Goal: Task Accomplishment & Management: Complete application form

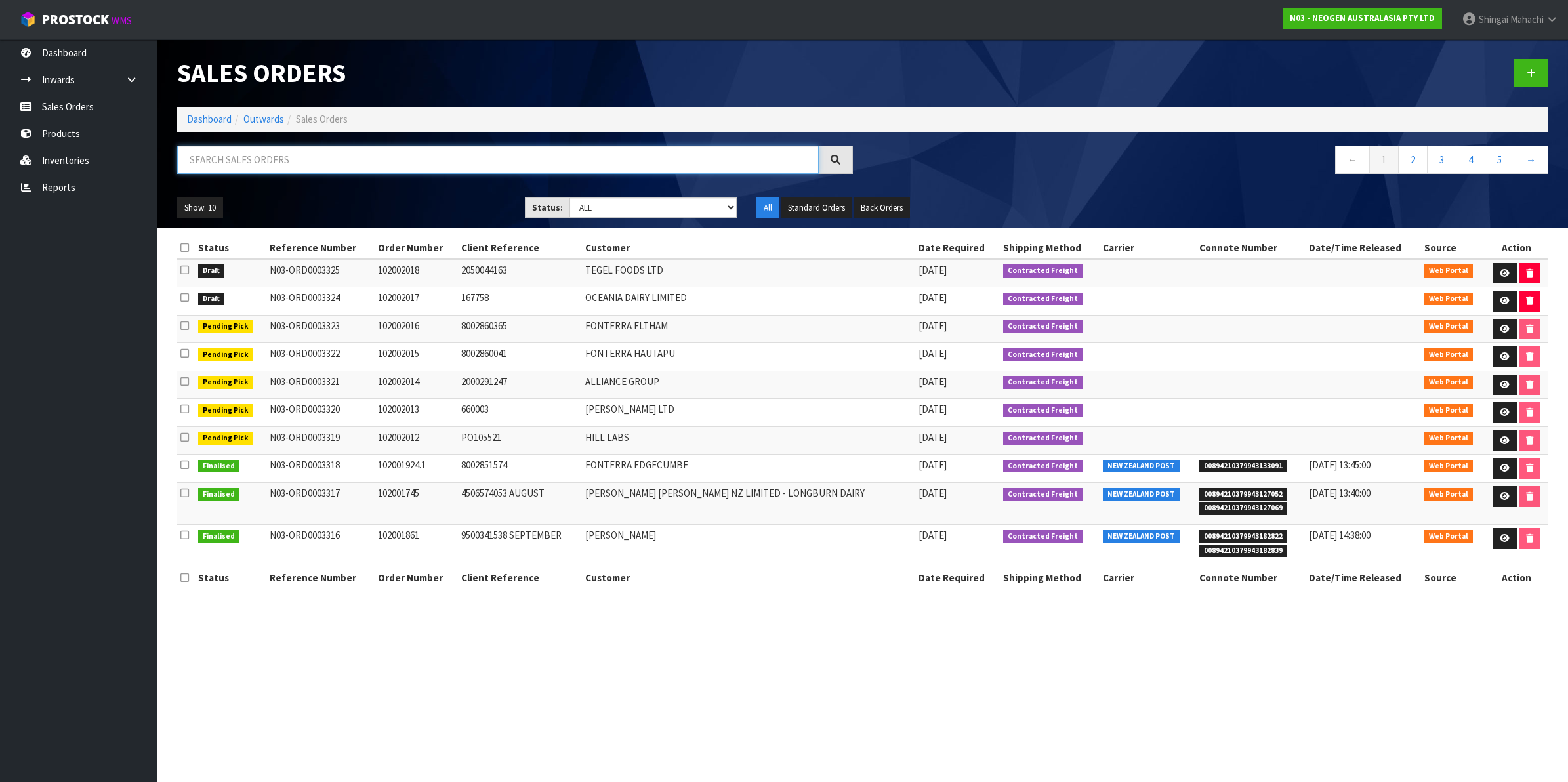
click at [218, 162] on input "text" at bounding box center [498, 159] width 642 height 28
click at [251, 169] on input "text" at bounding box center [498, 159] width 642 height 28
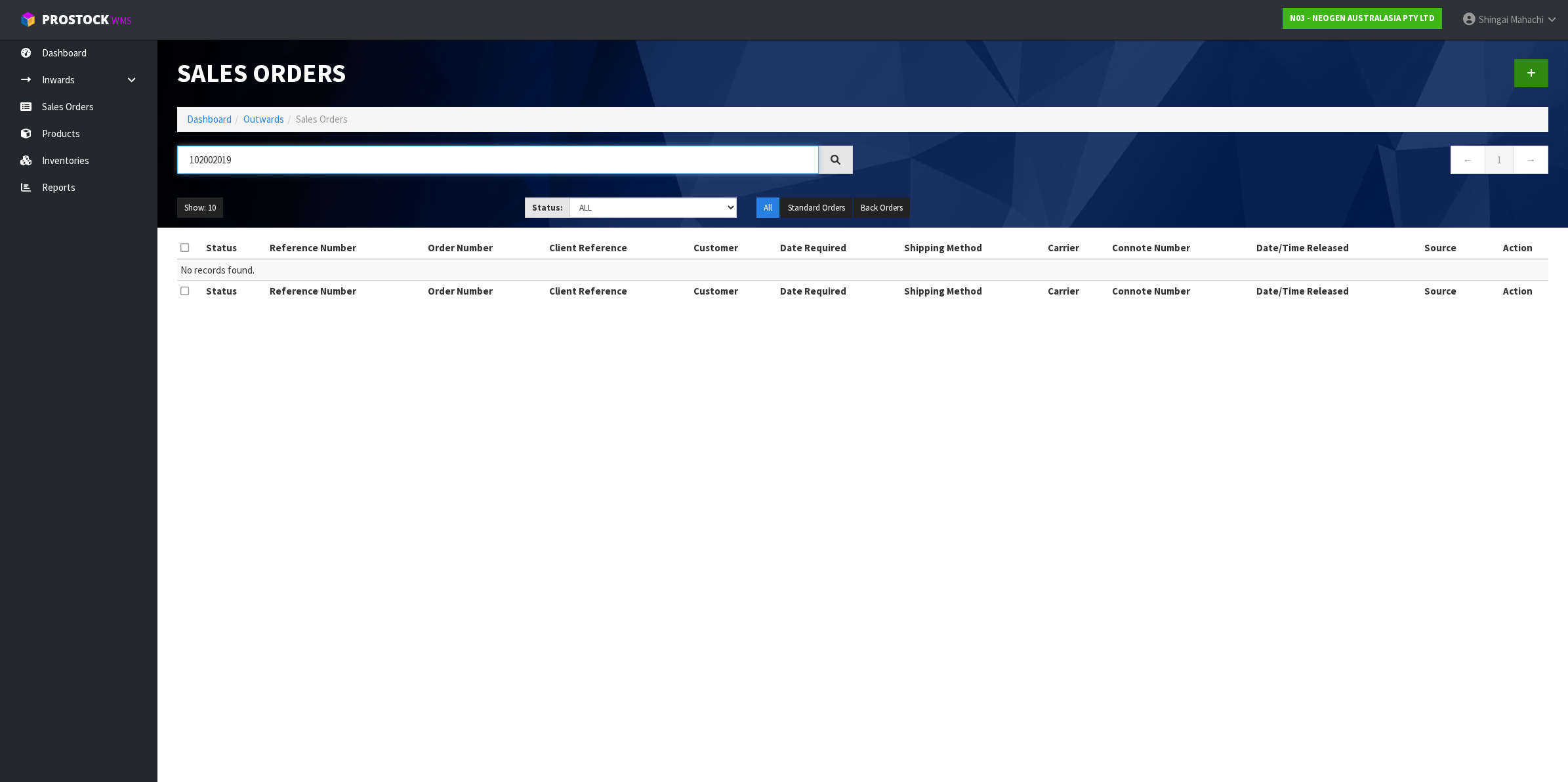
type input "102002019"
click at [1532, 68] on icon at bounding box center [1532, 73] width 9 height 10
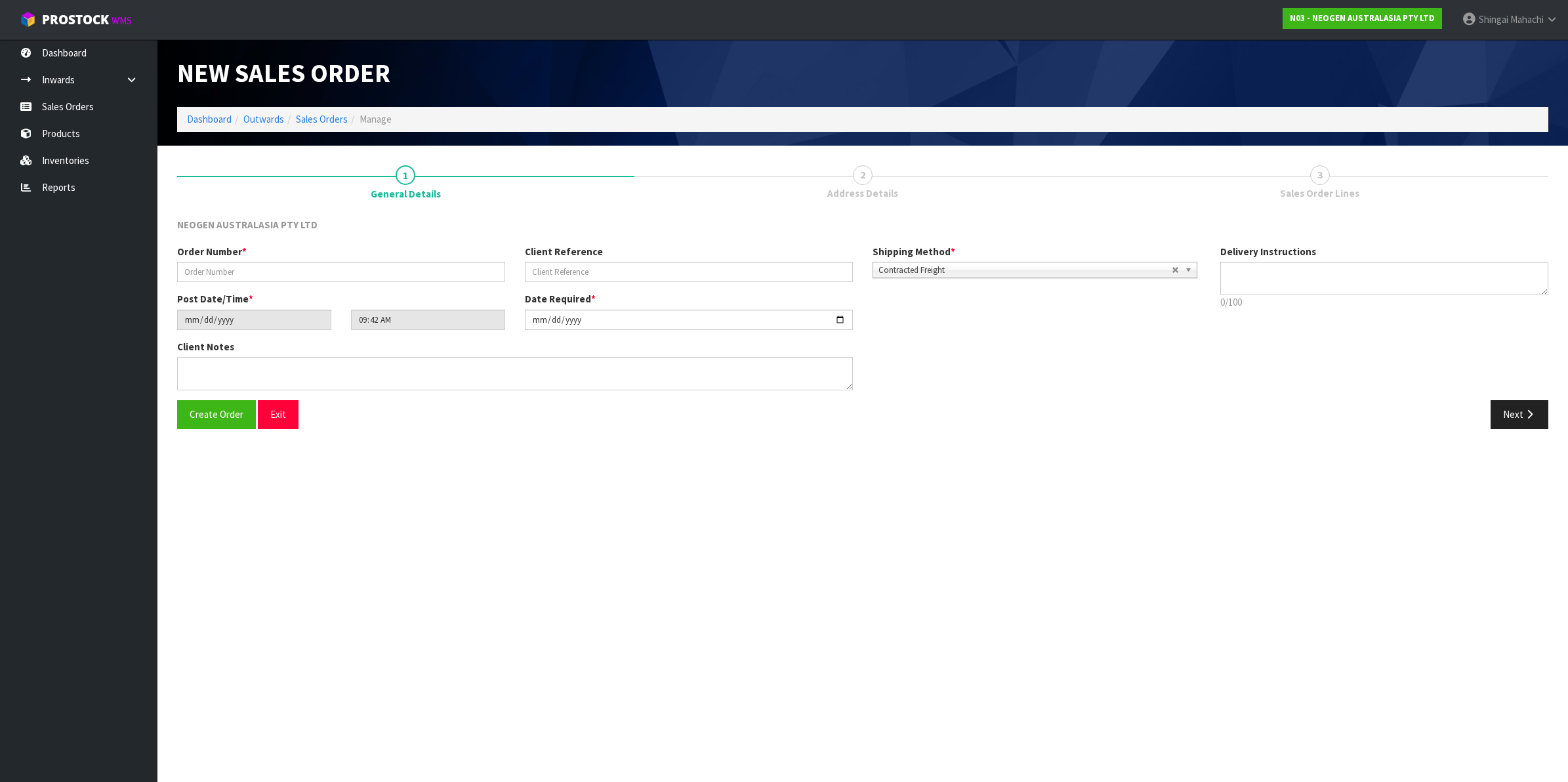
type textarea "CHILLED GOODS -OVERNIGHT"
click at [298, 267] on input "text" at bounding box center [341, 272] width 328 height 21
type input "102002019"
click at [579, 275] on input "text" at bounding box center [689, 272] width 328 height 21
paste input "8002860622"
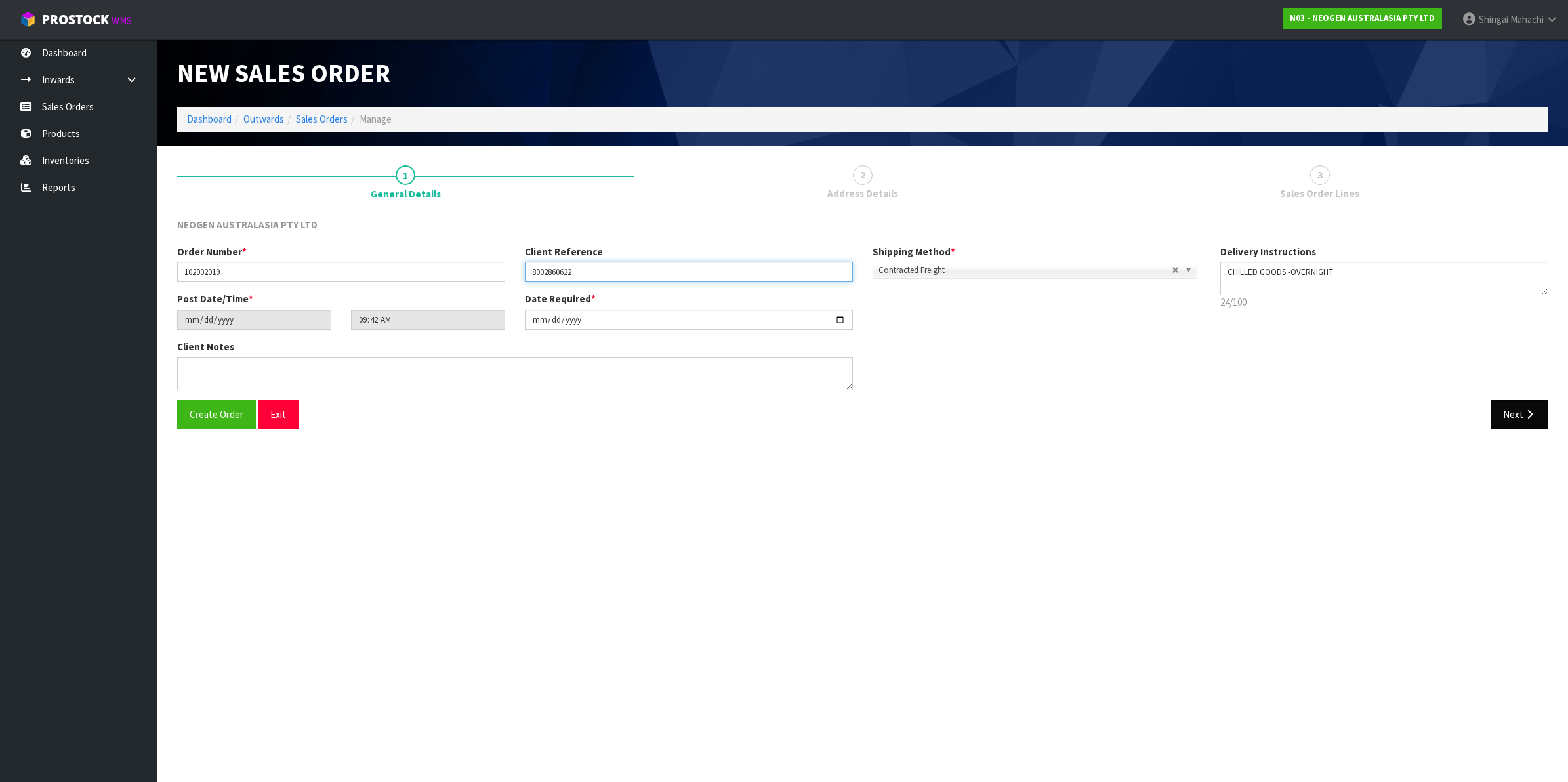
type input "8002860622"
click at [1517, 411] on button "Next" at bounding box center [1519, 414] width 58 height 28
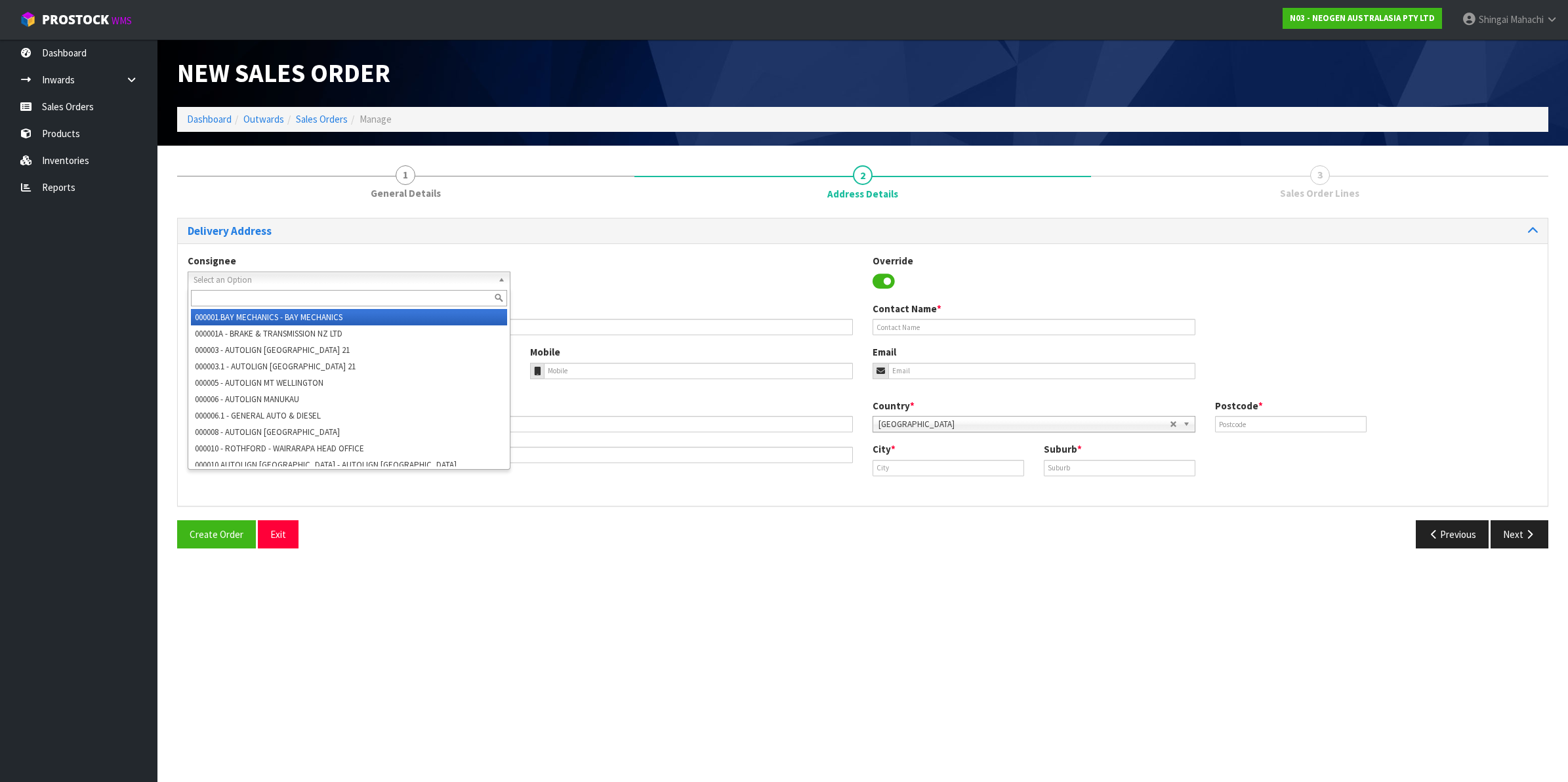
click at [266, 278] on span "Select an Option" at bounding box center [343, 281] width 299 height 16
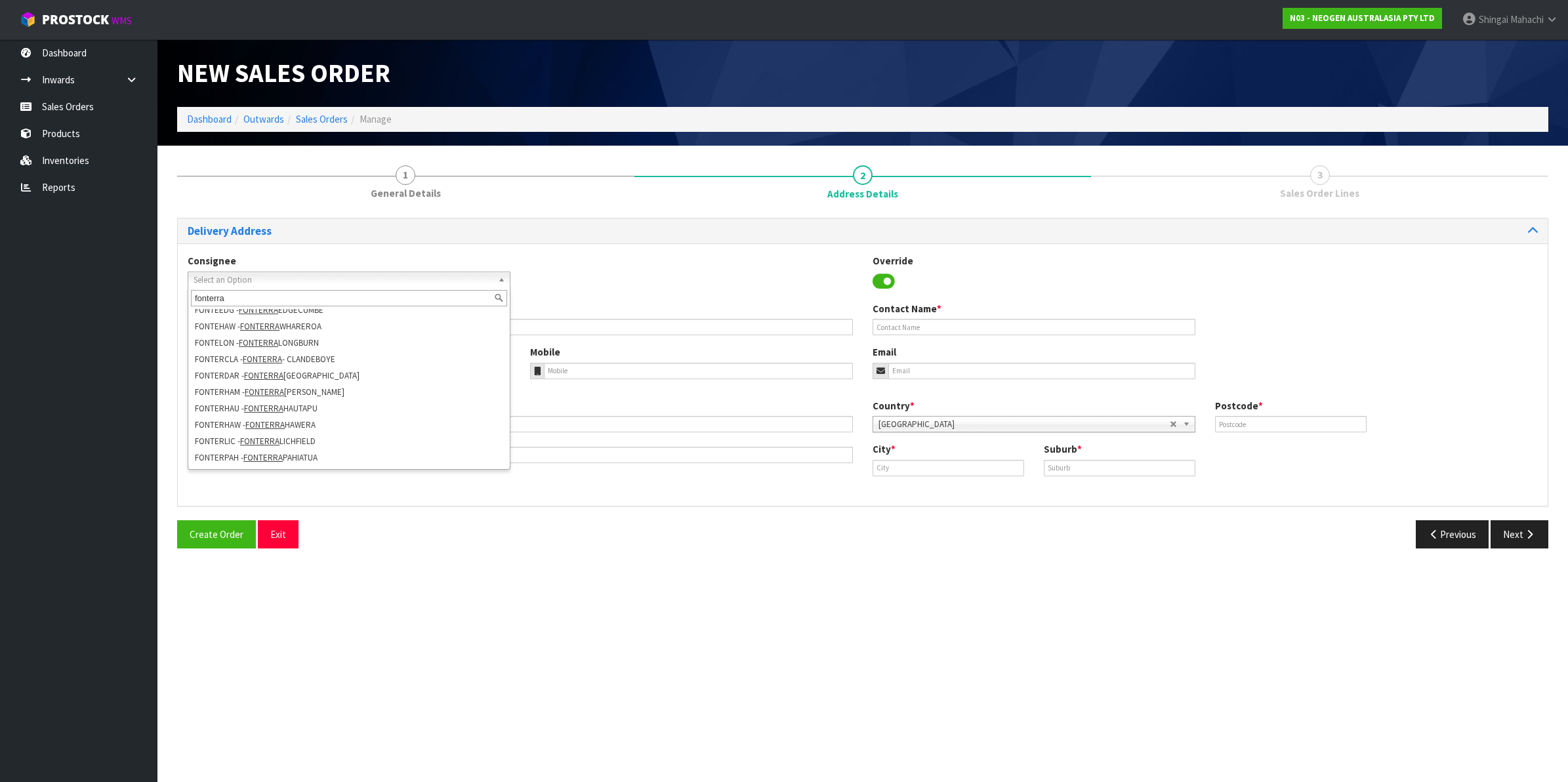
scroll to position [138, 0]
type input "fonterra"
click at [302, 425] on li "FONTERLIC - FONTERRA LICHFIELD" at bounding box center [349, 425] width 316 height 17
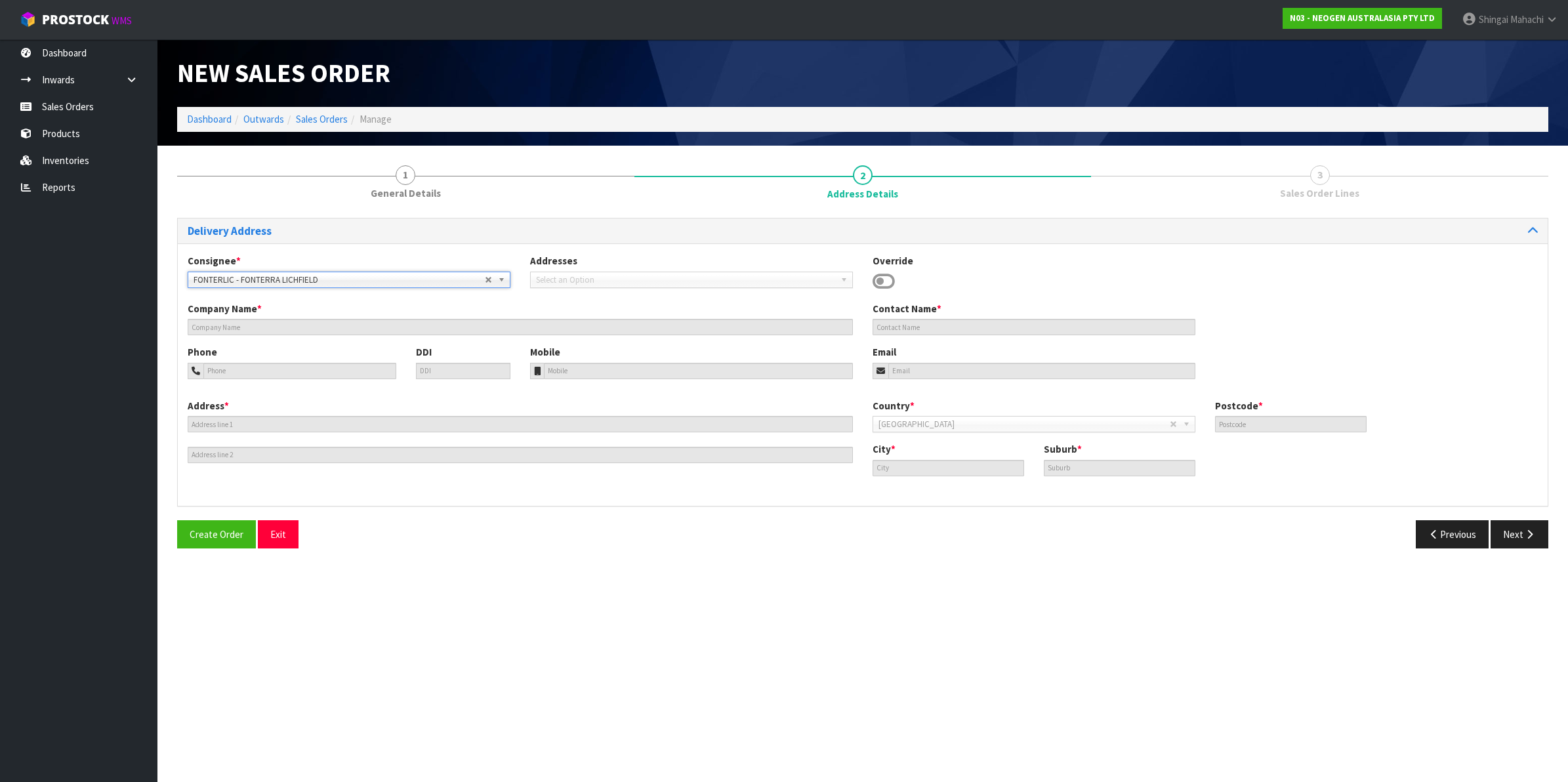
type input "FONTERRA LICHFIELD"
type input "SITE STORE, STATE HIGHWAY 1 & [GEOGRAPHIC_DATA]"
type input "3482"
type input "LICHFIELD"
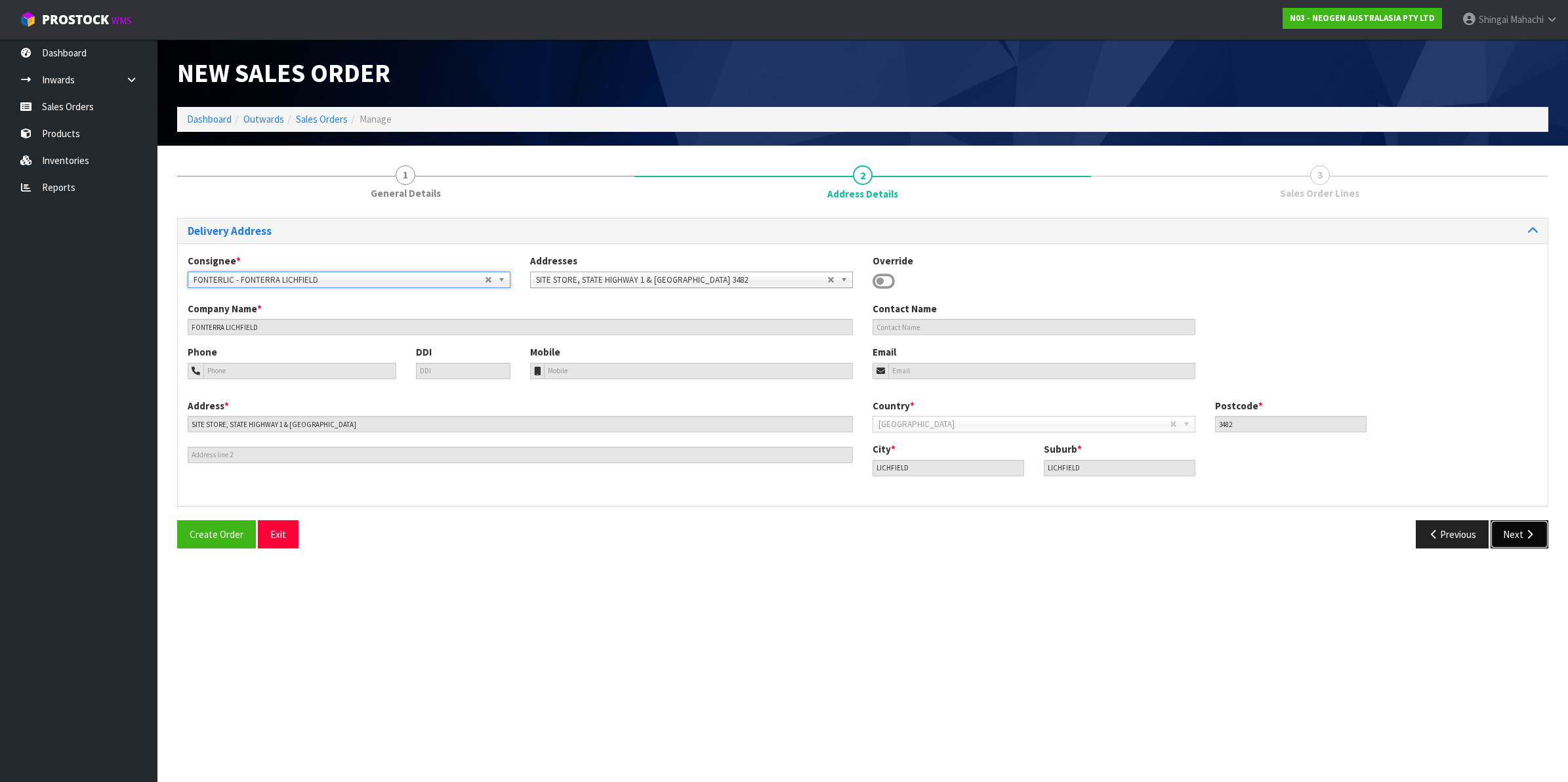
click at [1511, 530] on button "Next" at bounding box center [1519, 534] width 58 height 28
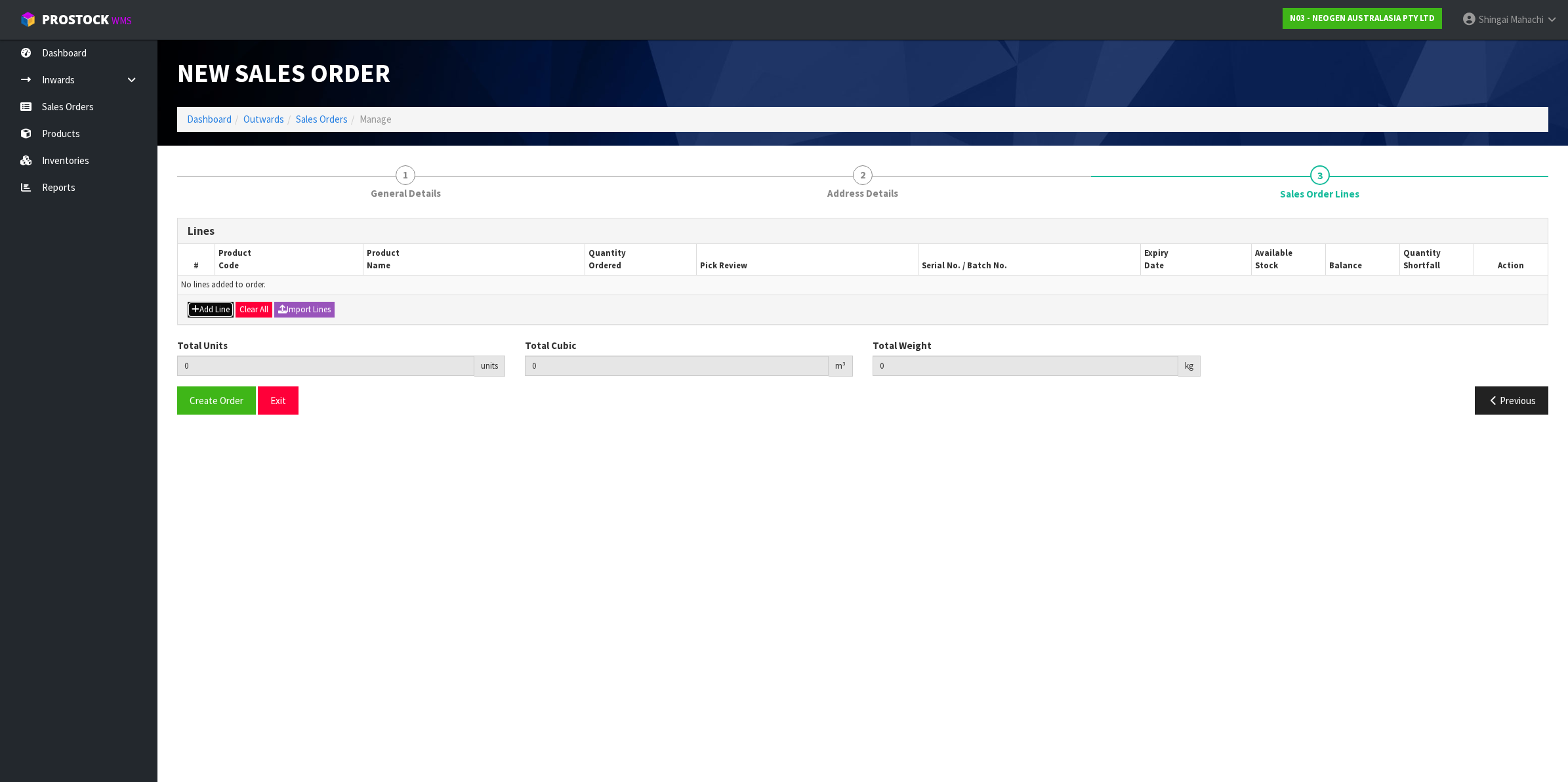
click at [213, 310] on button "Add Line" at bounding box center [210, 310] width 46 height 16
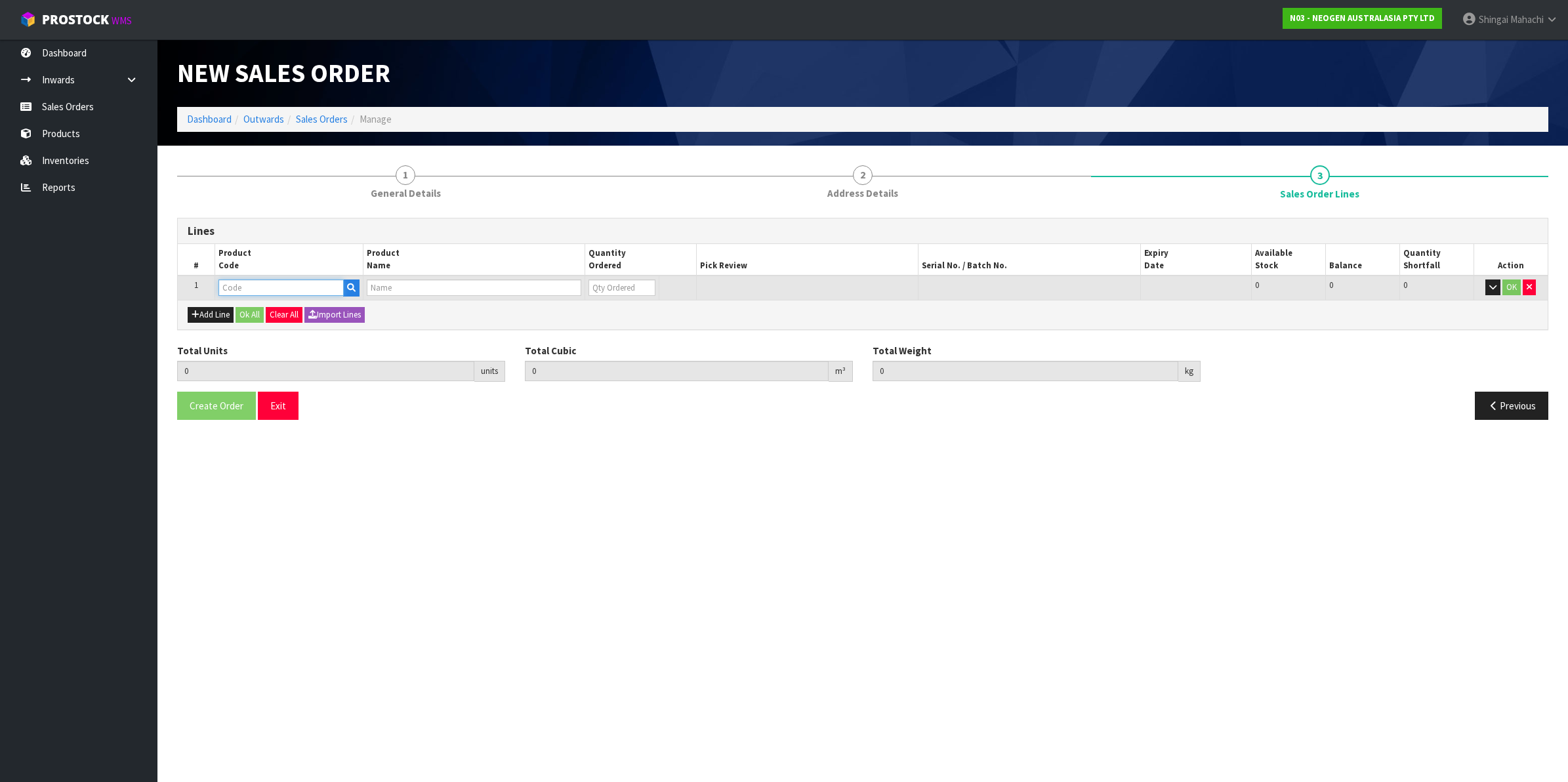
click at [234, 283] on input "text" at bounding box center [281, 287] width 125 height 17
click at [256, 285] on input "text" at bounding box center [281, 287] width 125 height 17
paste input "700002100"
type input "700002100"
type input "0.000000"
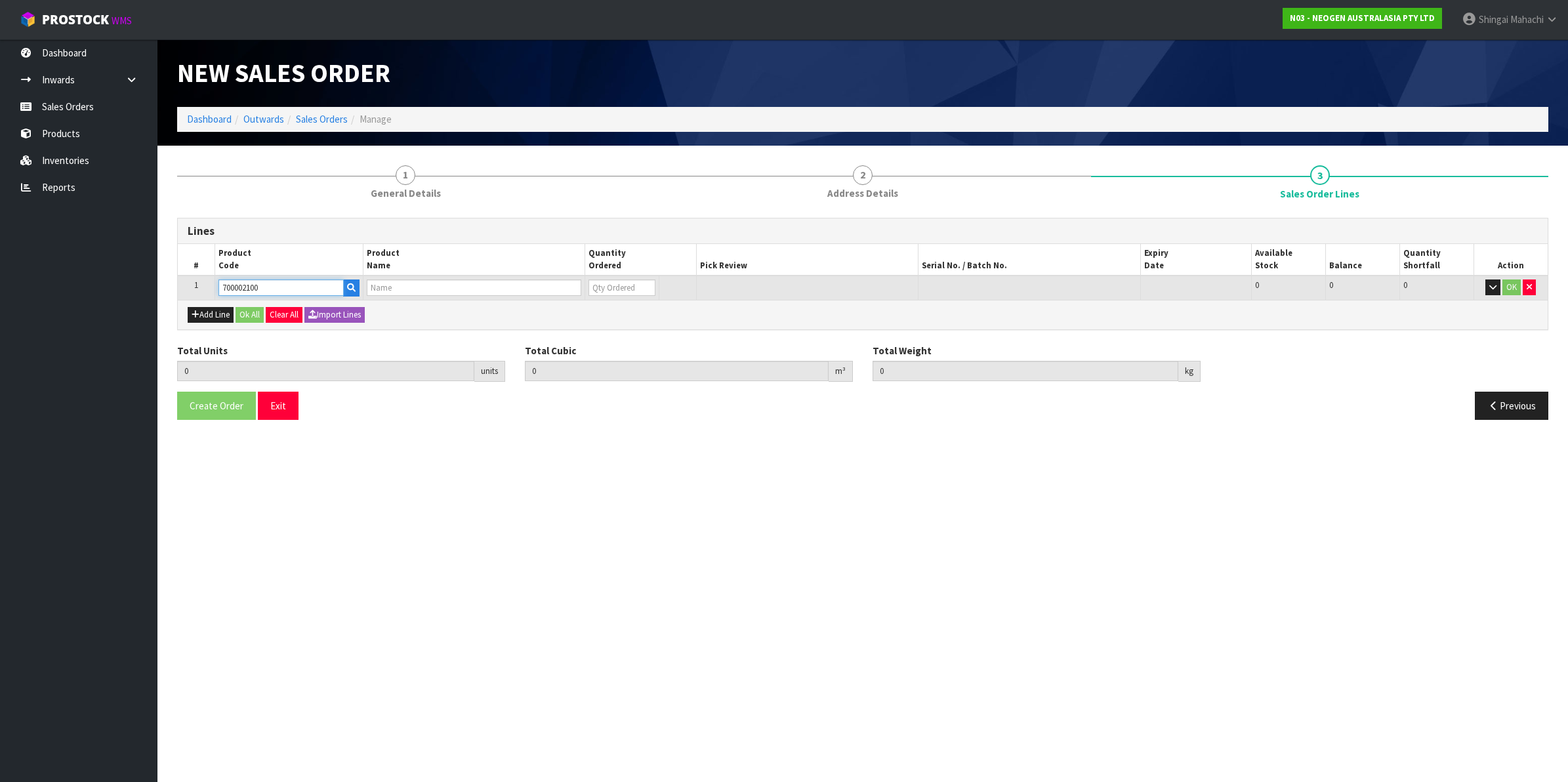
type input "0.000"
type input "7100002659 - AQT200 WATER - TOTAL ATP TEST, 100/CS"
type input "0"
type input "700002100"
click at [517, 295] on tr "1 700002100 7100002659 - AQT200 WATER - TOTAL ATP TEST, 100/CS 0 BOX 40 40 0 OK" at bounding box center [863, 288] width 1370 height 24
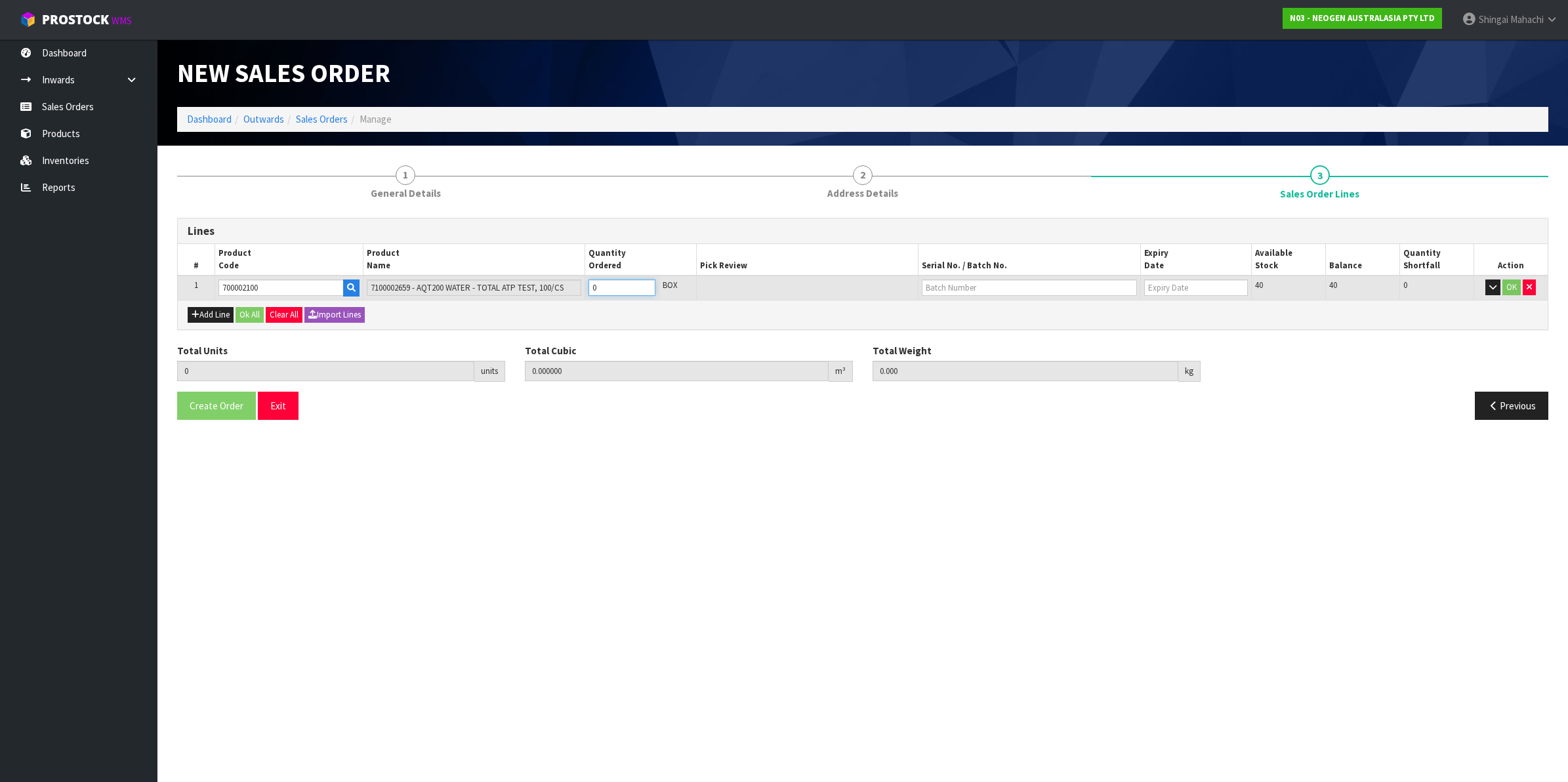
type input "5"
type input "0.0252"
type input "5"
click at [969, 284] on input "text" at bounding box center [1029, 287] width 215 height 17
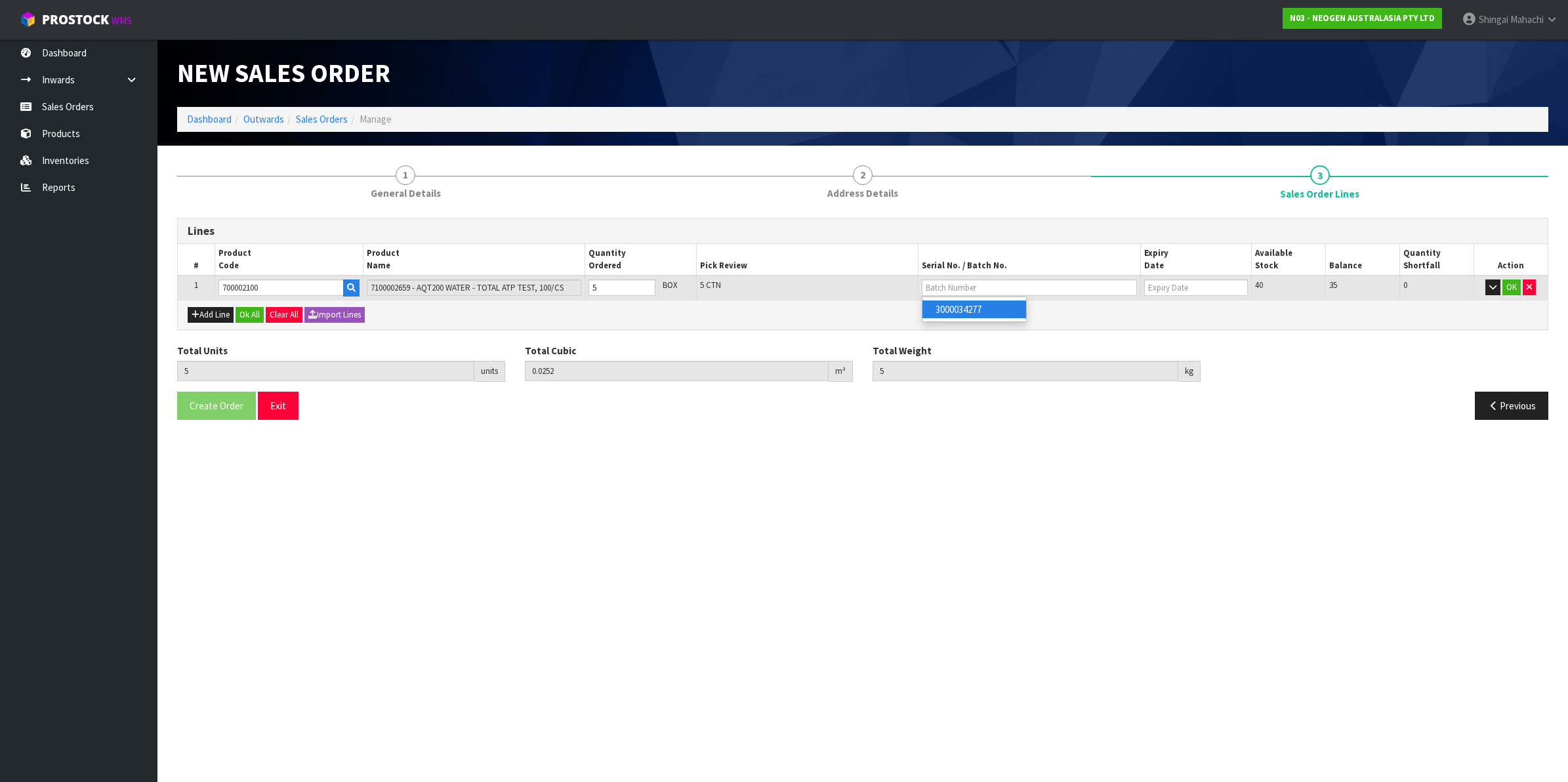
click at [977, 312] on link "3000034277" at bounding box center [974, 309] width 104 height 18
type input "3000034277"
type input "[DATE]"
click at [1506, 286] on button "OK" at bounding box center [1512, 287] width 19 height 16
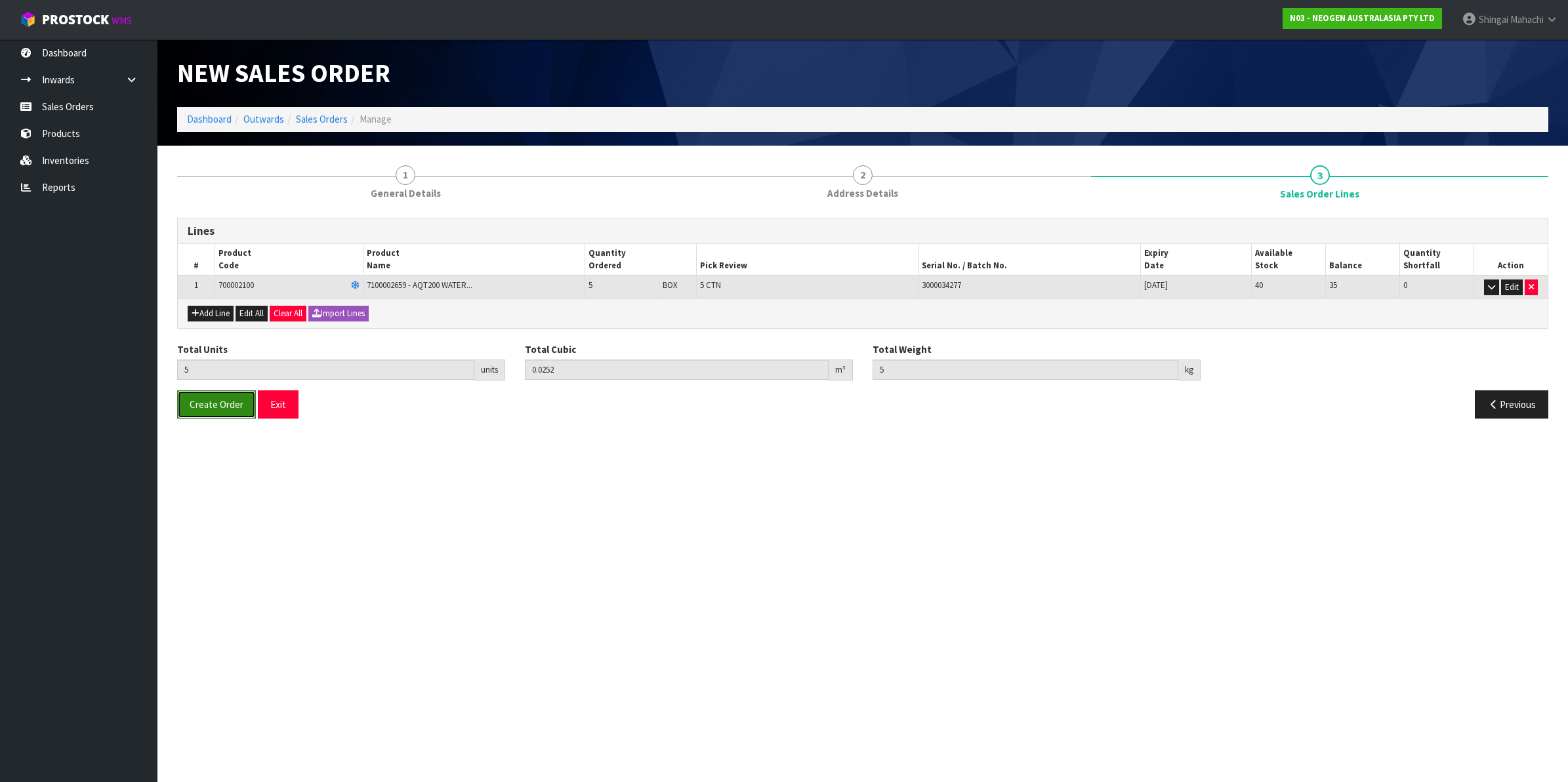
click at [224, 399] on span "Create Order" at bounding box center [216, 404] width 54 height 13
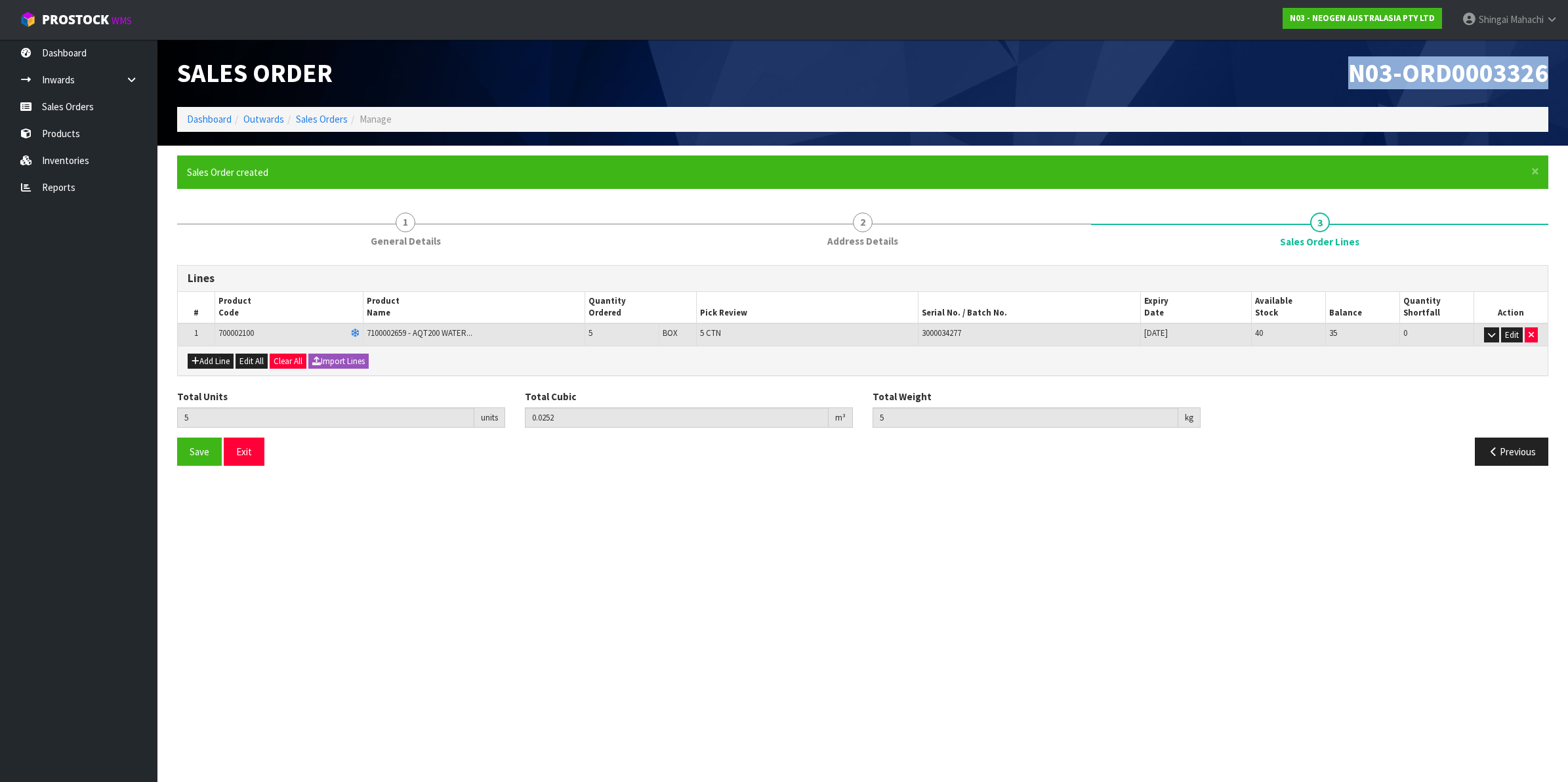
drag, startPoint x: 1349, startPoint y: 69, endPoint x: 1555, endPoint y: 67, distance: 206.0
click at [1555, 67] on div "N03-ORD0003326" at bounding box center [1210, 73] width 695 height 67
click at [327, 119] on link "Sales Orders" at bounding box center [322, 119] width 52 height 13
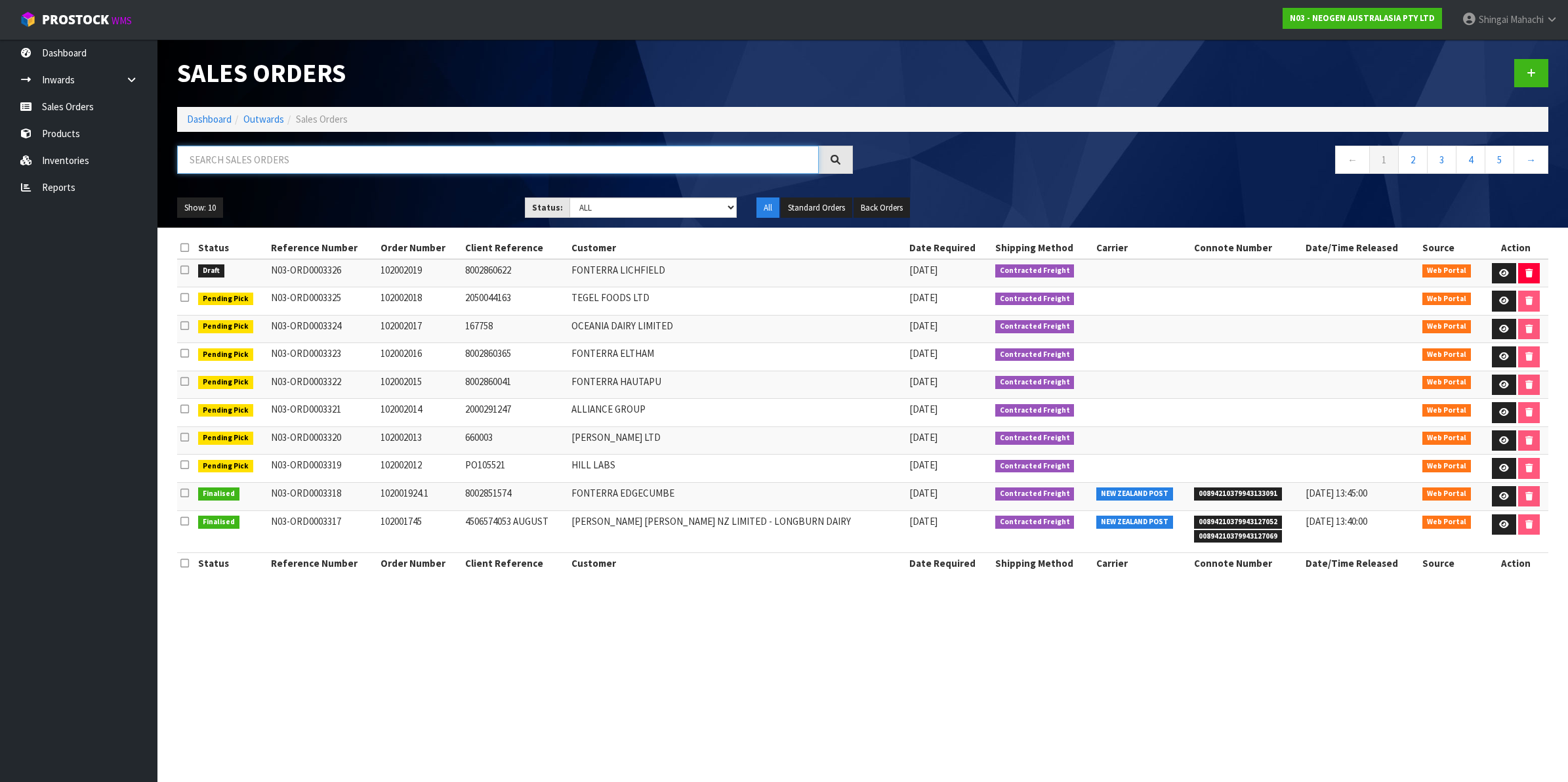
click at [251, 159] on input "text" at bounding box center [498, 159] width 642 height 28
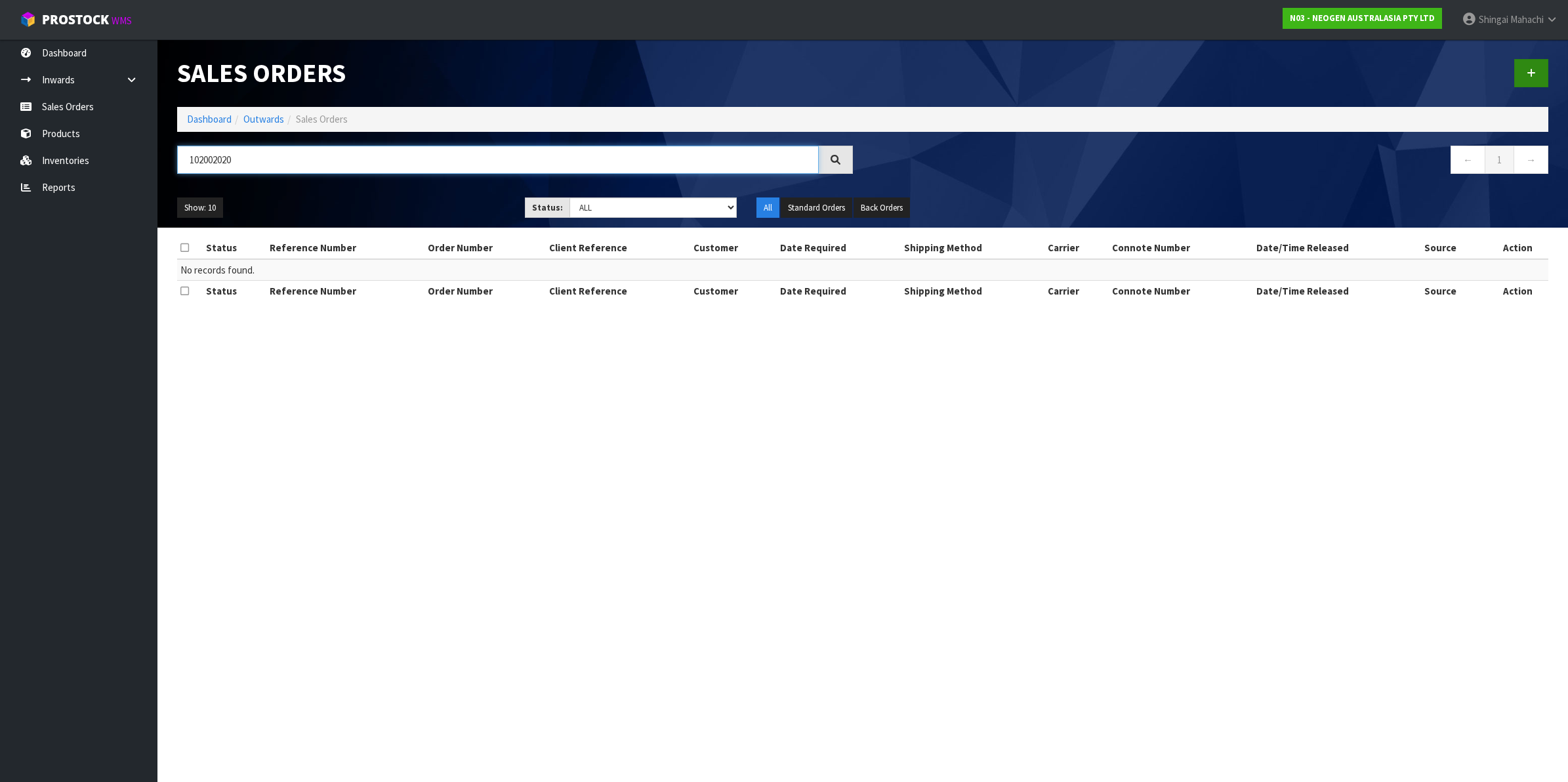
type input "102002020"
click at [1530, 74] on icon at bounding box center [1532, 73] width 9 height 10
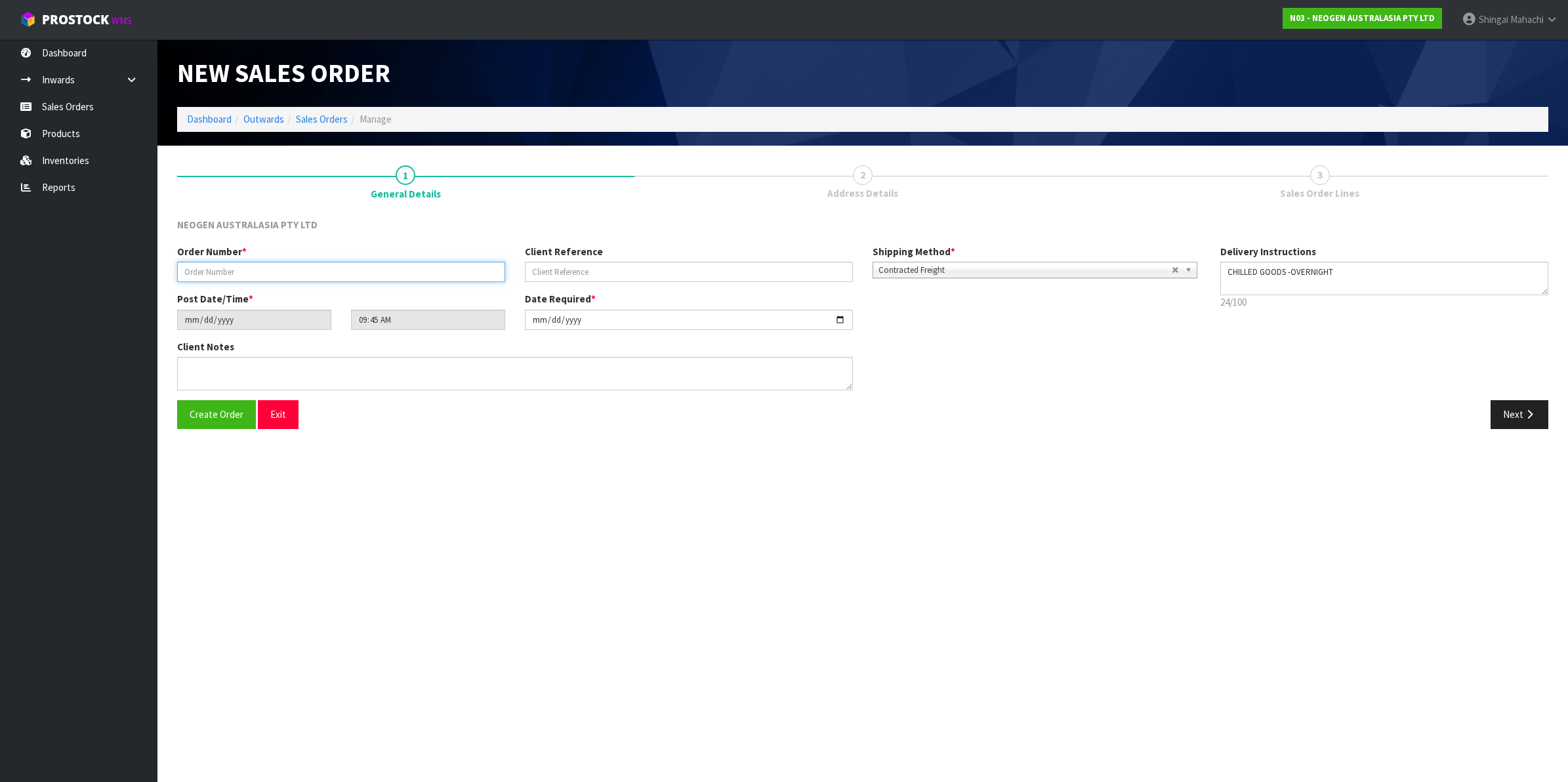
click at [348, 273] on input "text" at bounding box center [341, 272] width 328 height 21
type input "102002020"
click at [615, 269] on input "text" at bounding box center [689, 272] width 328 height 21
click at [582, 267] on input "text" at bounding box center [689, 272] width 328 height 21
paste input "4505325796"
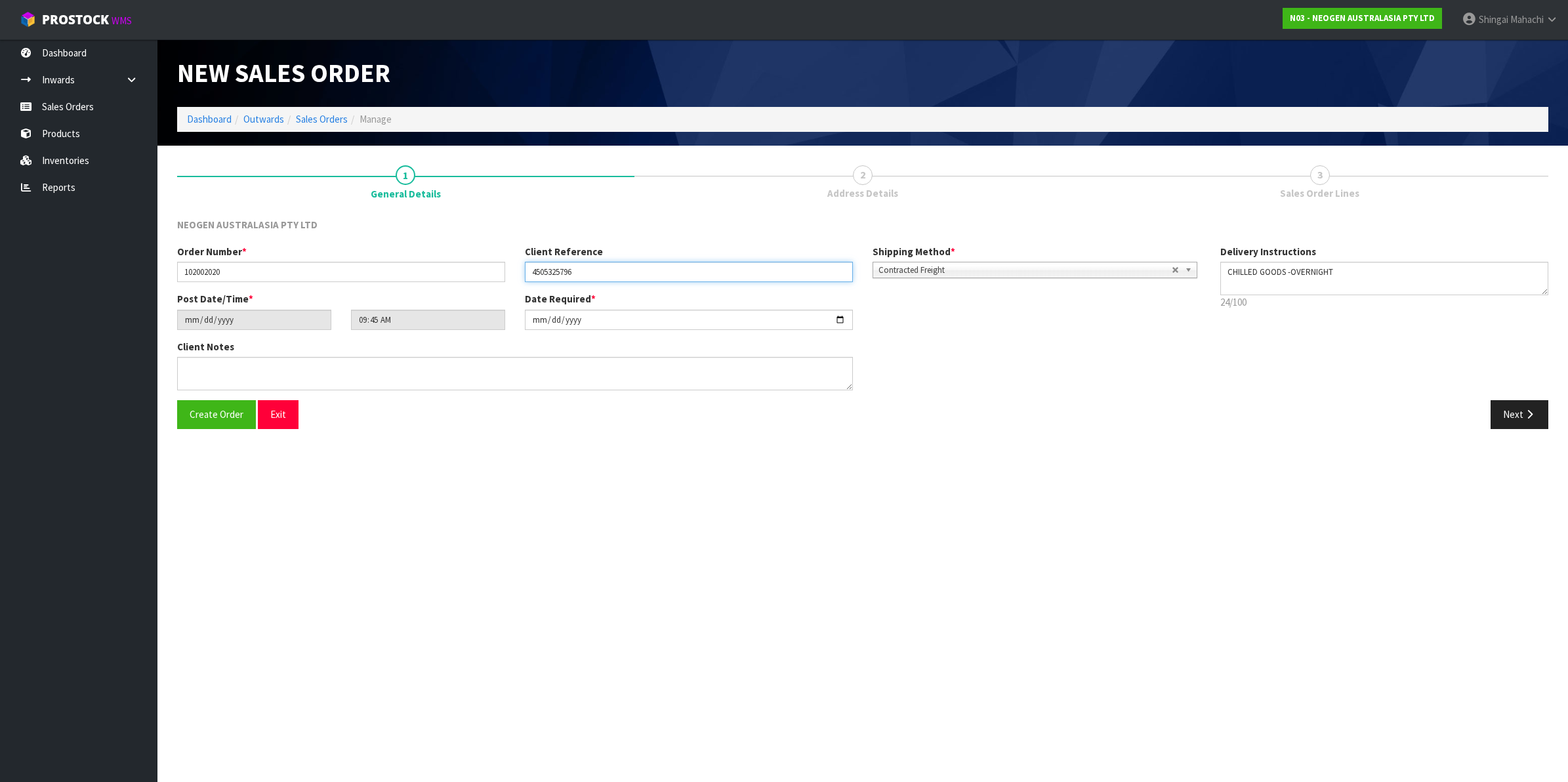
type input "4505325796"
click at [220, 368] on textarea at bounding box center [515, 374] width 676 height 34
paste textarea "[PERSON_NAME]"
type textarea "ATTN: [PERSON_NAME]"
click at [1516, 407] on button "Next" at bounding box center [1519, 414] width 58 height 28
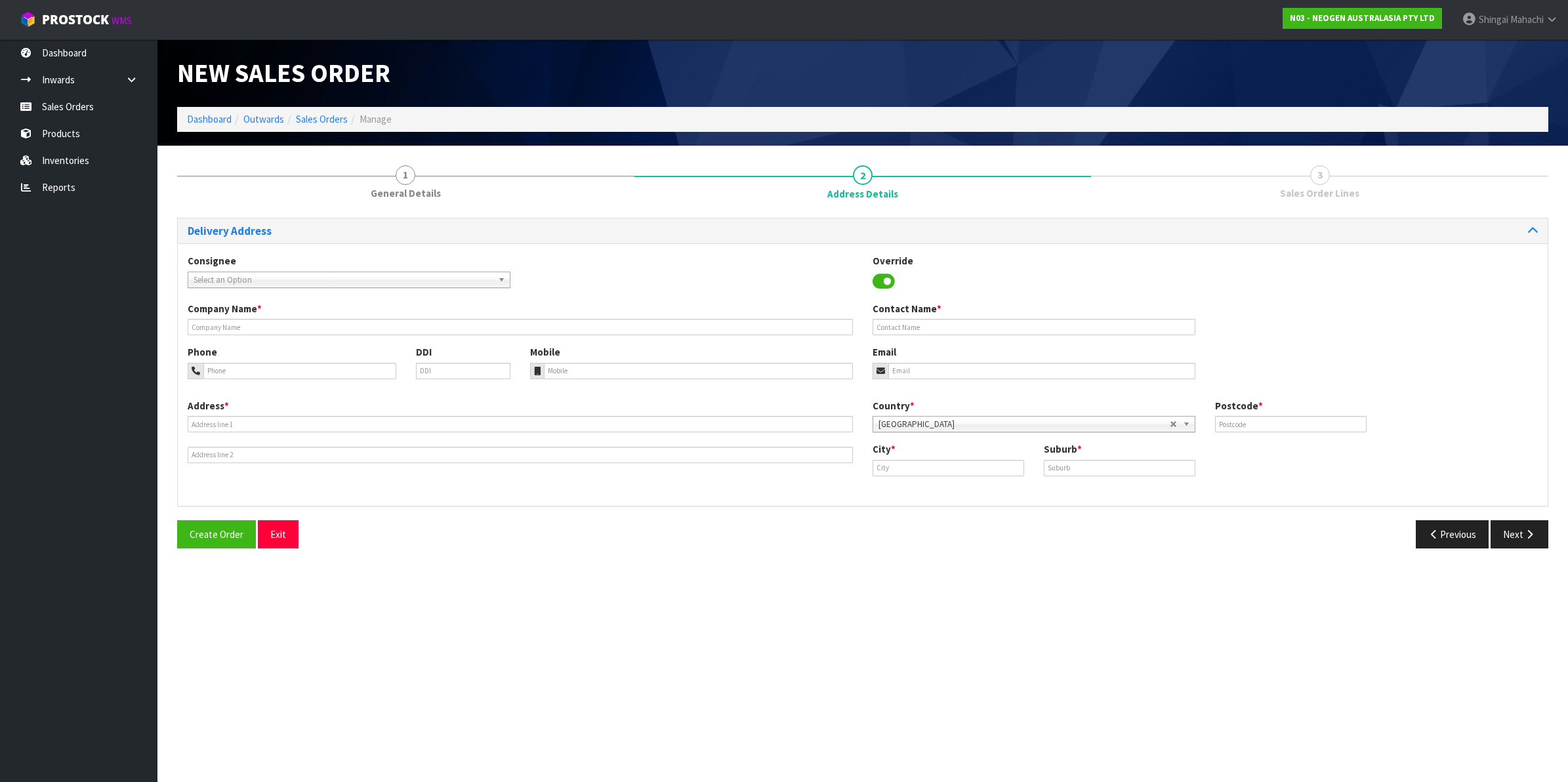
click at [235, 281] on span "Select an Option" at bounding box center [343, 281] width 299 height 16
type input "danone"
click at [271, 329] on em "DANONE" at bounding box center [258, 333] width 31 height 11
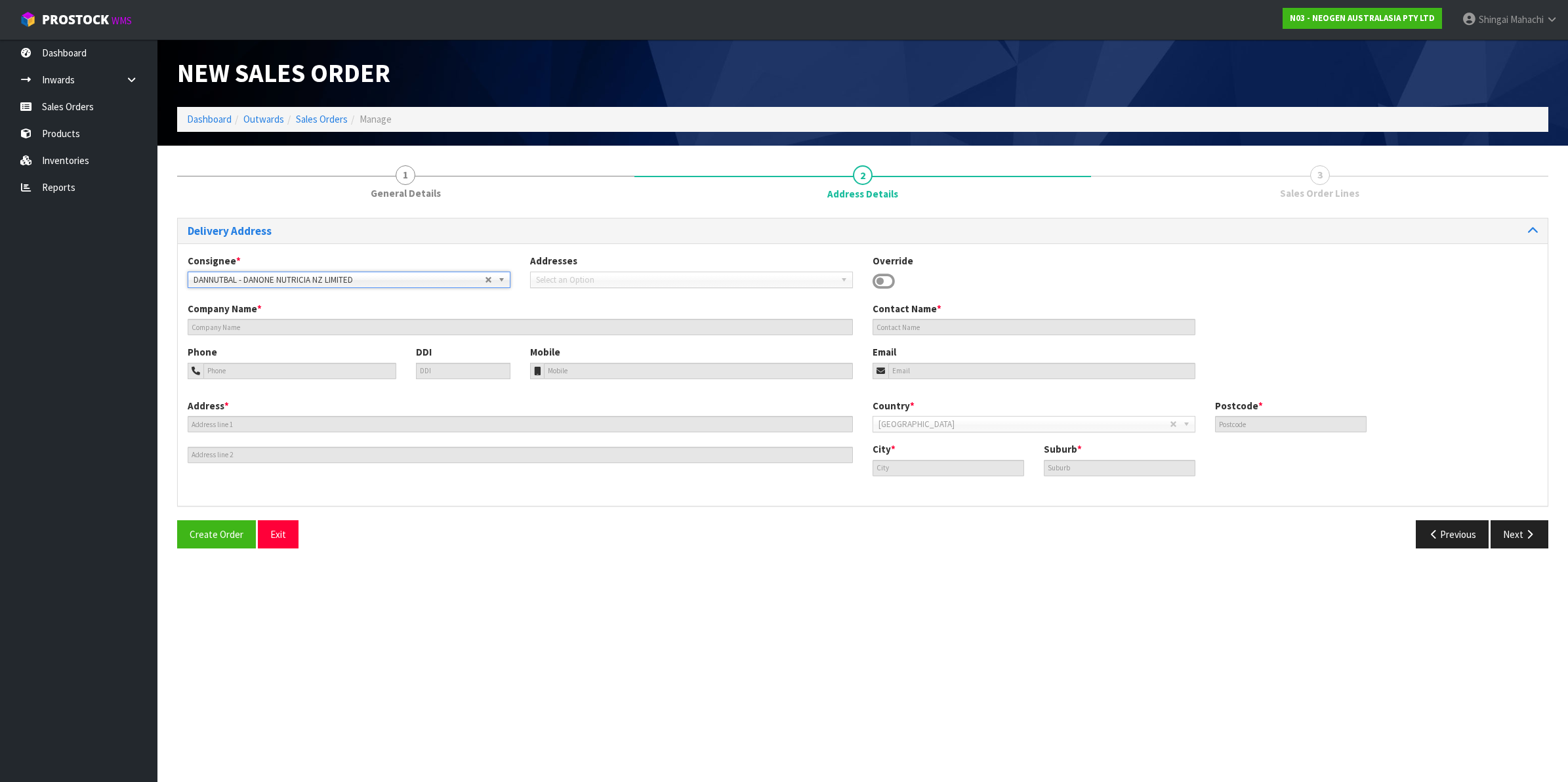
type input "DANONE NUTRICIA NZ LIMITED"
type input "[STREET_ADDRESS]"
type input "9274"
type input "Balclutha"
type input "GREENFIELD"
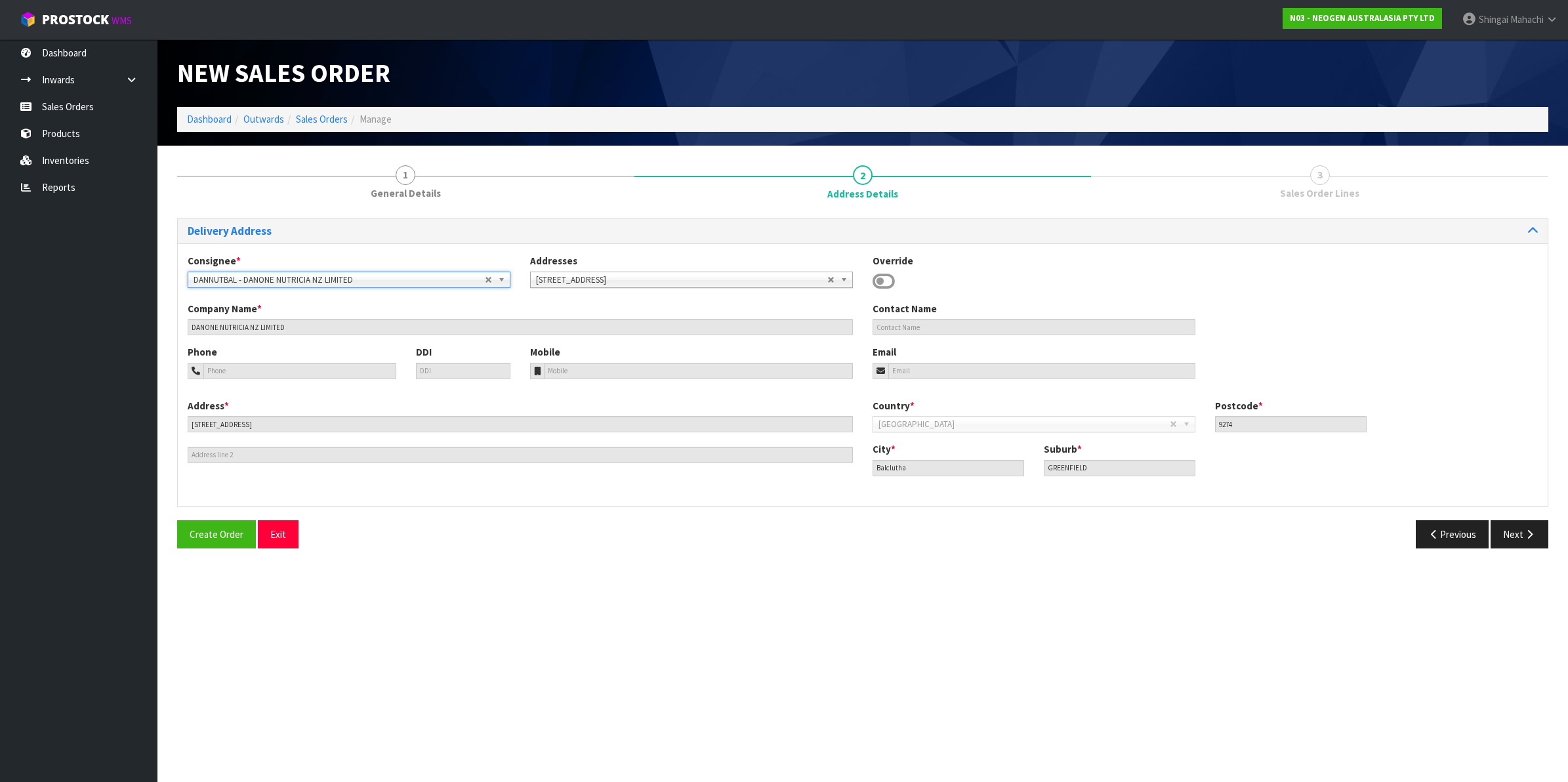
click at [502, 277] on b at bounding box center [504, 280] width 12 height 15
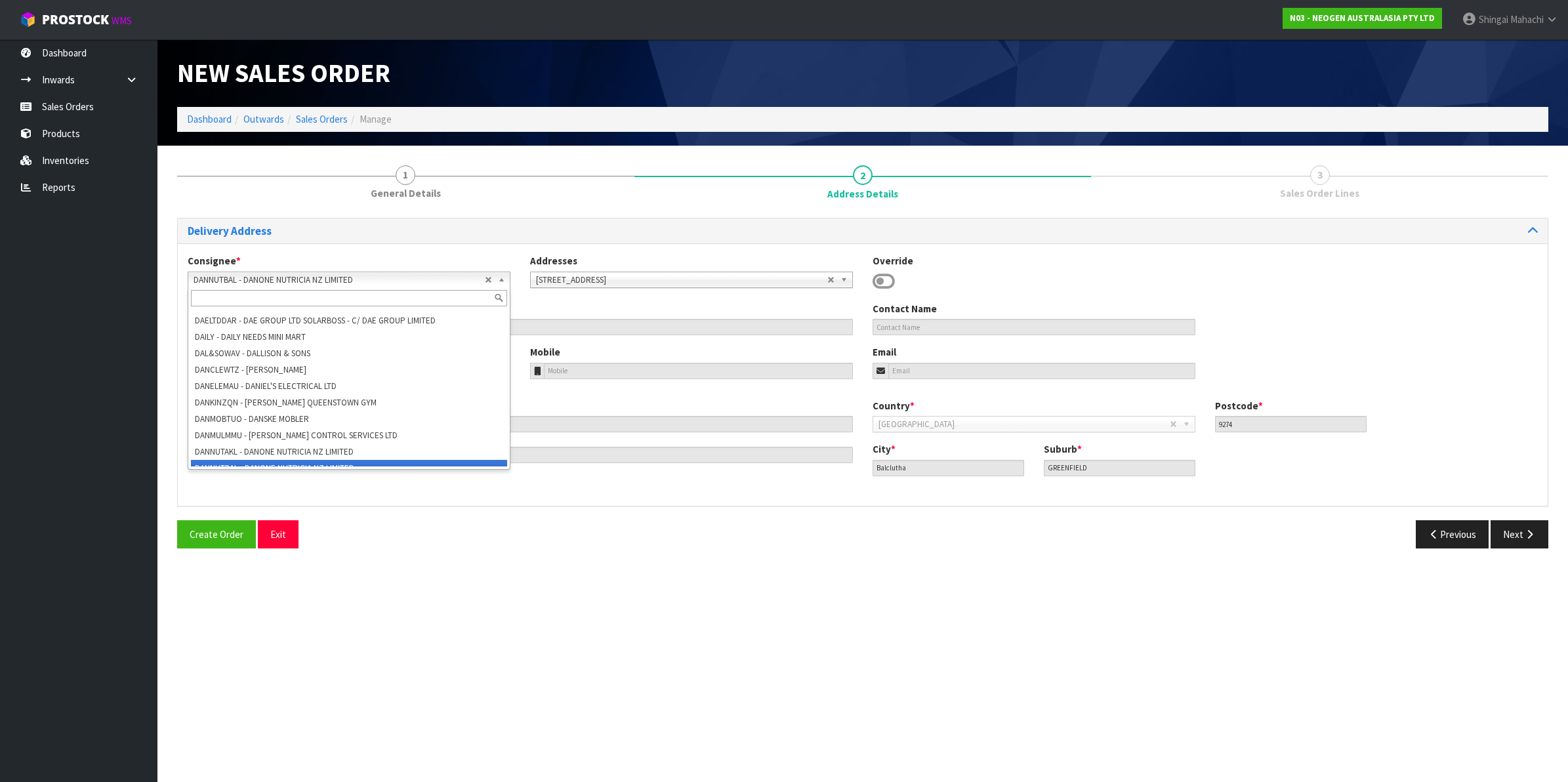
scroll to position [34401, 0]
click at [277, 450] on li "DANNUTAKL - DANONE NUTRICIA NZ LIMITED" at bounding box center [349, 458] width 316 height 17
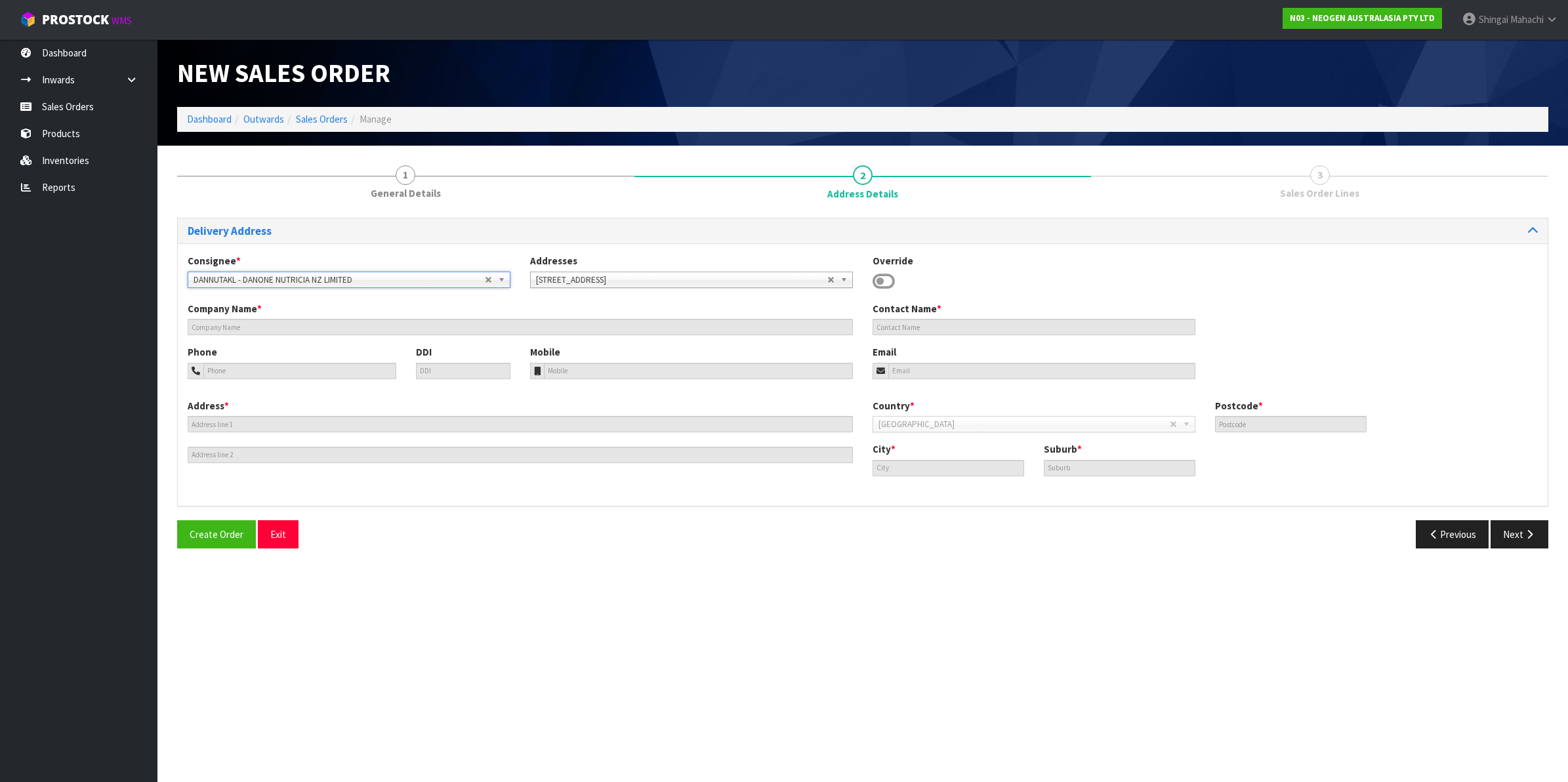
type input "DANONE NUTRICIA NZ LIMITED"
type input "[STREET_ADDRESS]"
type input "[GEOGRAPHIC_DATA]"
type input "2022"
type input "[GEOGRAPHIC_DATA]"
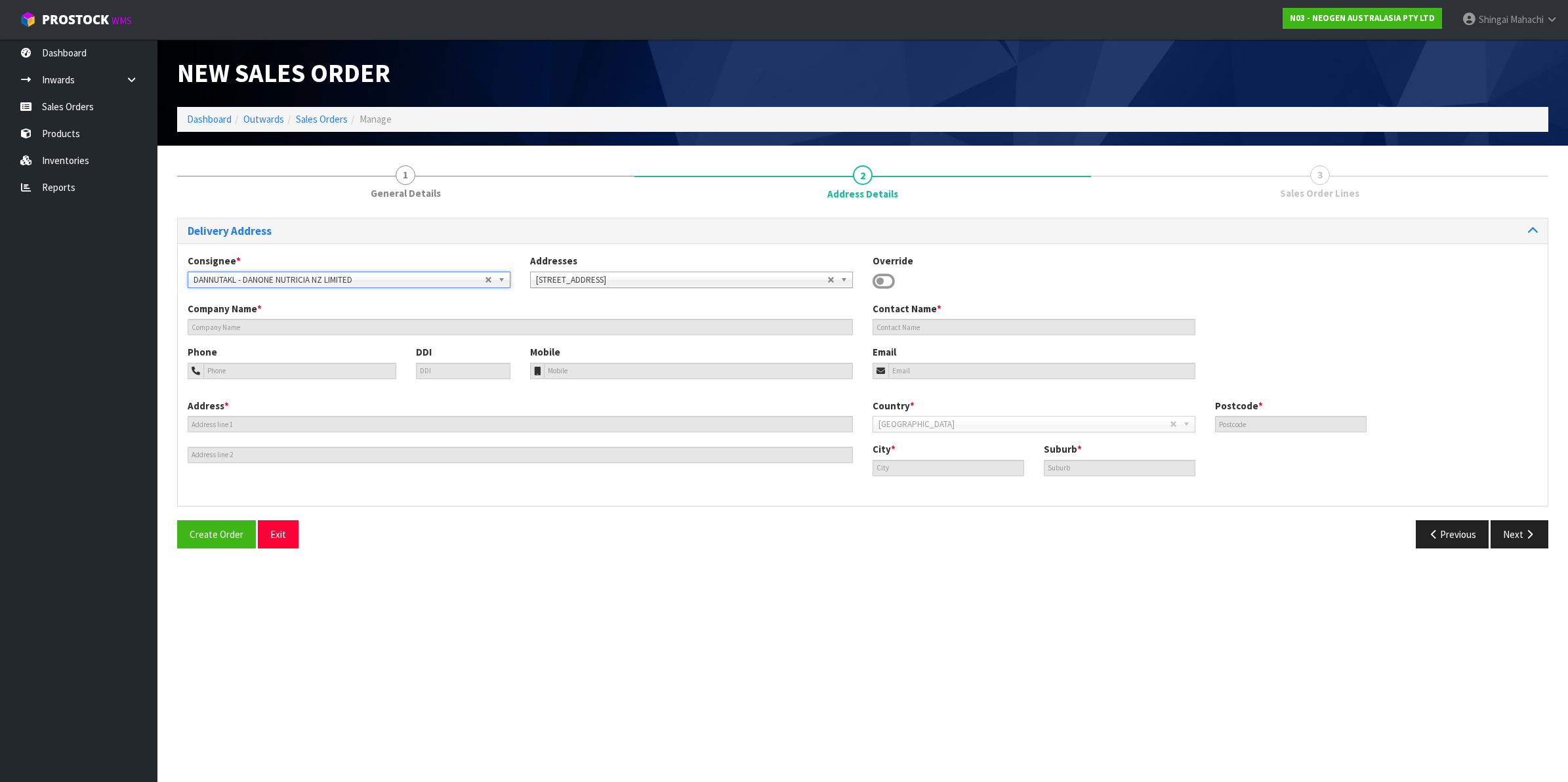
type input "MANGERE"
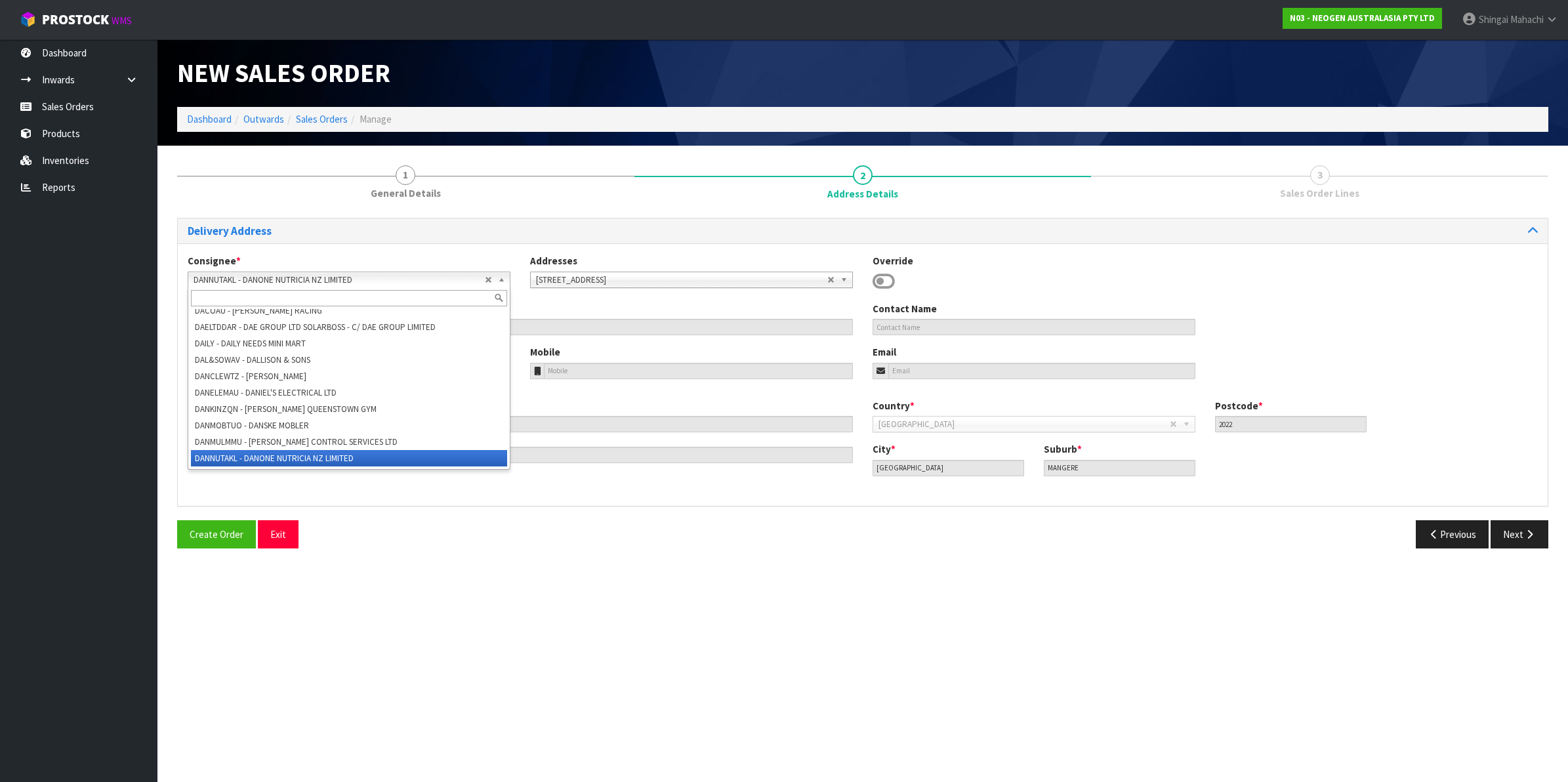
click at [504, 276] on b at bounding box center [504, 280] width 12 height 15
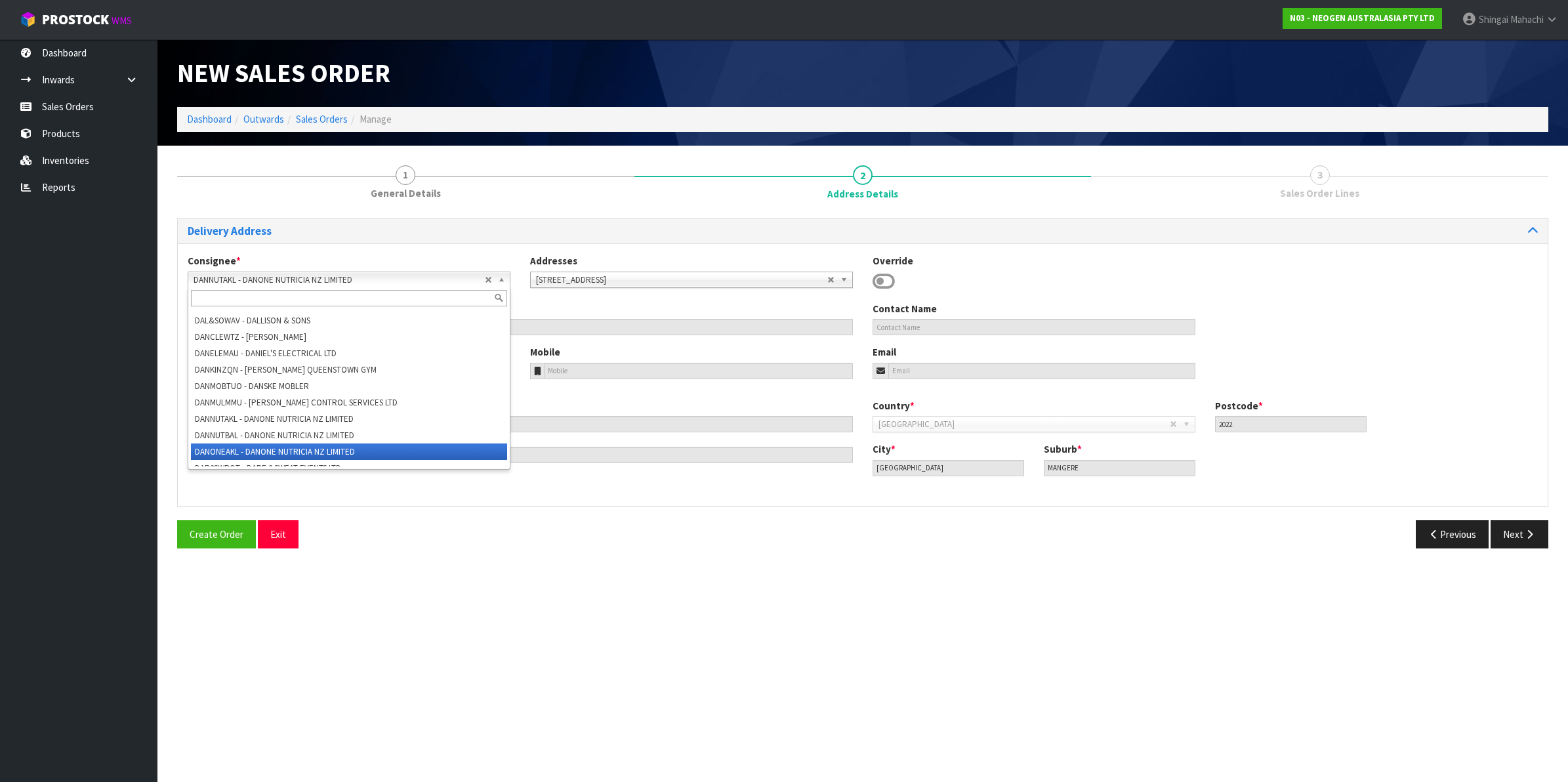
click at [255, 443] on li "DANONEAKL - DANONE NUTRICIA NZ LIMITED" at bounding box center [349, 451] width 316 height 17
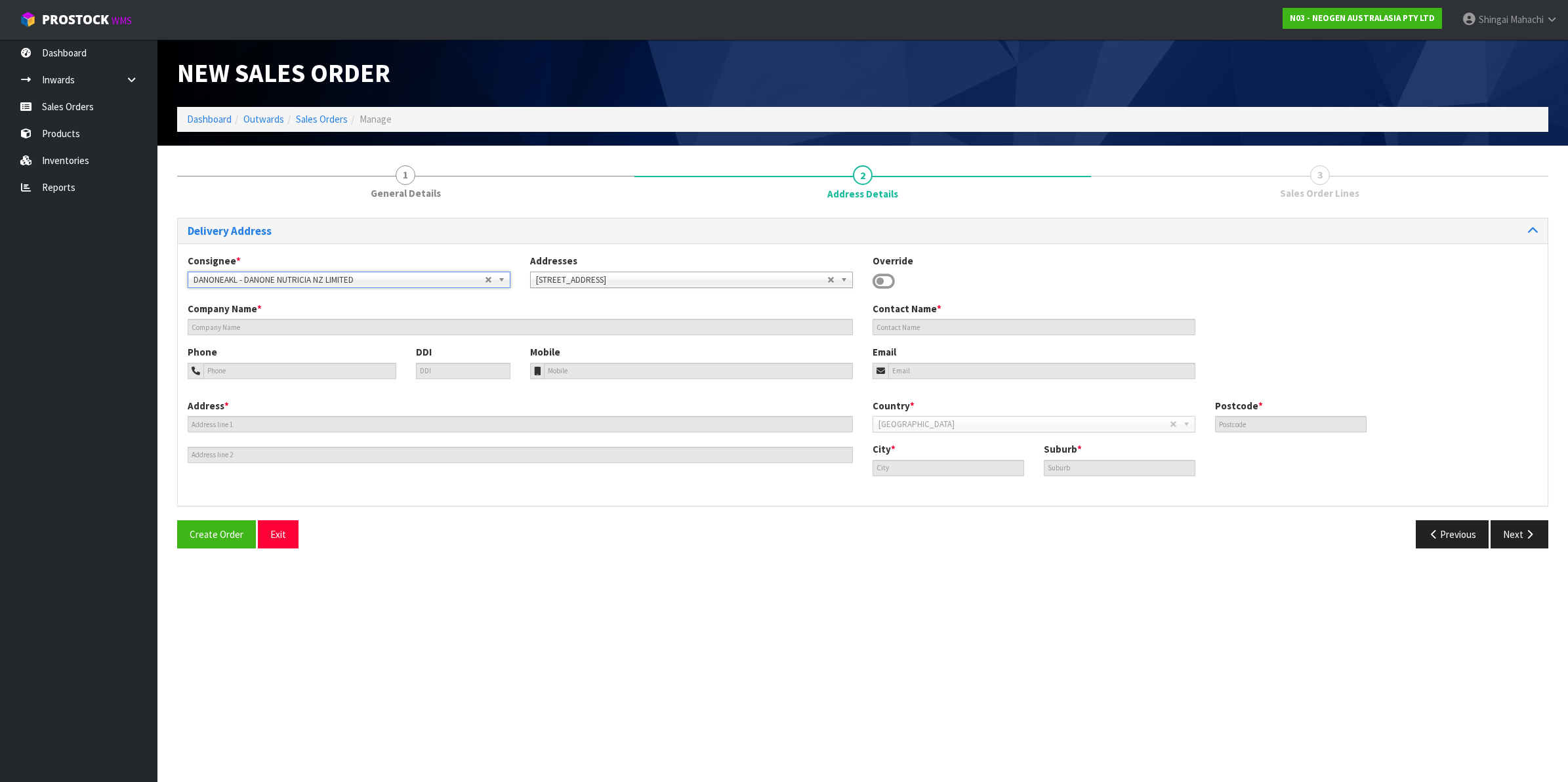
type input "DANONE NUTRICIA NZ LIMITED"
type input "[STREET_ADDRESS]"
type input "2022"
type input "[GEOGRAPHIC_DATA]"
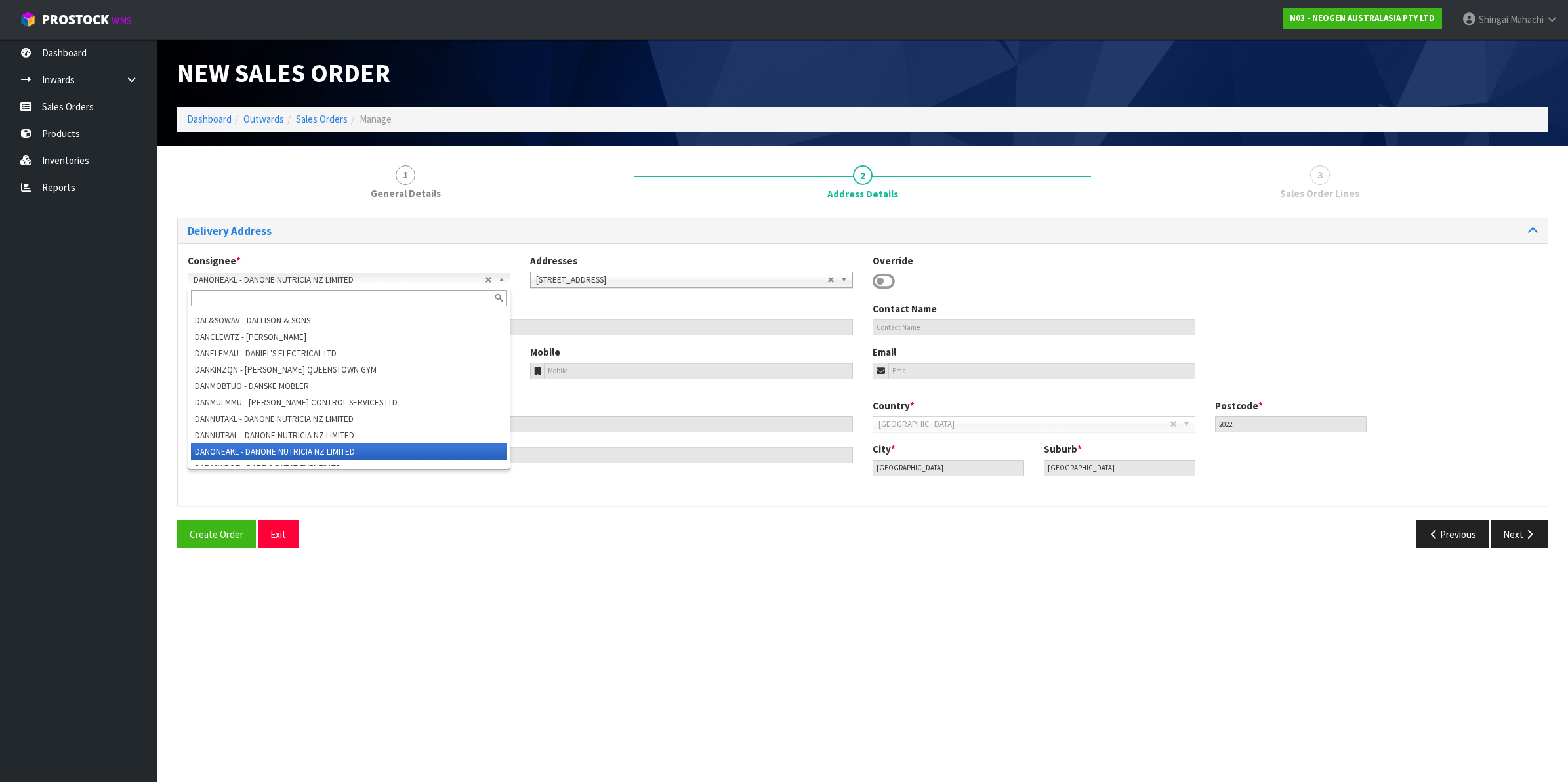
click at [500, 279] on b at bounding box center [504, 280] width 12 height 15
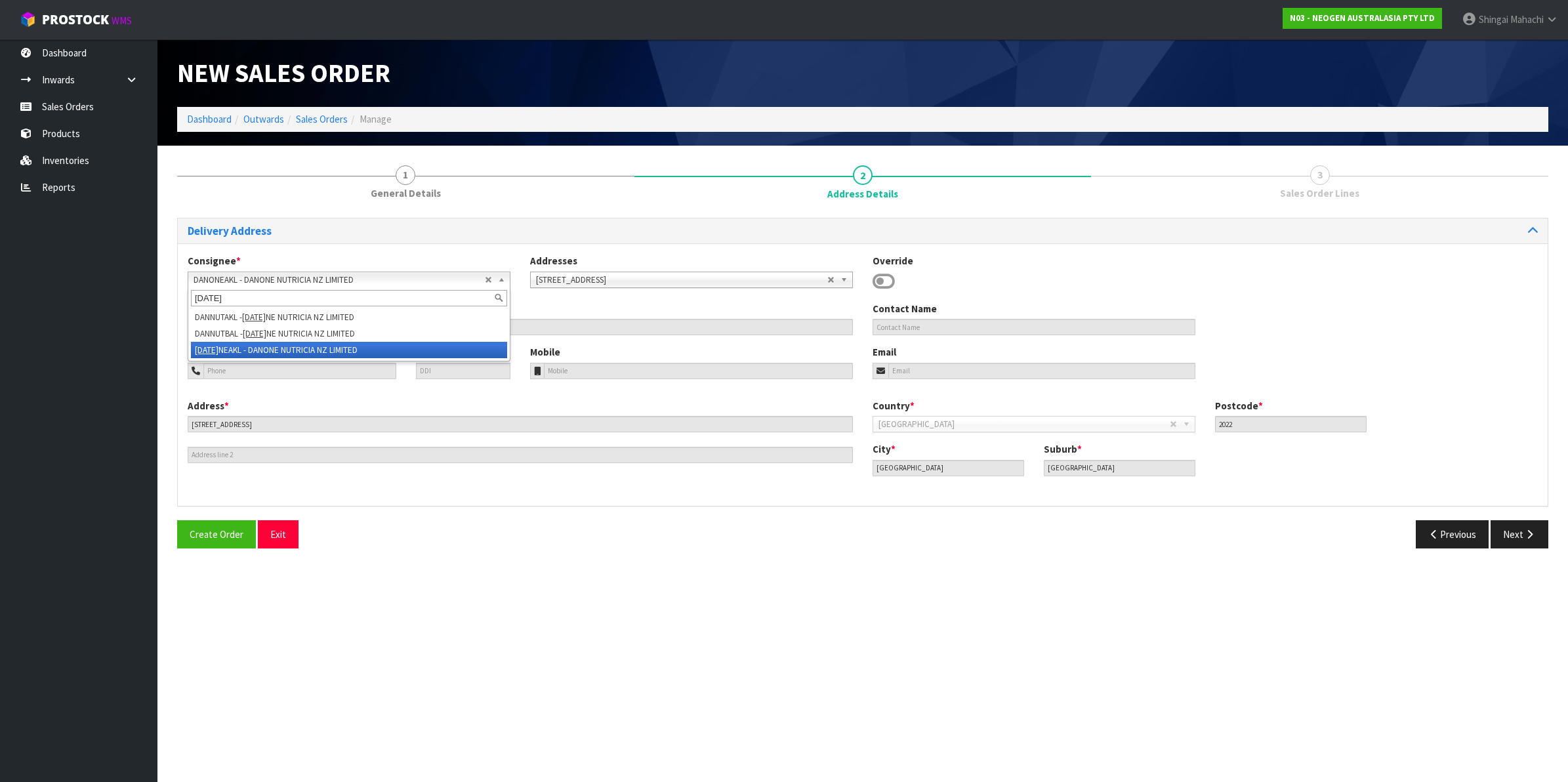
scroll to position [0, 0]
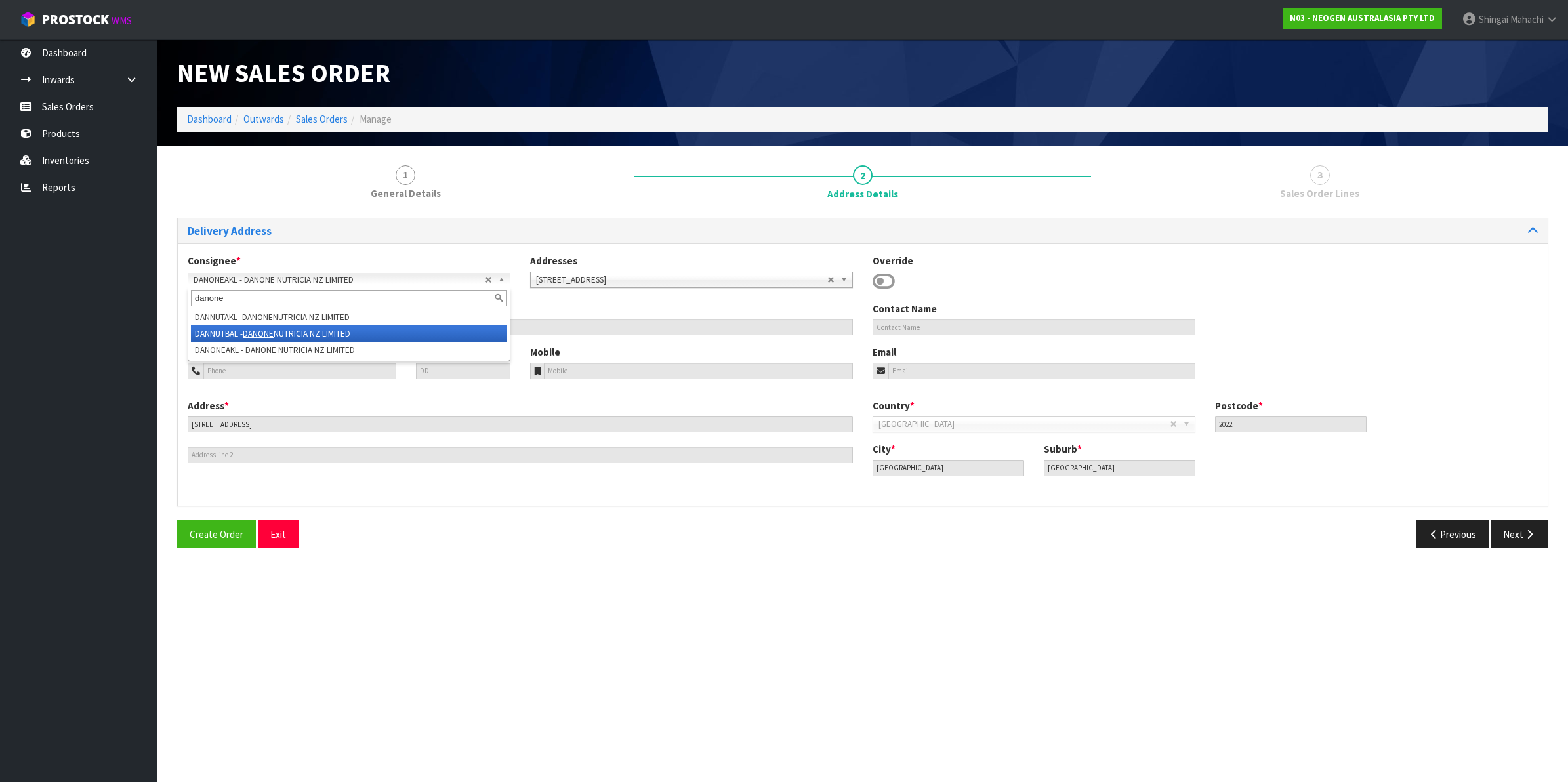
type input "danone"
click at [274, 331] on em "DANONE" at bounding box center [258, 333] width 31 height 11
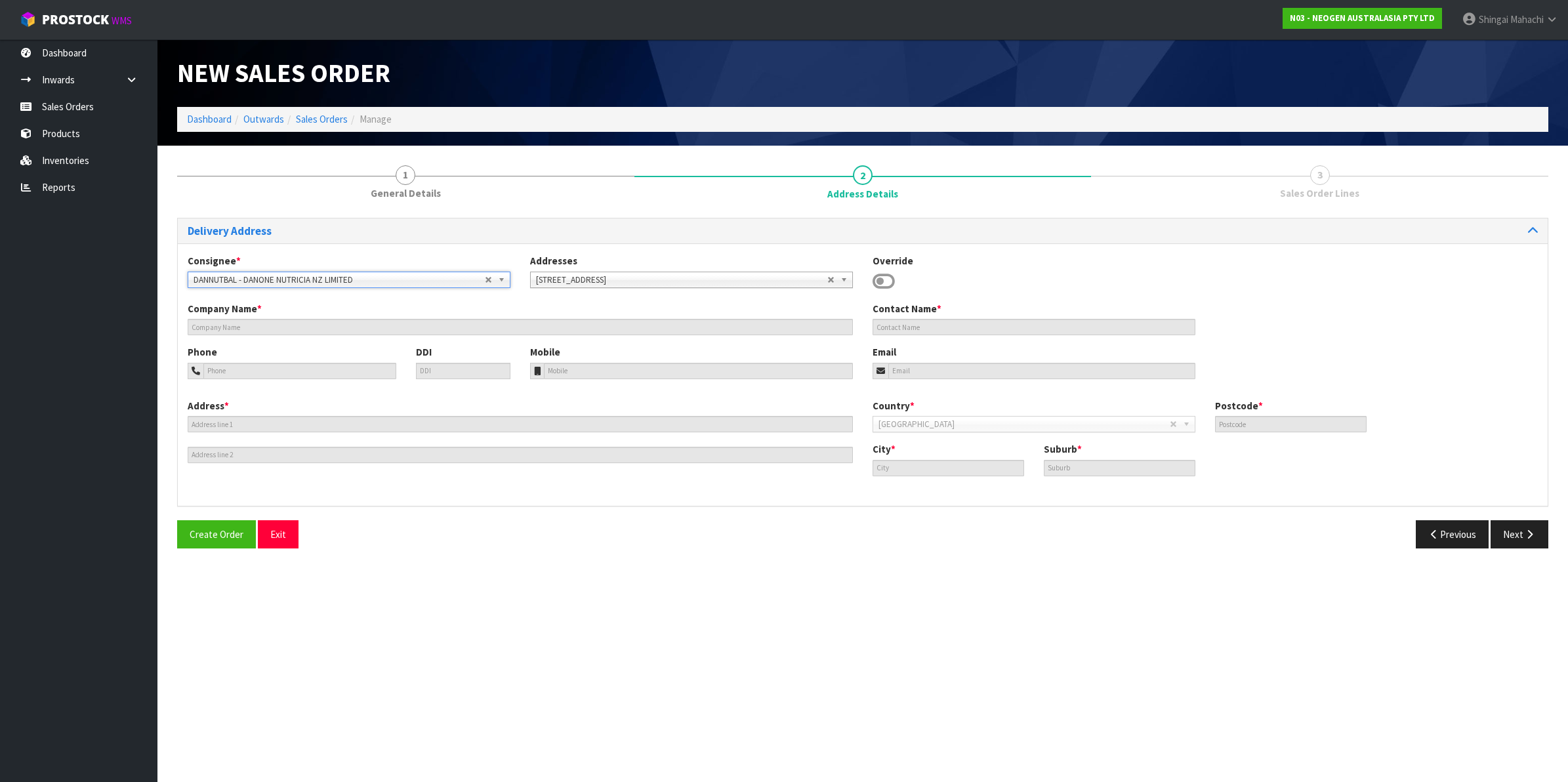
type input "DANONE NUTRICIA NZ LIMITED"
type input "[STREET_ADDRESS]"
type input "9274"
type input "Balclutha"
type input "GREENFIELD"
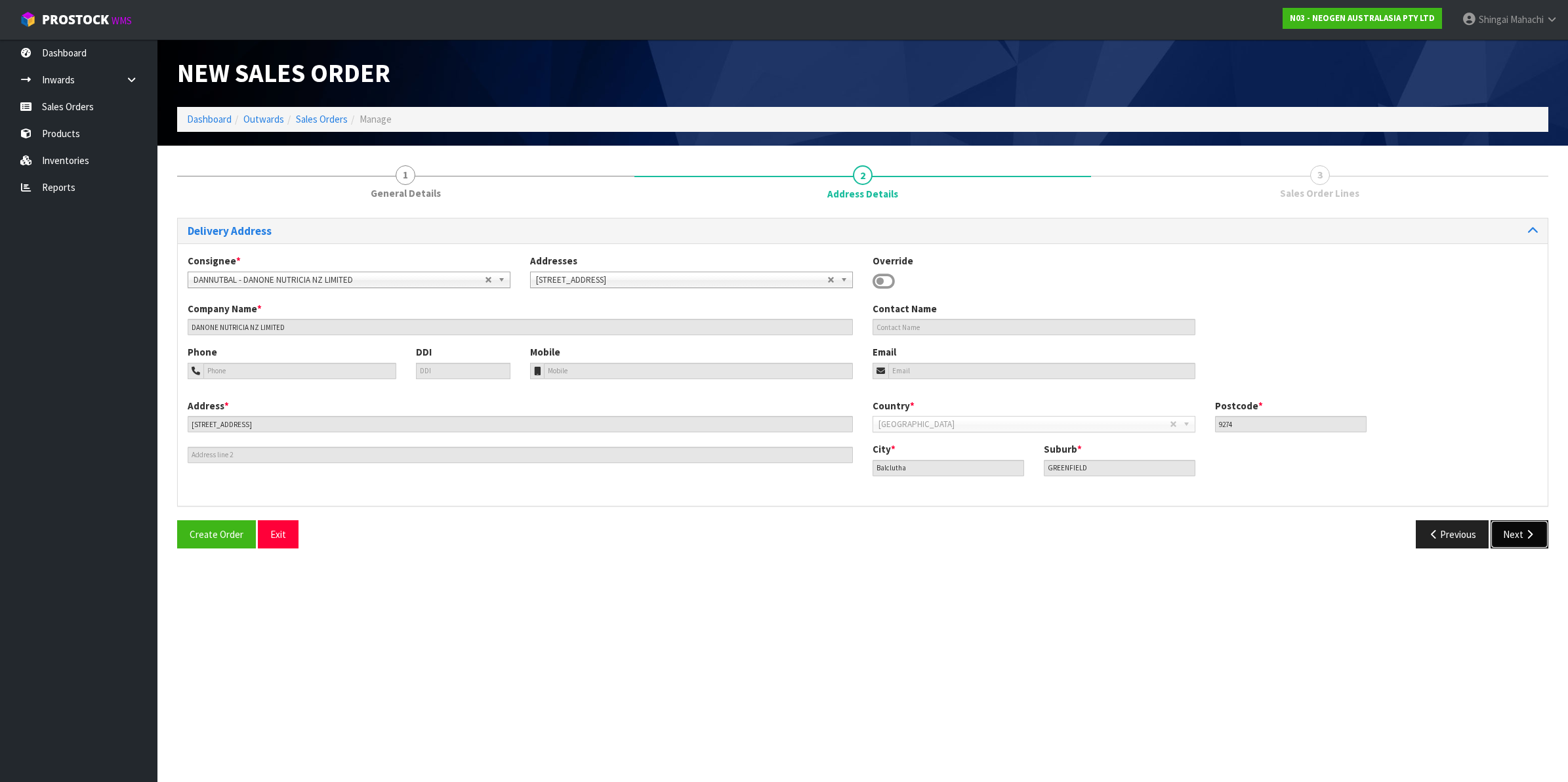
click at [1519, 533] on button "Next" at bounding box center [1519, 534] width 58 height 28
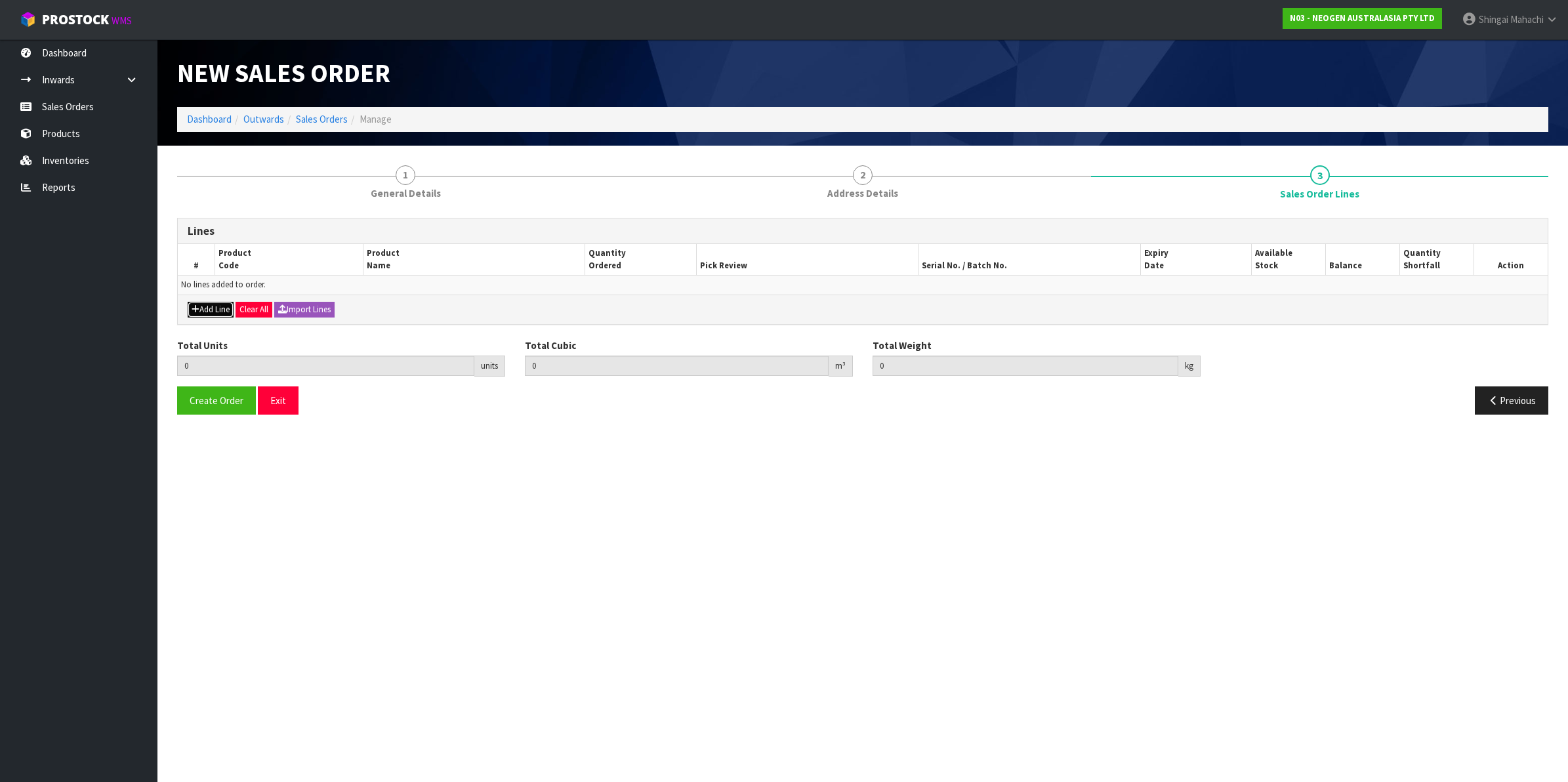
click at [215, 312] on button "Add Line" at bounding box center [210, 310] width 46 height 16
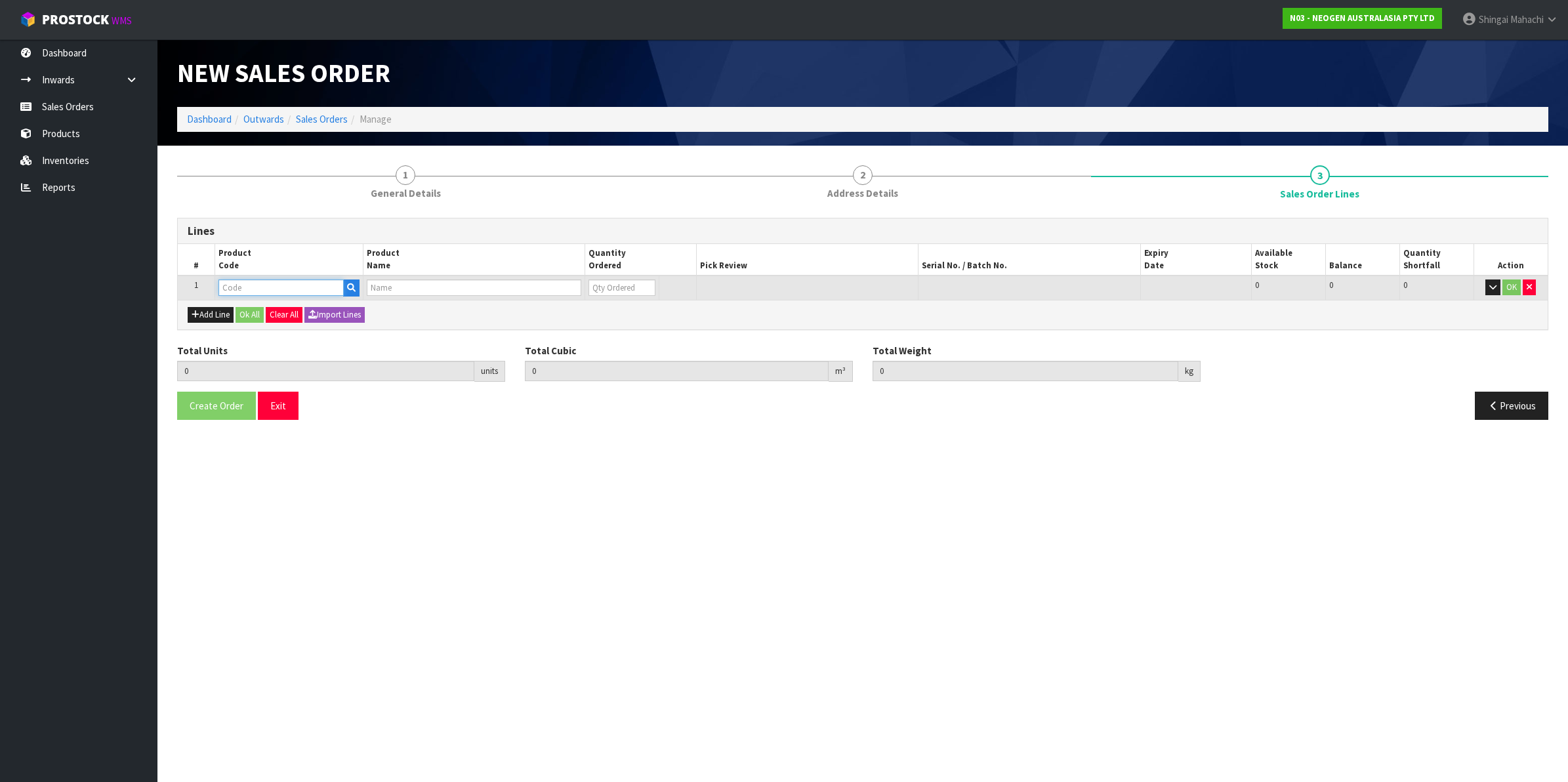
click at [240, 287] on input "text" at bounding box center [281, 287] width 125 height 17
click at [243, 290] on input "text" at bounding box center [281, 287] width 125 height 17
paste input "700002200"
type input "700002200"
type input "0.000000"
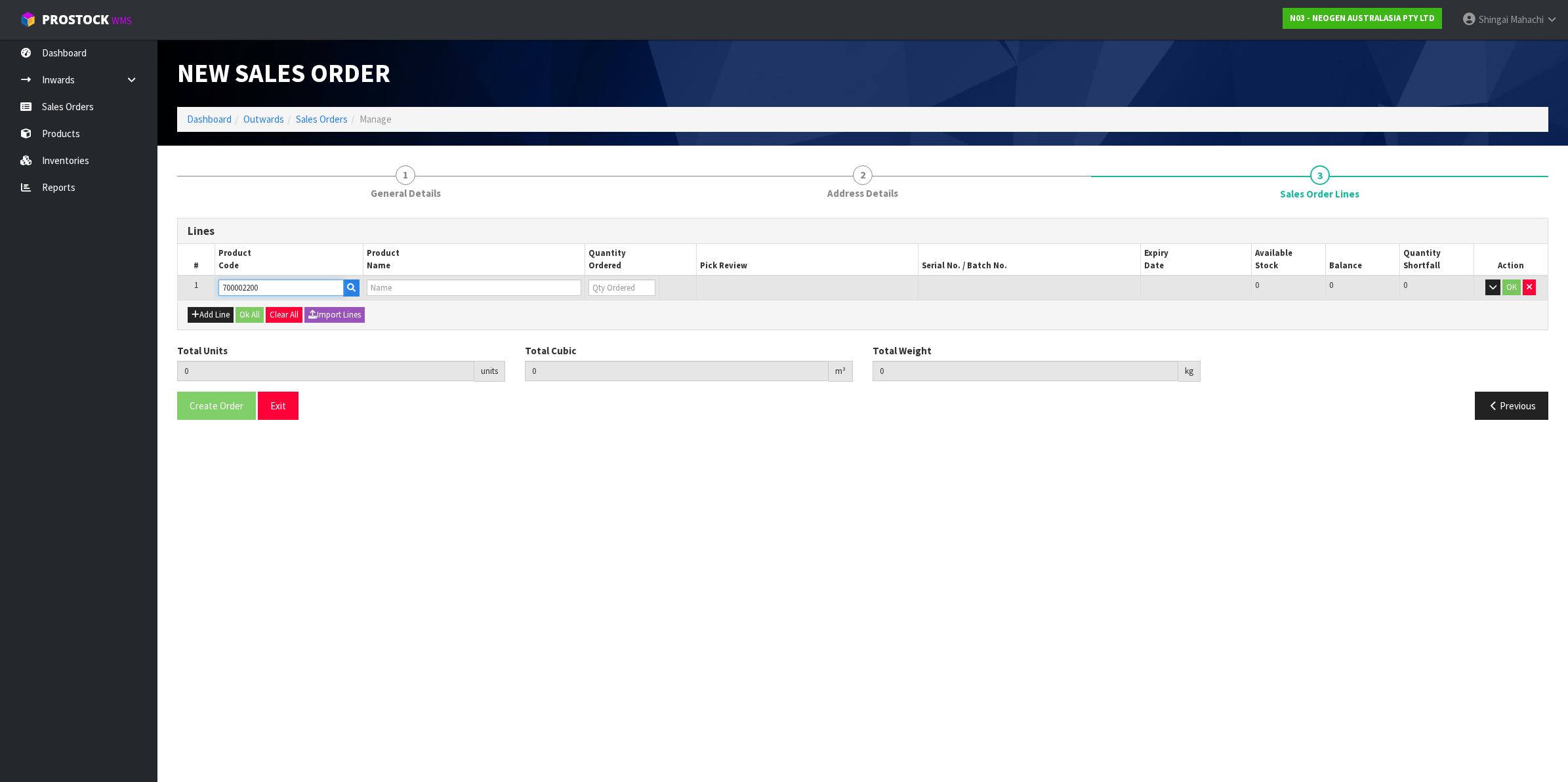
type input "0.000"
type input "7100067455 - 6432 QUICK SWAB 50/CS"
type input "0"
type input "700002200"
click at [210, 316] on button "Add Line" at bounding box center [210, 315] width 46 height 16
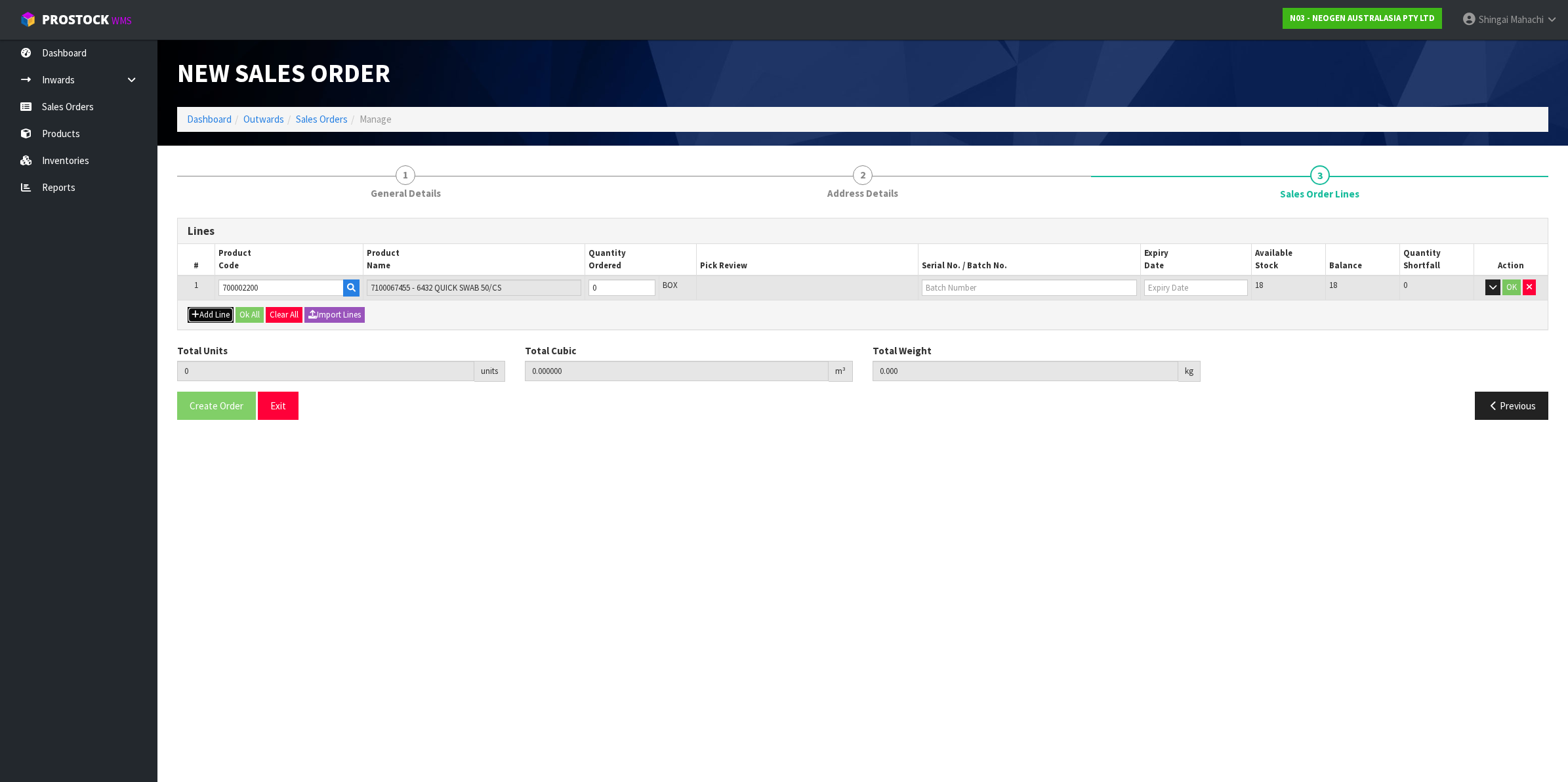
type input "0"
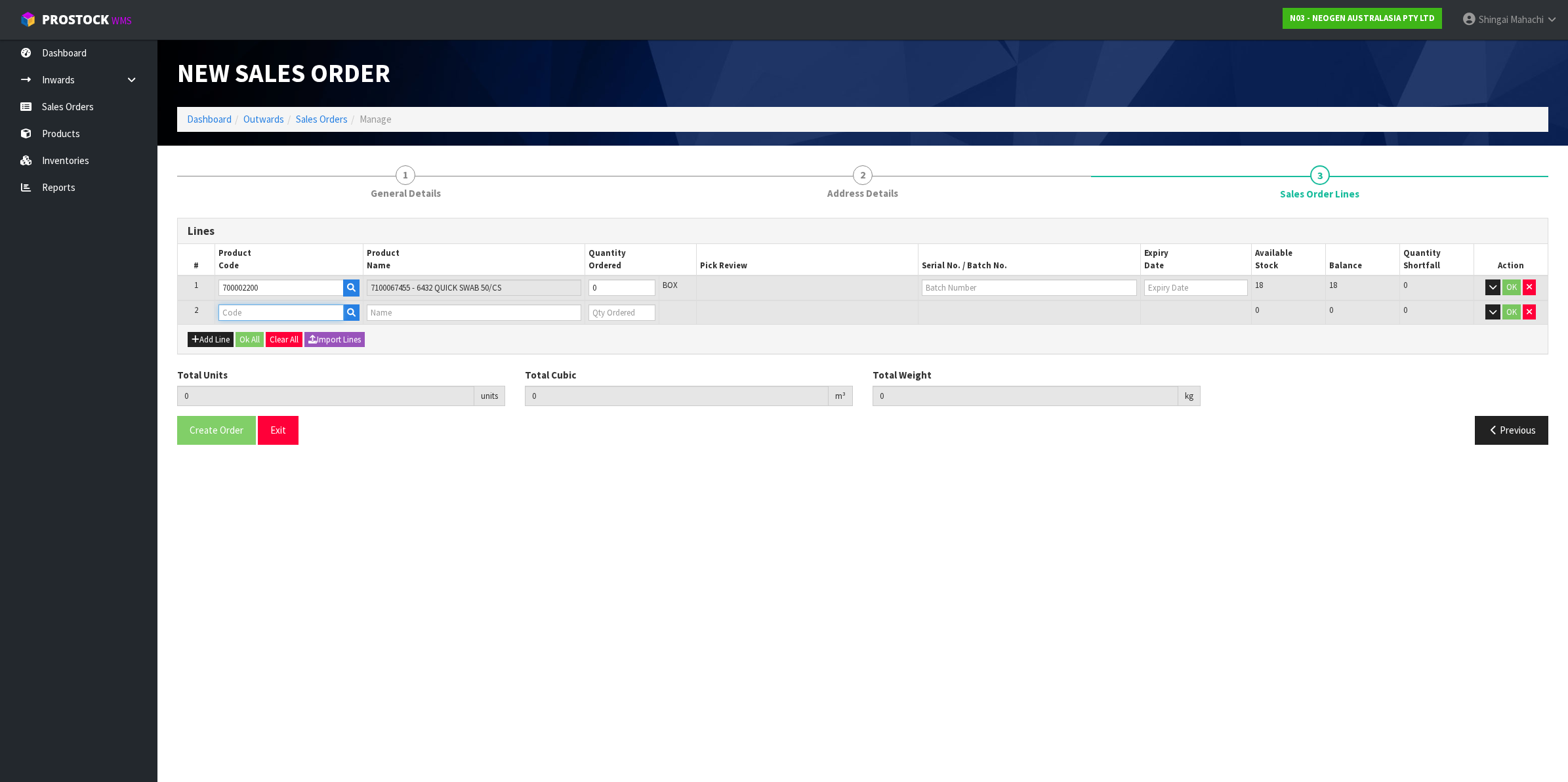
click at [247, 309] on input "text" at bounding box center [281, 312] width 125 height 17
paste input "700002338"
type input "700002338"
type input "0.000000"
type input "0.000"
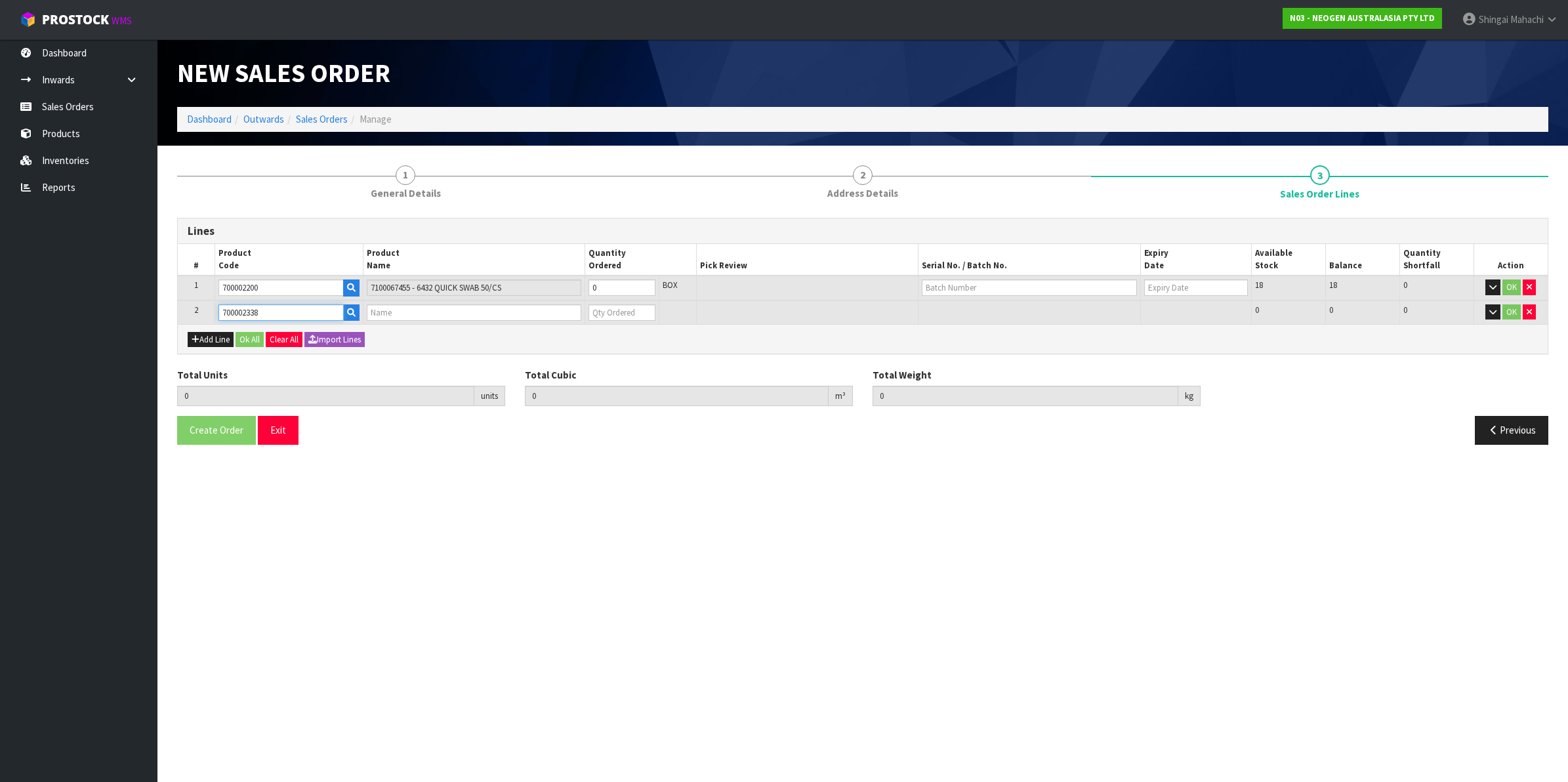
type input "7100237328 - ESS10WSN ENV SCR SPLR STK WIDE 100/CS"
type input "0"
type input "700002338"
drag, startPoint x: 604, startPoint y: 289, endPoint x: 549, endPoint y: 297, distance: 55.6
click at [549, 297] on tr "1 700002200 7100067455 - 6432 QUICK SWAB 50/CS 0 BOX 18 18 0 OK" at bounding box center [863, 288] width 1370 height 25
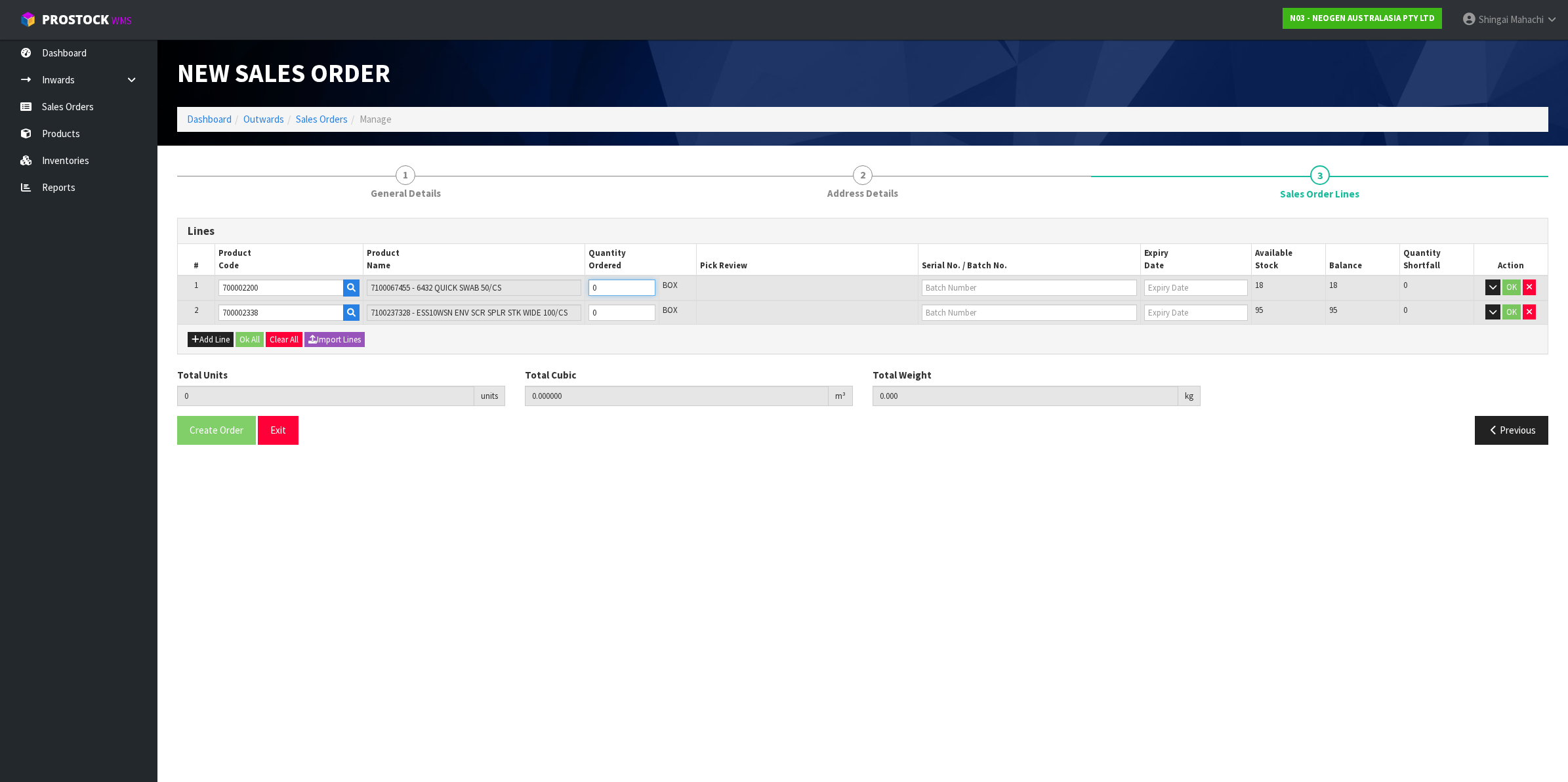
type input "2"
type input "0.00528"
type input "0.8"
type input "2"
click at [564, 312] on tr "2 700002338 7100237328 - ESS10WSN ENV SCR SPLR STK WIDE 100/CS 0 BOX 95 95 0 OK" at bounding box center [863, 312] width 1370 height 24
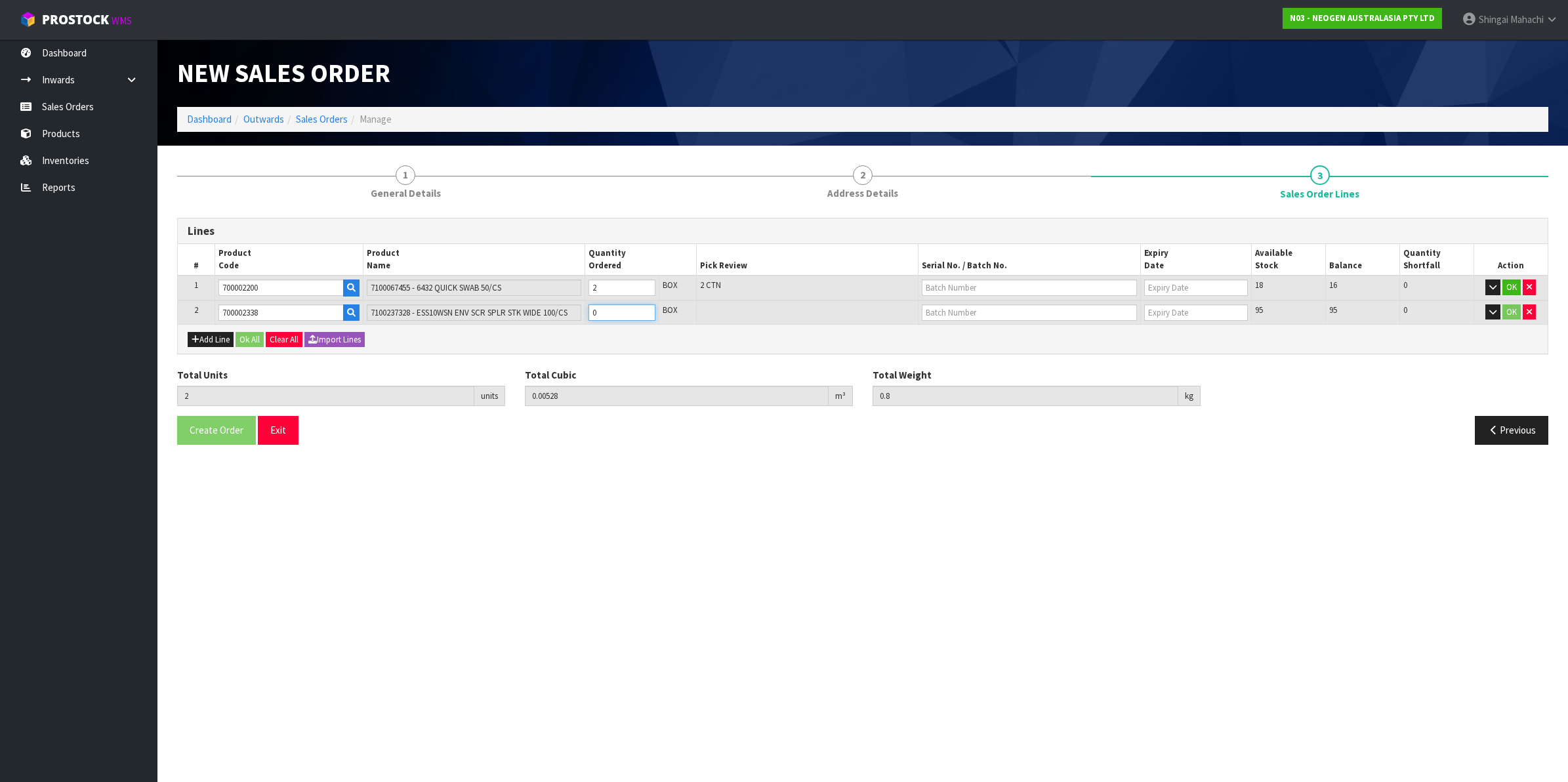
type input "6"
type input "0.12302"
type input "14.48"
type input "4"
drag, startPoint x: 284, startPoint y: 290, endPoint x: 193, endPoint y: 288, distance: 91.0
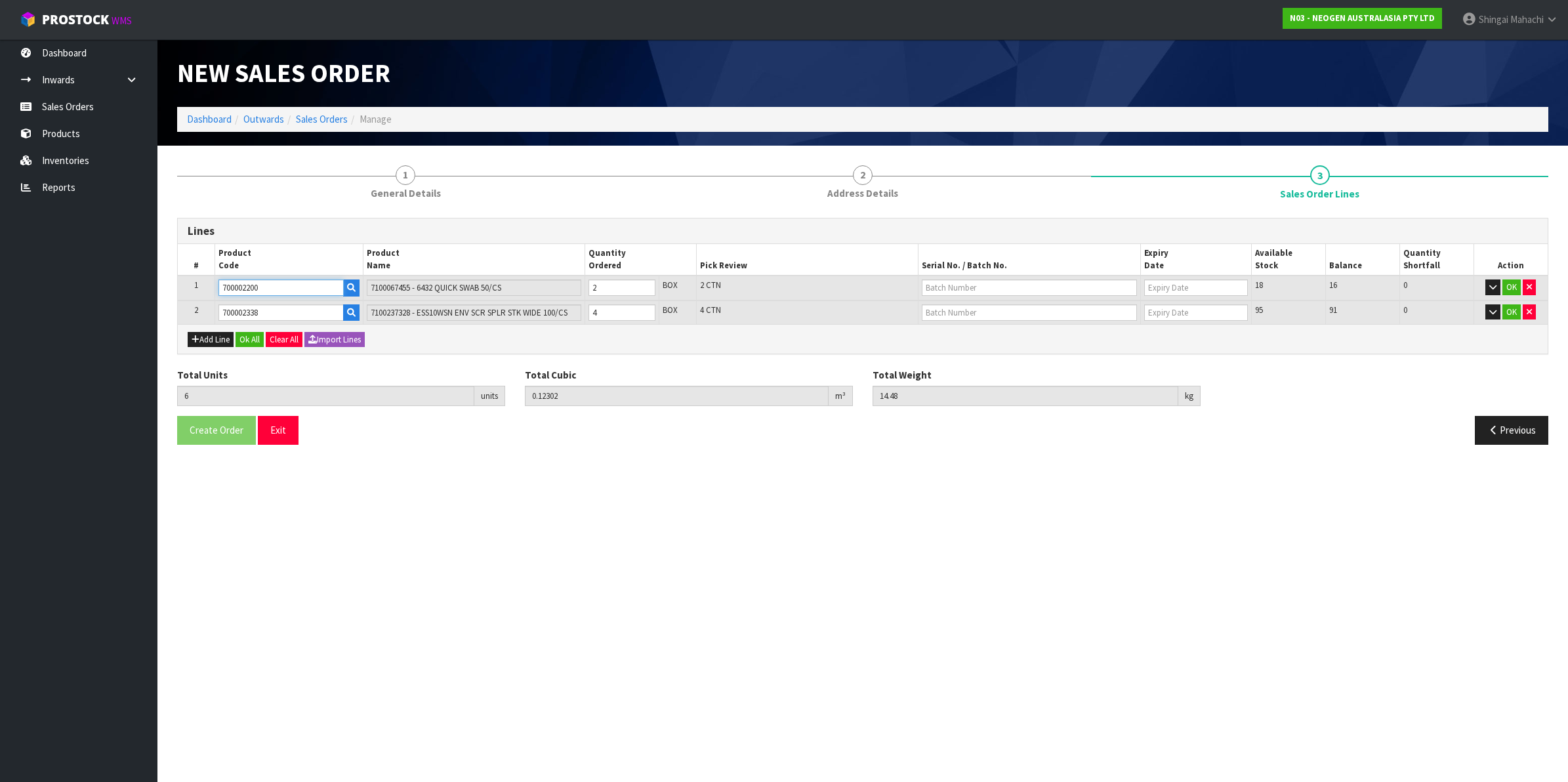
click at [193, 288] on tr "1 700002200 7100067455 - 6432 QUICK SWAB 50/CS 2 BOX 2 CTN 18 16 0 OK" at bounding box center [863, 288] width 1370 height 25
click at [203, 333] on button "Add Line" at bounding box center [210, 340] width 46 height 16
type input "0"
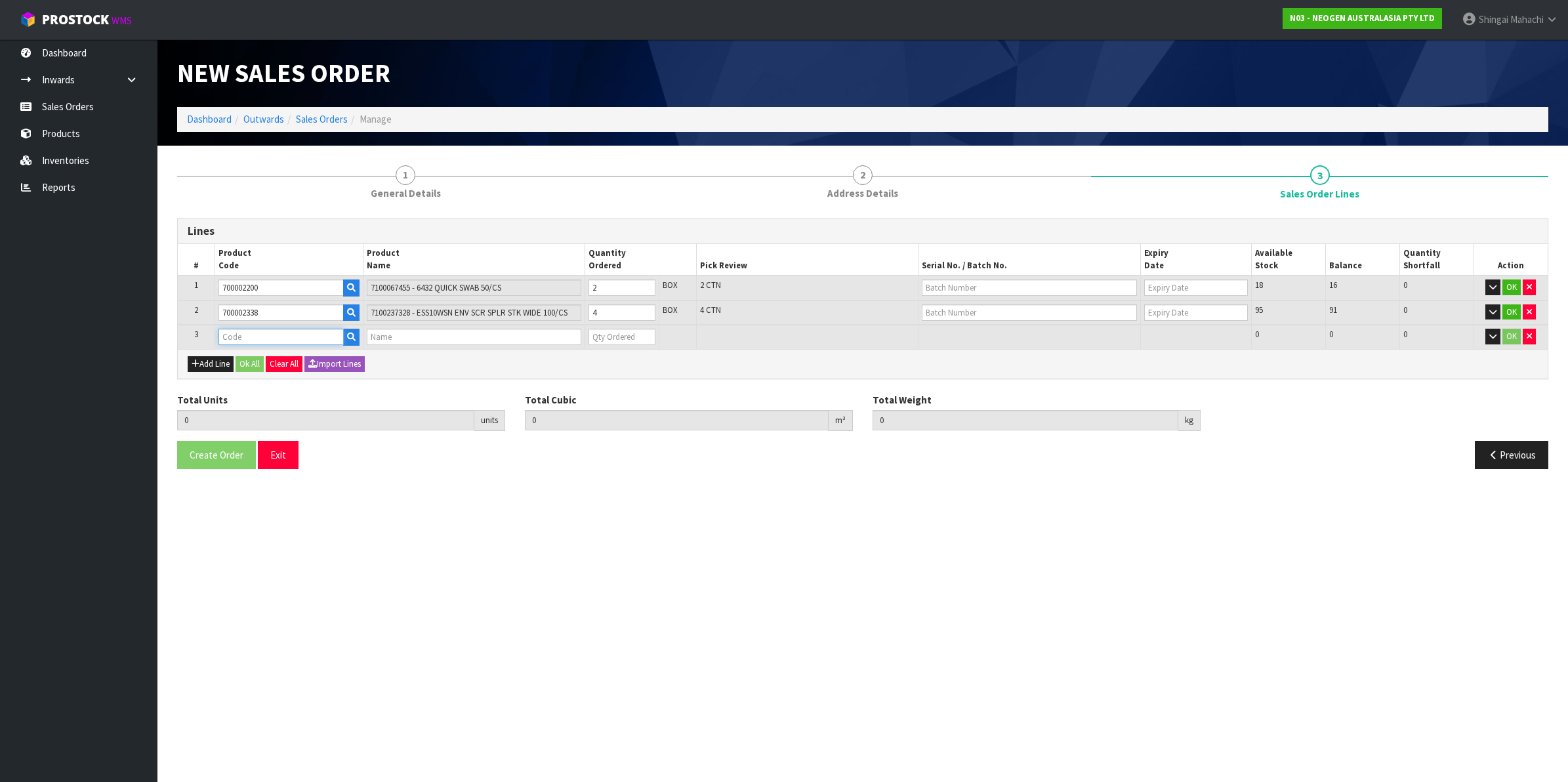
click at [232, 329] on input "text" at bounding box center [281, 337] width 125 height 17
paste input "700002200"
type input "700002200"
type input "6"
type input "0.12302"
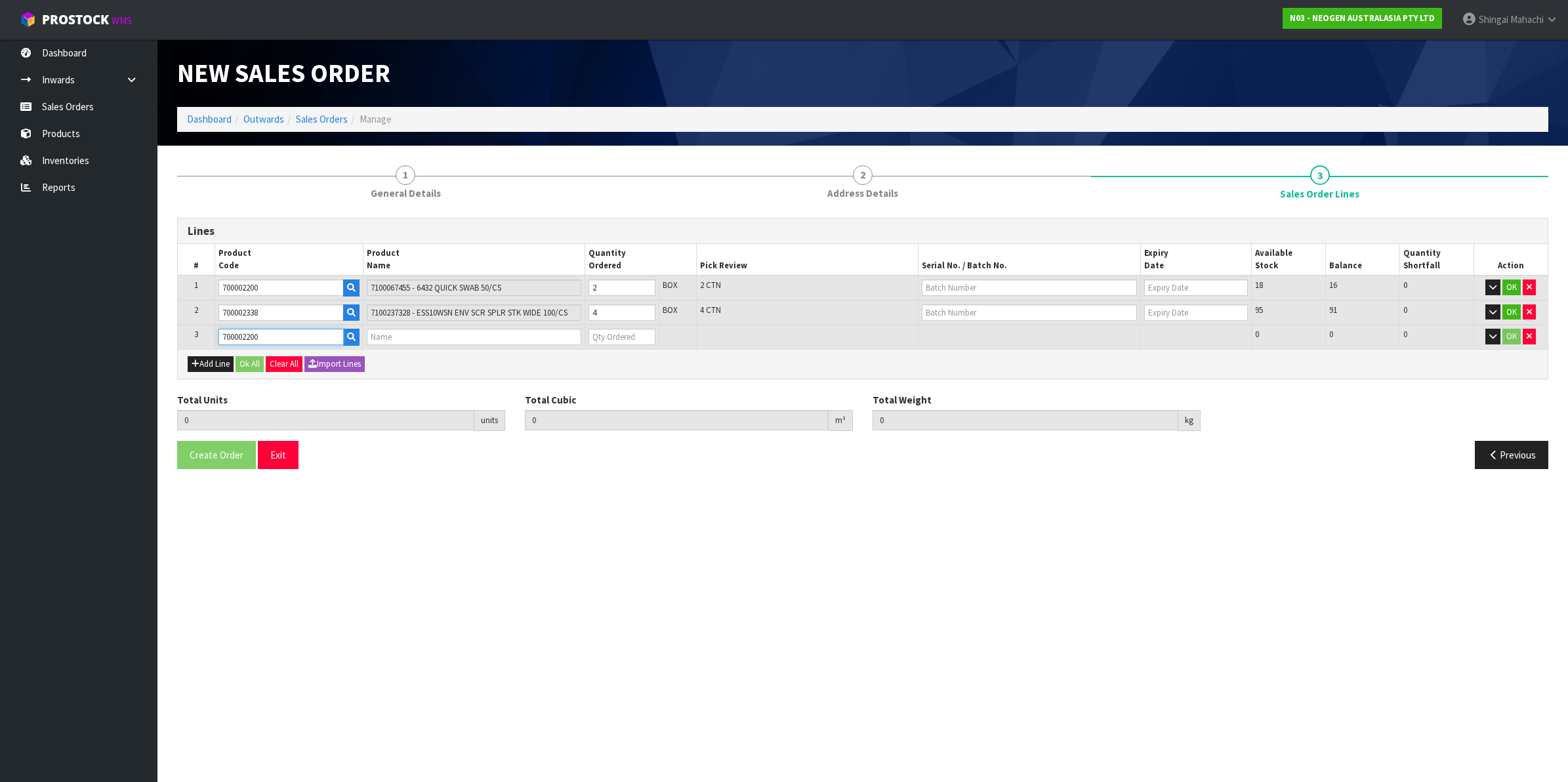
type input "14.48"
type input "7100067455 - 6432 QUICK SWAB 50/CS"
type input "0"
type input "700002200"
drag, startPoint x: 615, startPoint y: 290, endPoint x: 585, endPoint y: 293, distance: 30.1
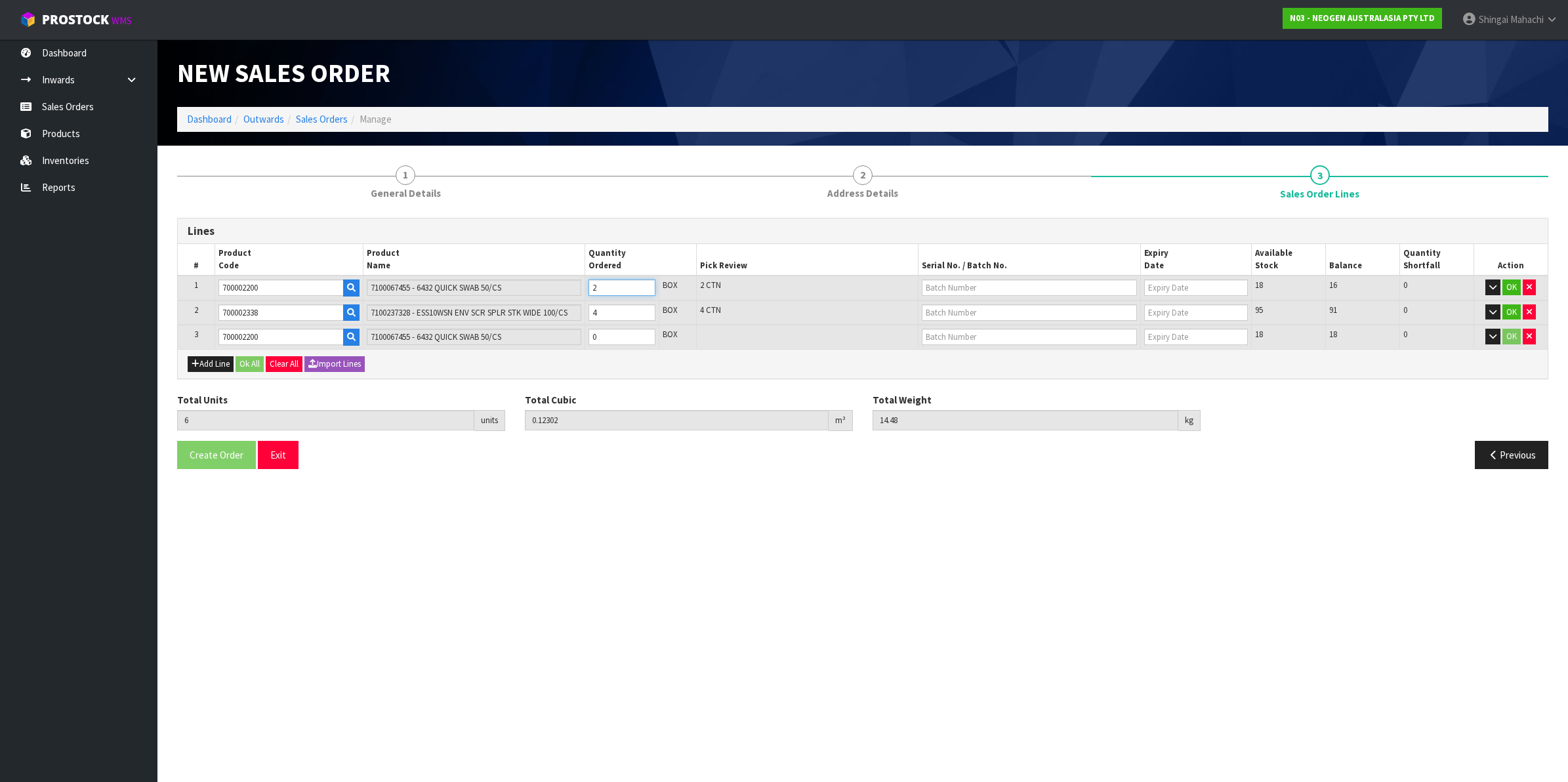
click at [586, 293] on td "2" at bounding box center [623, 288] width 74 height 25
type input "5"
type input "0.12038"
type input "14.08"
type input "1"
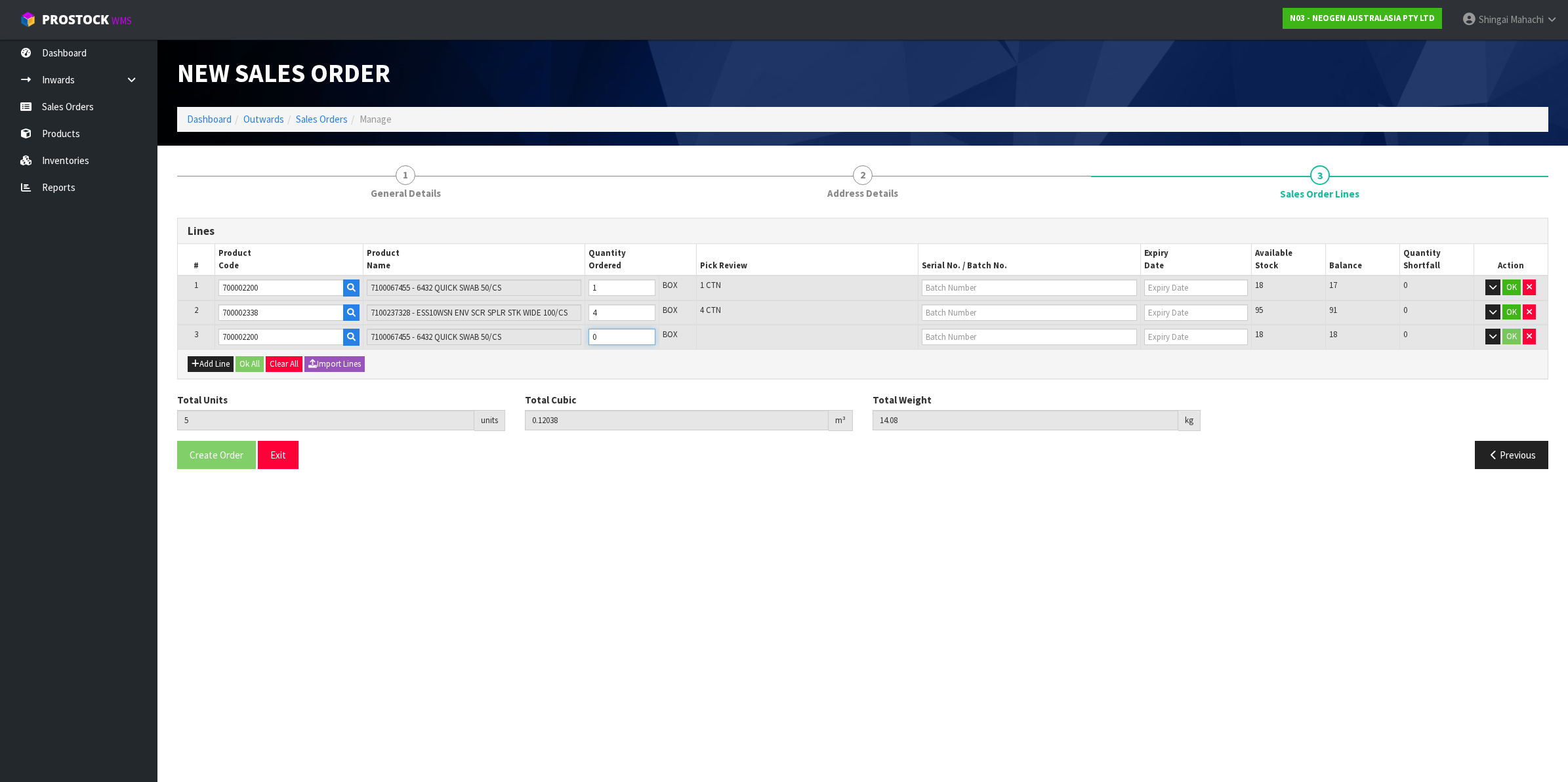
click at [555, 333] on tr "3 700002200 7100067455 - 6432 QUICK SWAB 50/CS 0 BOX 18 18 0 OK" at bounding box center [863, 337] width 1370 height 24
type input "6"
type input "0.12302"
type input "14.48"
type input "1"
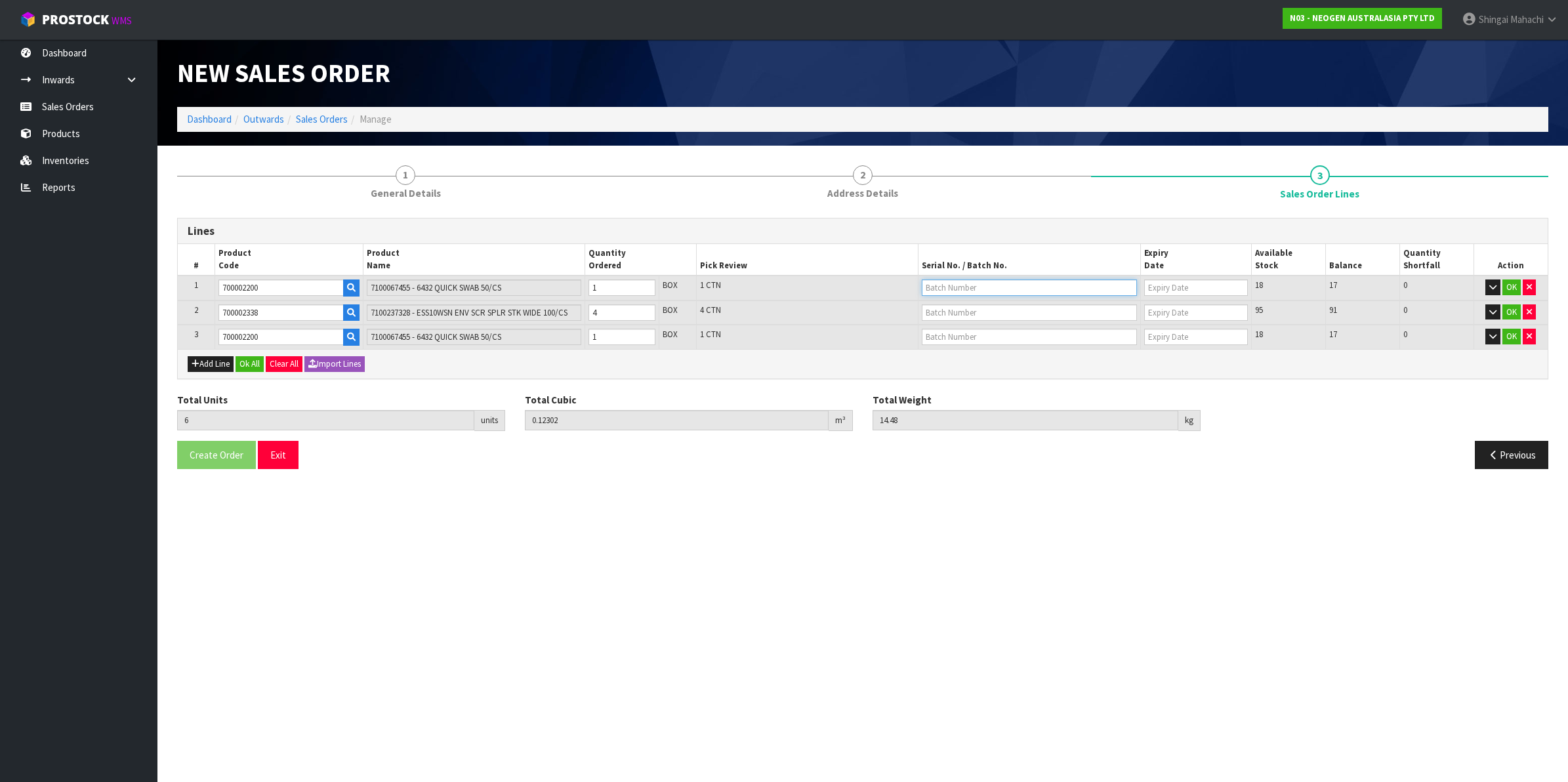
click at [960, 284] on input "text" at bounding box center [1029, 287] width 215 height 17
click at [969, 310] on link "70824" at bounding box center [974, 309] width 104 height 18
type input "70824"
type input "[DATE]"
click at [955, 342] on input "text" at bounding box center [1029, 337] width 215 height 17
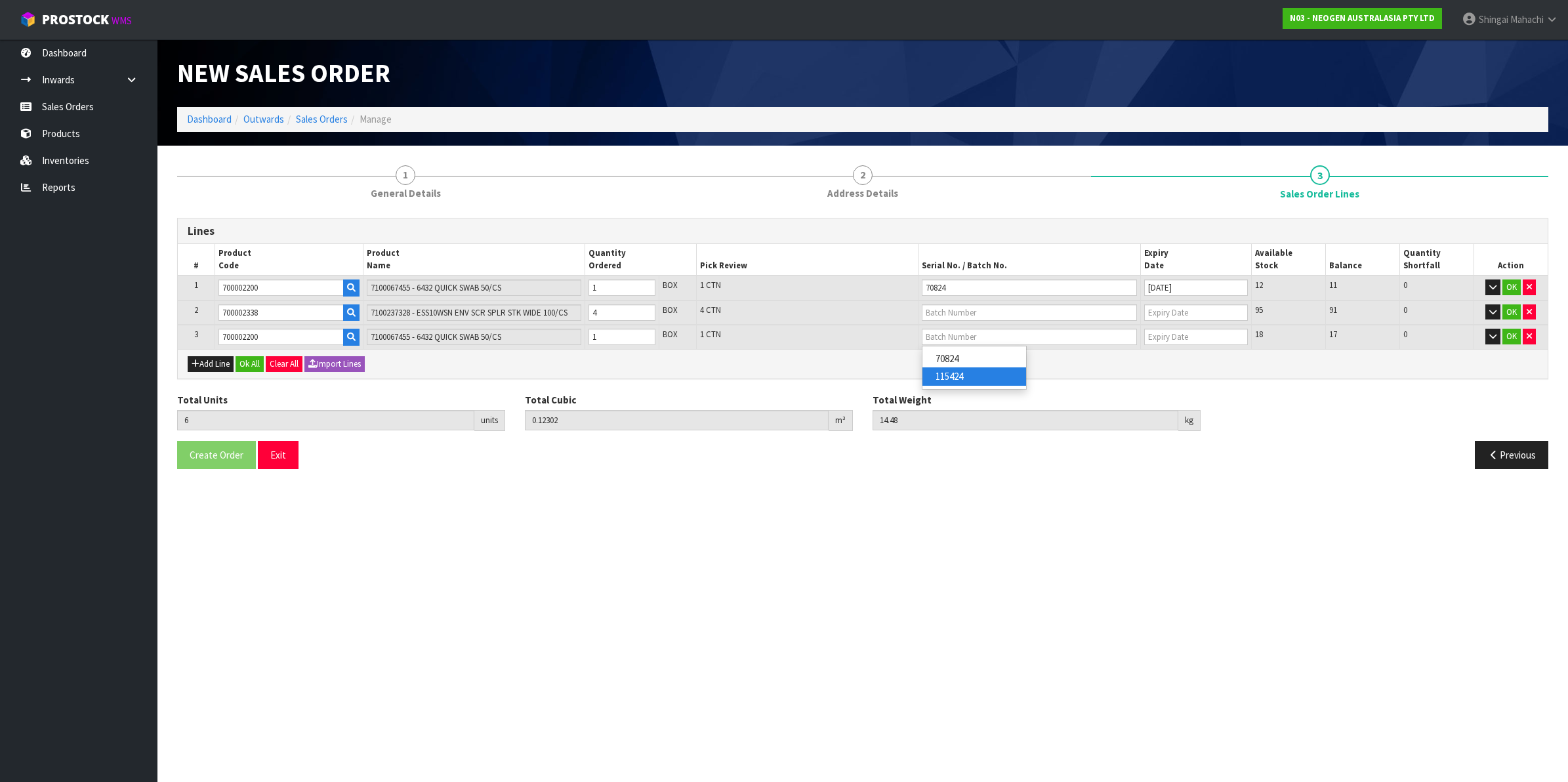
click at [970, 377] on link "115424" at bounding box center [974, 376] width 104 height 18
type input "115424"
type input "[DATE]"
drag, startPoint x: 268, startPoint y: 307, endPoint x: 203, endPoint y: 308, distance: 65.0
click at [203, 308] on tr "2 700002338 7100237328 - ESS10WSN ENV SCR SPLR STK WIDE 100/CS 4 BOX 4 CTN 95 9…" at bounding box center [863, 313] width 1370 height 25
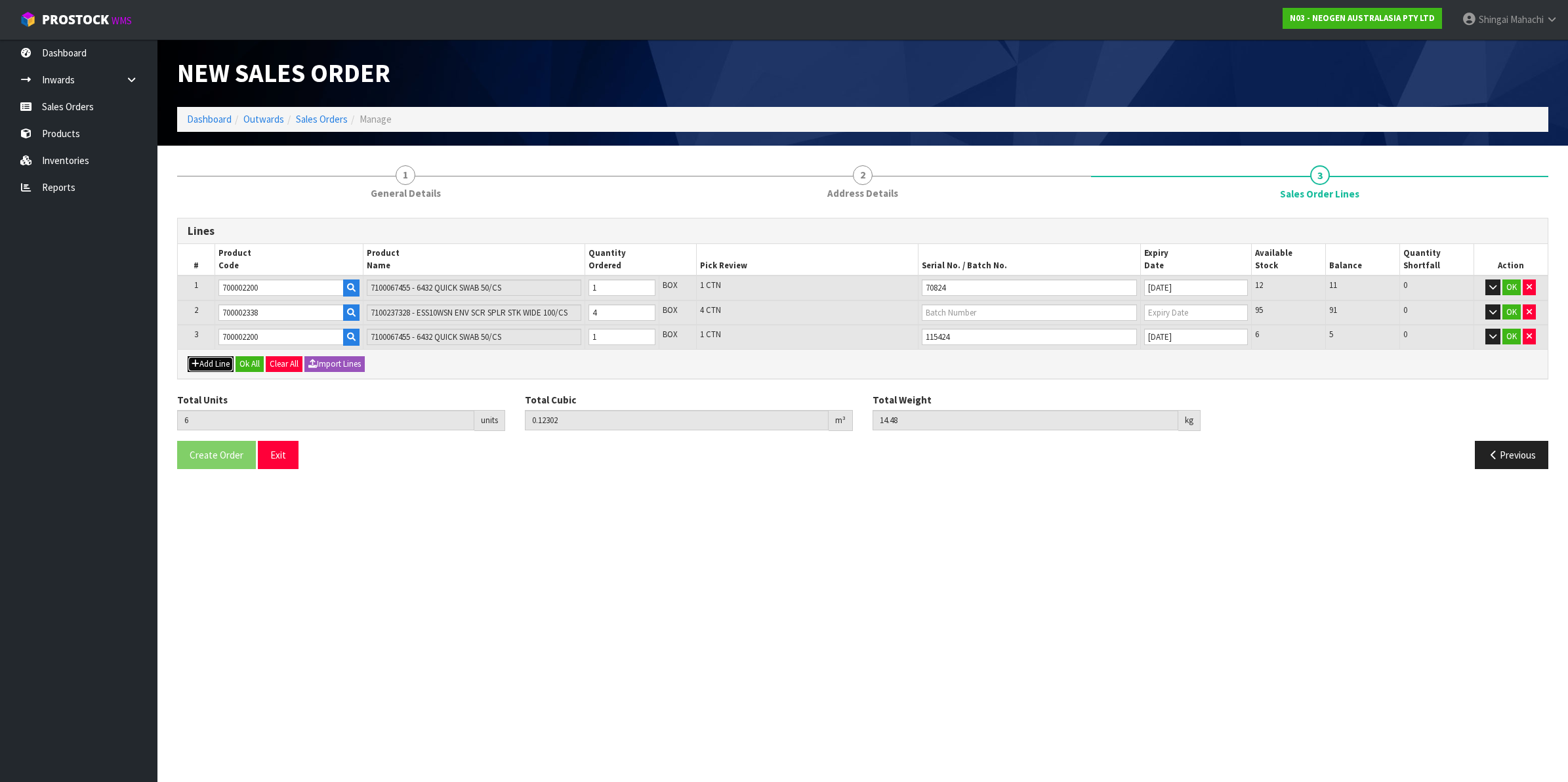
click at [215, 359] on button "Add Line" at bounding box center [210, 365] width 46 height 16
type input "0"
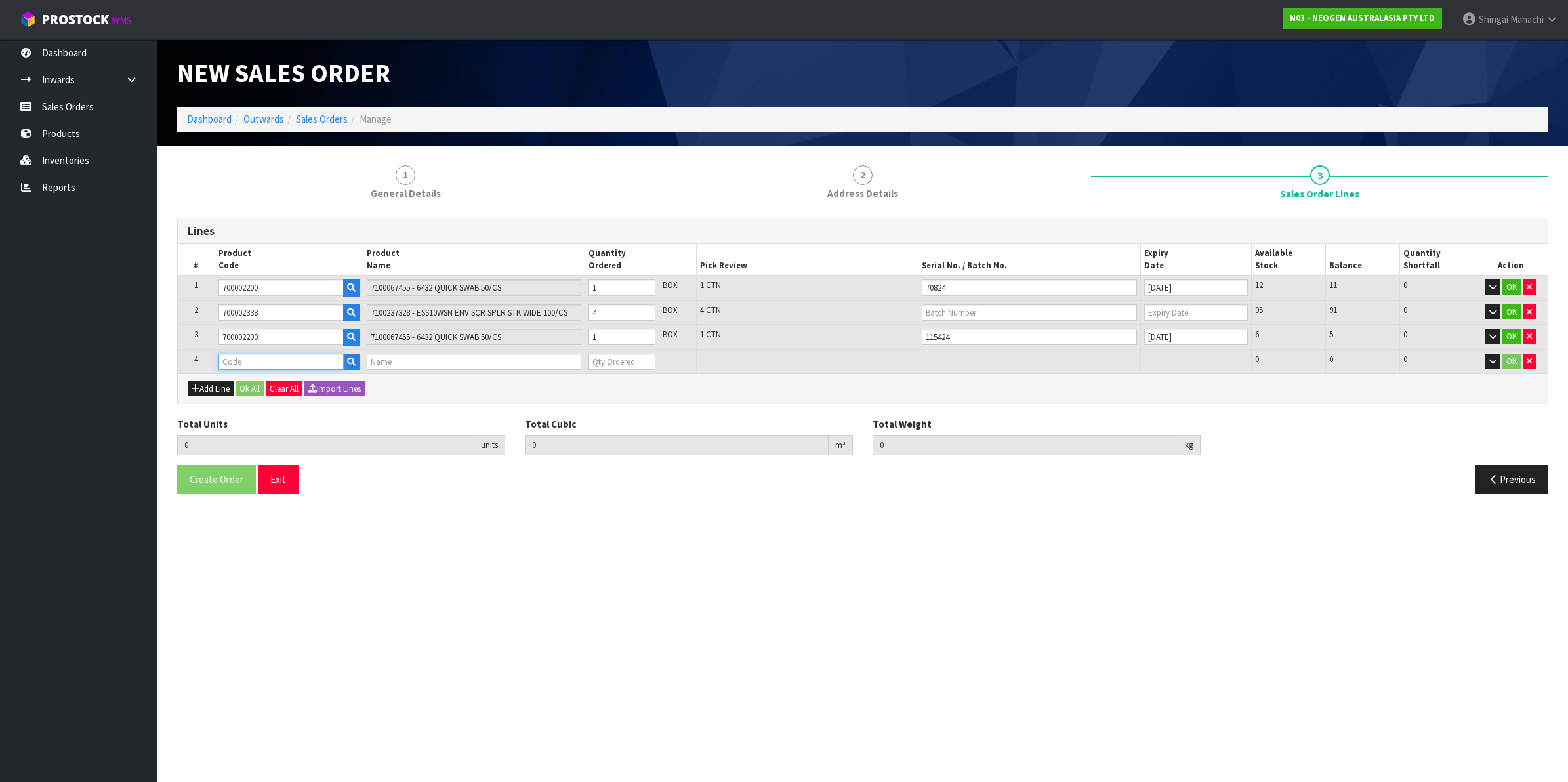
click at [241, 359] on input "text" at bounding box center [281, 362] width 125 height 17
paste input "700002338"
type input "700002338"
type input "6"
type input "0.12302"
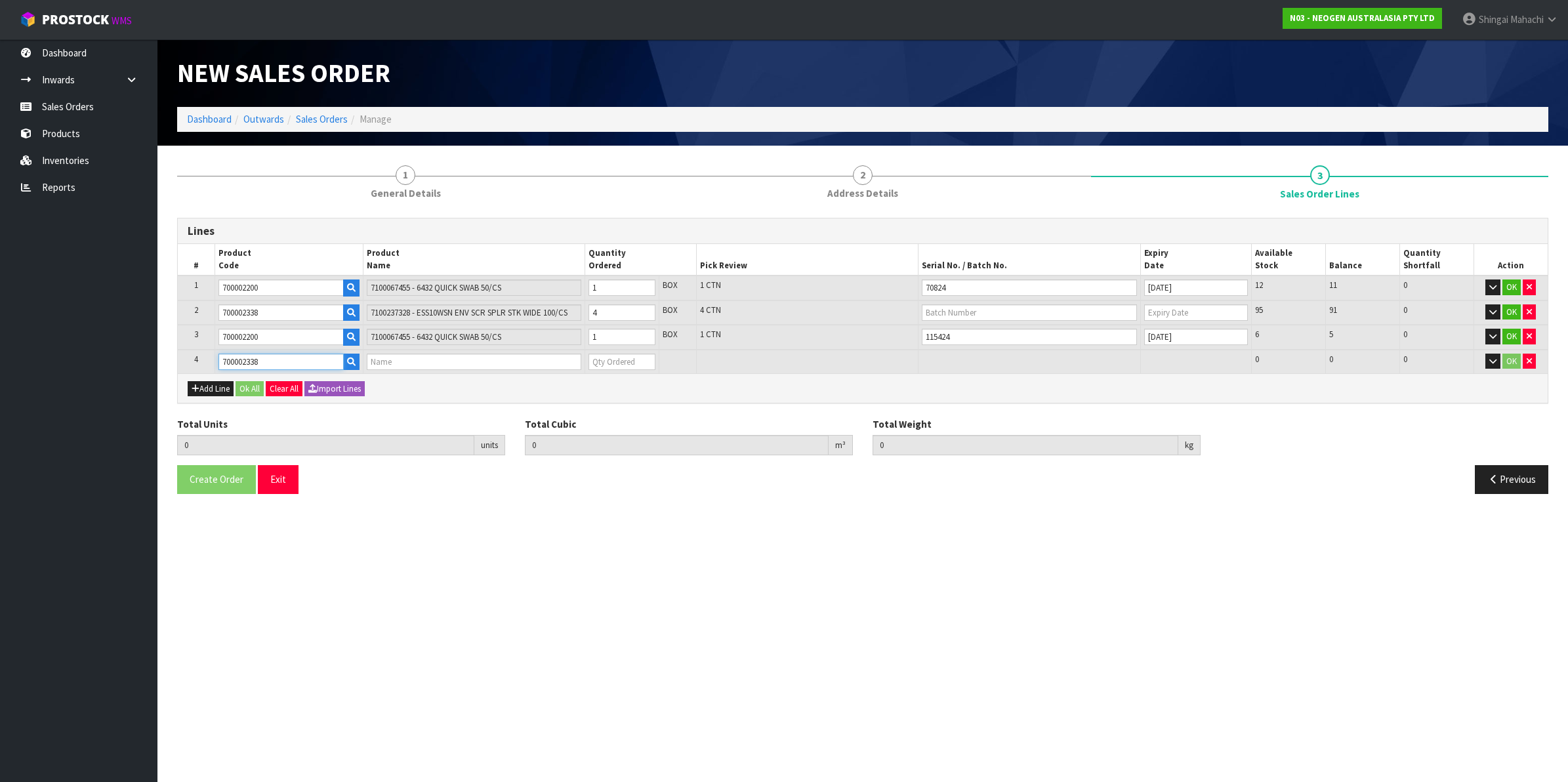
type input "14.48"
type input "7100237328 - ESS10WSN ENV SCR SPLR STK WIDE 100/CS"
type input "0"
type input "700002338"
click at [535, 314] on tr "2 700002338 7100237328 - ESS10WSN ENV SCR SPLR STK WIDE 100/CS 4 BOX 4 CTN 95 9…" at bounding box center [863, 313] width 1370 height 25
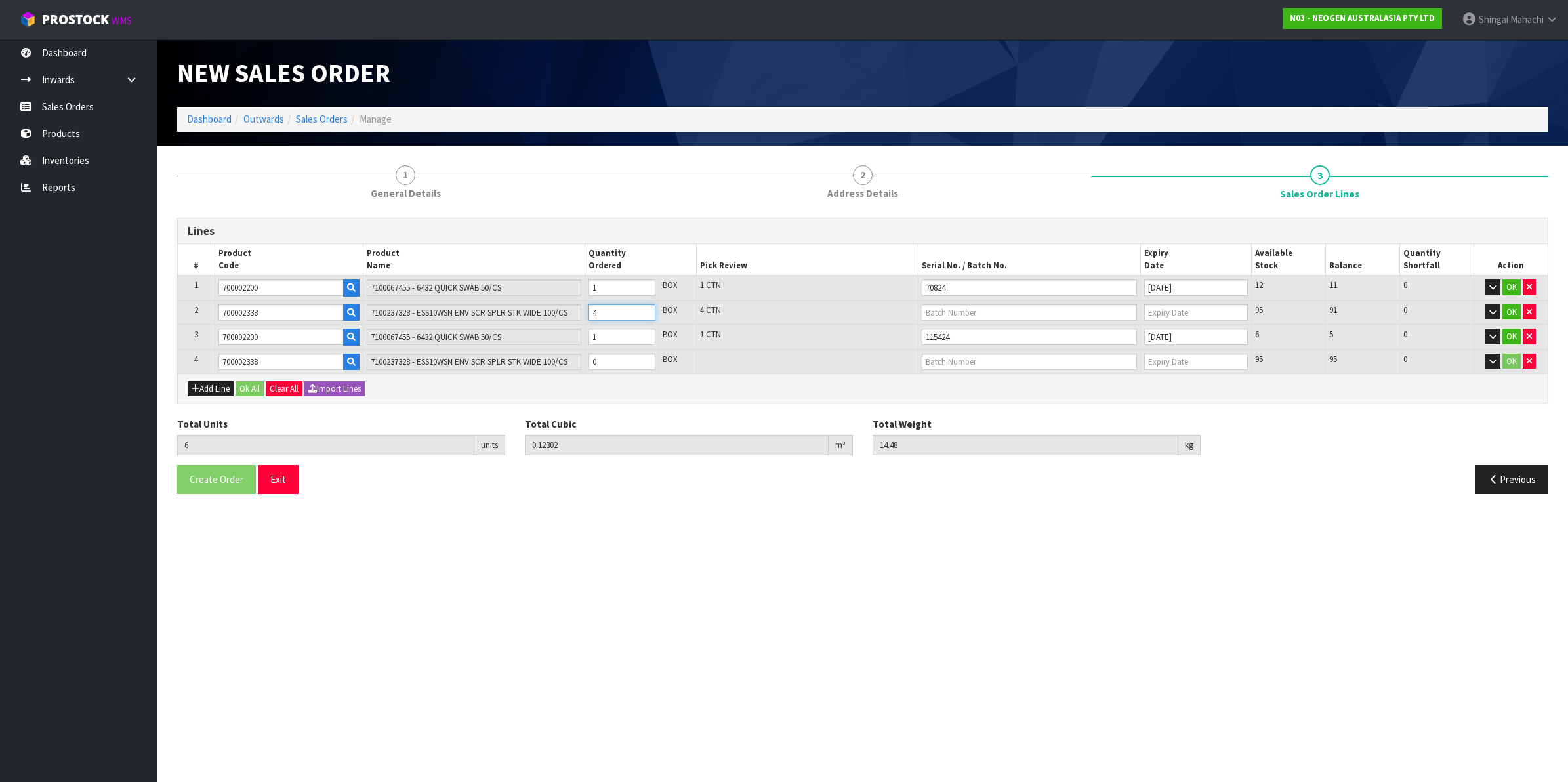
type input "4"
type input "0.06415"
type input "7.64"
type input "2"
click at [560, 358] on tr "4 700002338 7100237328 - ESS10WSN ENV SCR SPLR STK WIDE 100/CS 0 BOX 95 95 0 OK" at bounding box center [863, 362] width 1370 height 24
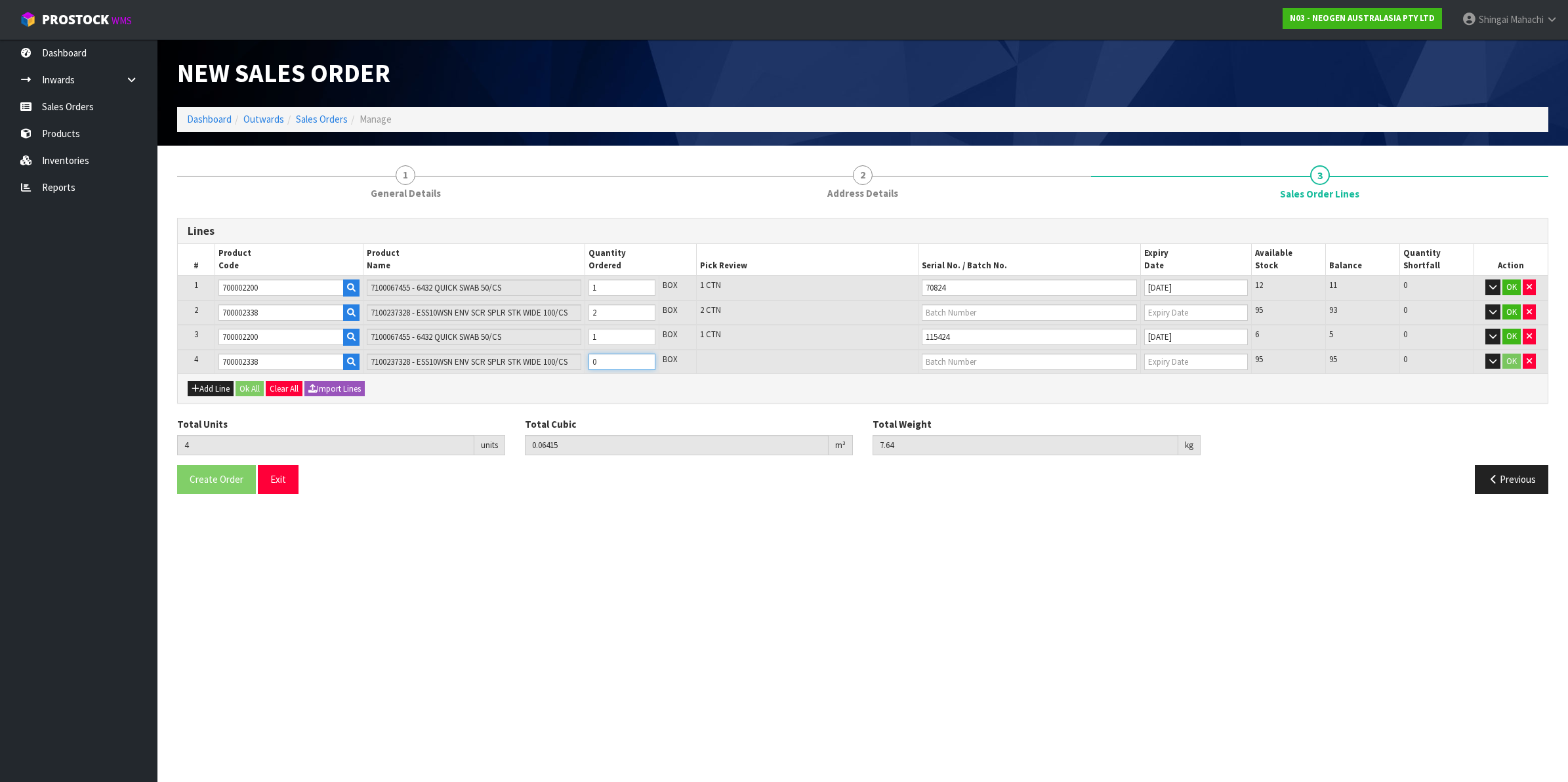
type input "6"
type input "0.12302"
type input "14.48"
type input "2"
click at [975, 306] on input "text" at bounding box center [1029, 312] width 215 height 17
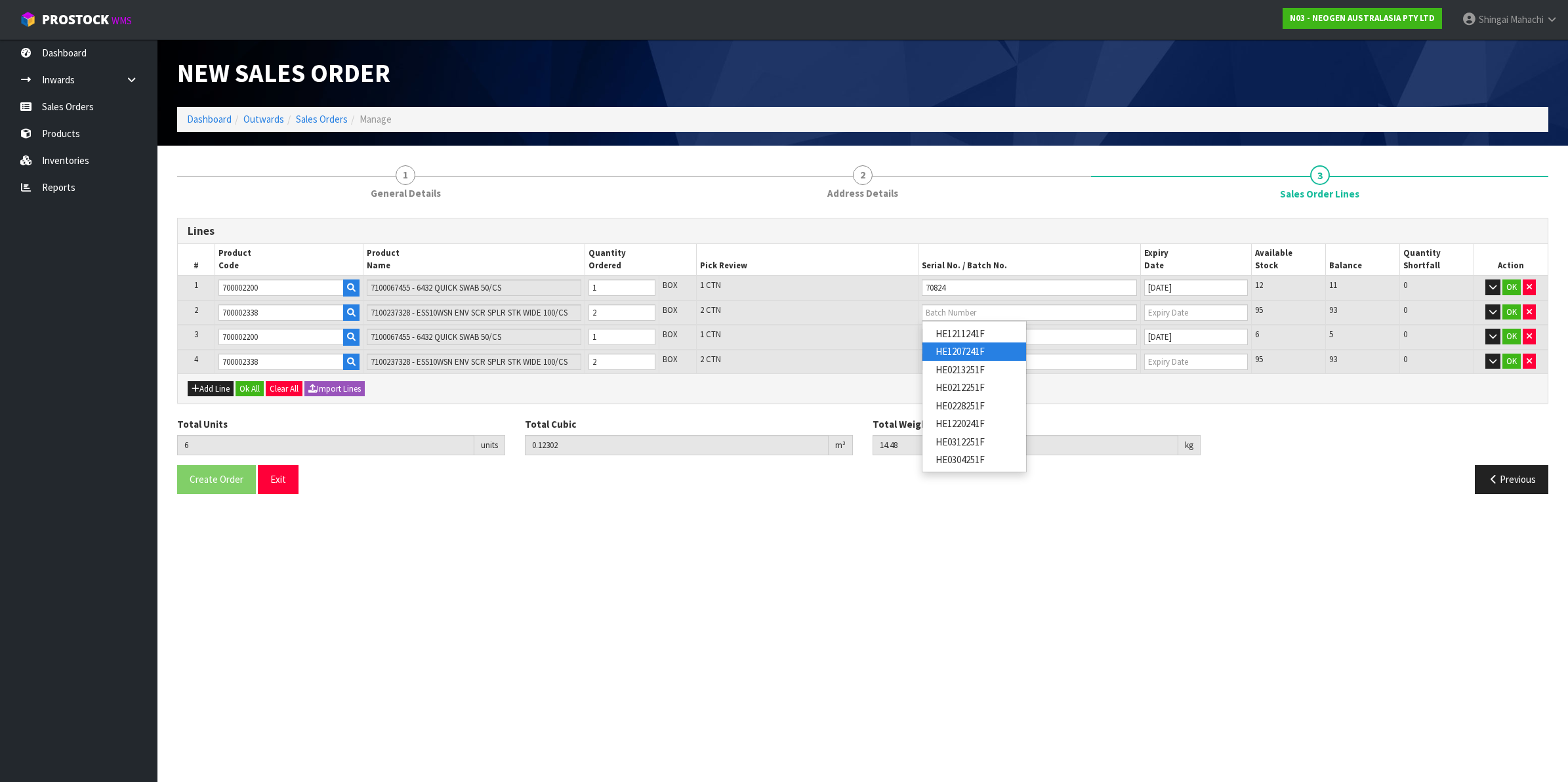
click at [965, 358] on link "HE1207241F" at bounding box center [974, 351] width 104 height 18
type input "HE1207241F"
type input "[DATE]"
click at [955, 361] on input "text" at bounding box center [1029, 362] width 215 height 17
click at [965, 404] on link "HE1211241F" at bounding box center [974, 400] width 104 height 18
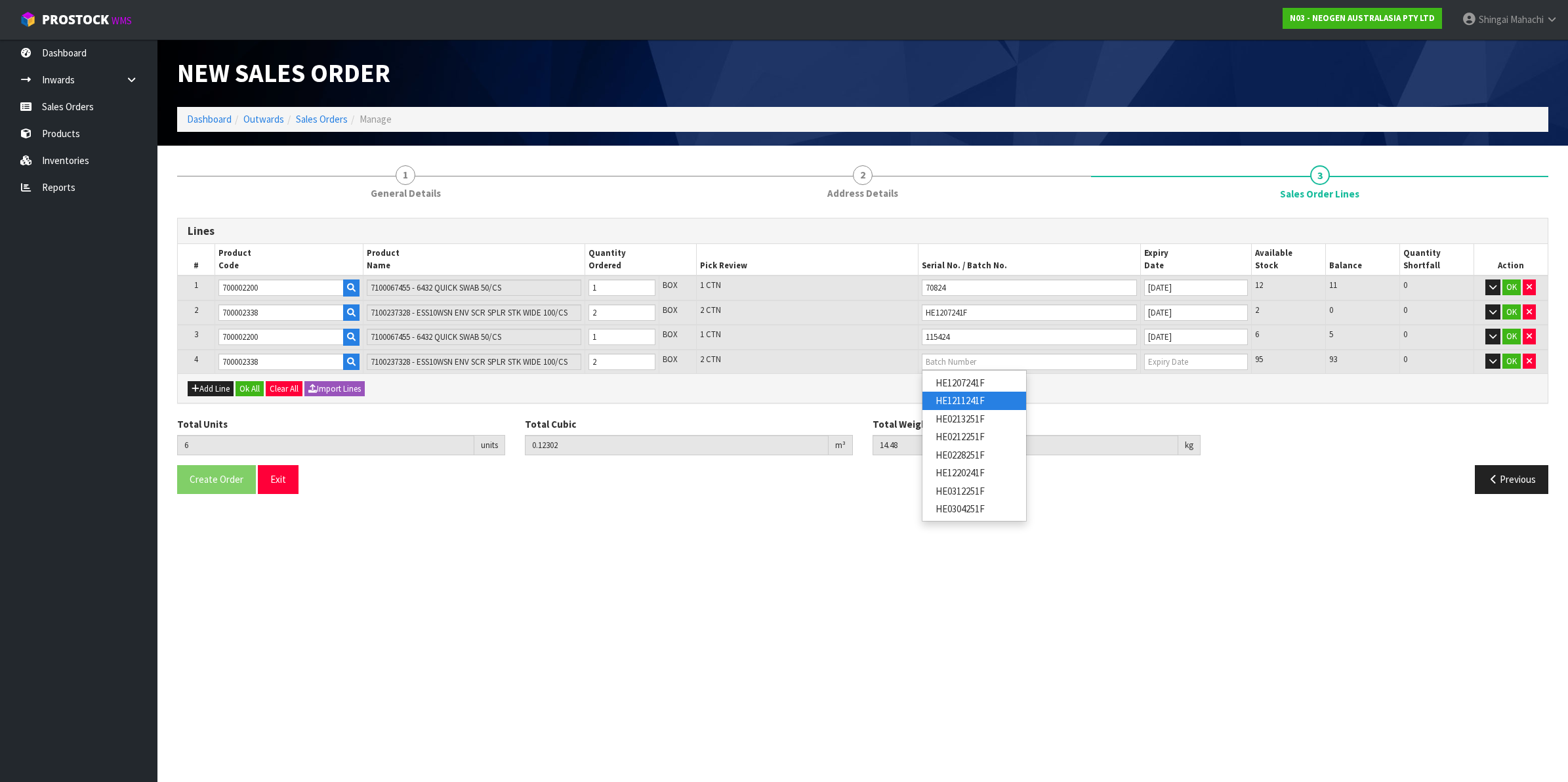
type input "HE1211241F"
type input "[DATE]"
click at [1517, 361] on button "OK" at bounding box center [1512, 362] width 19 height 16
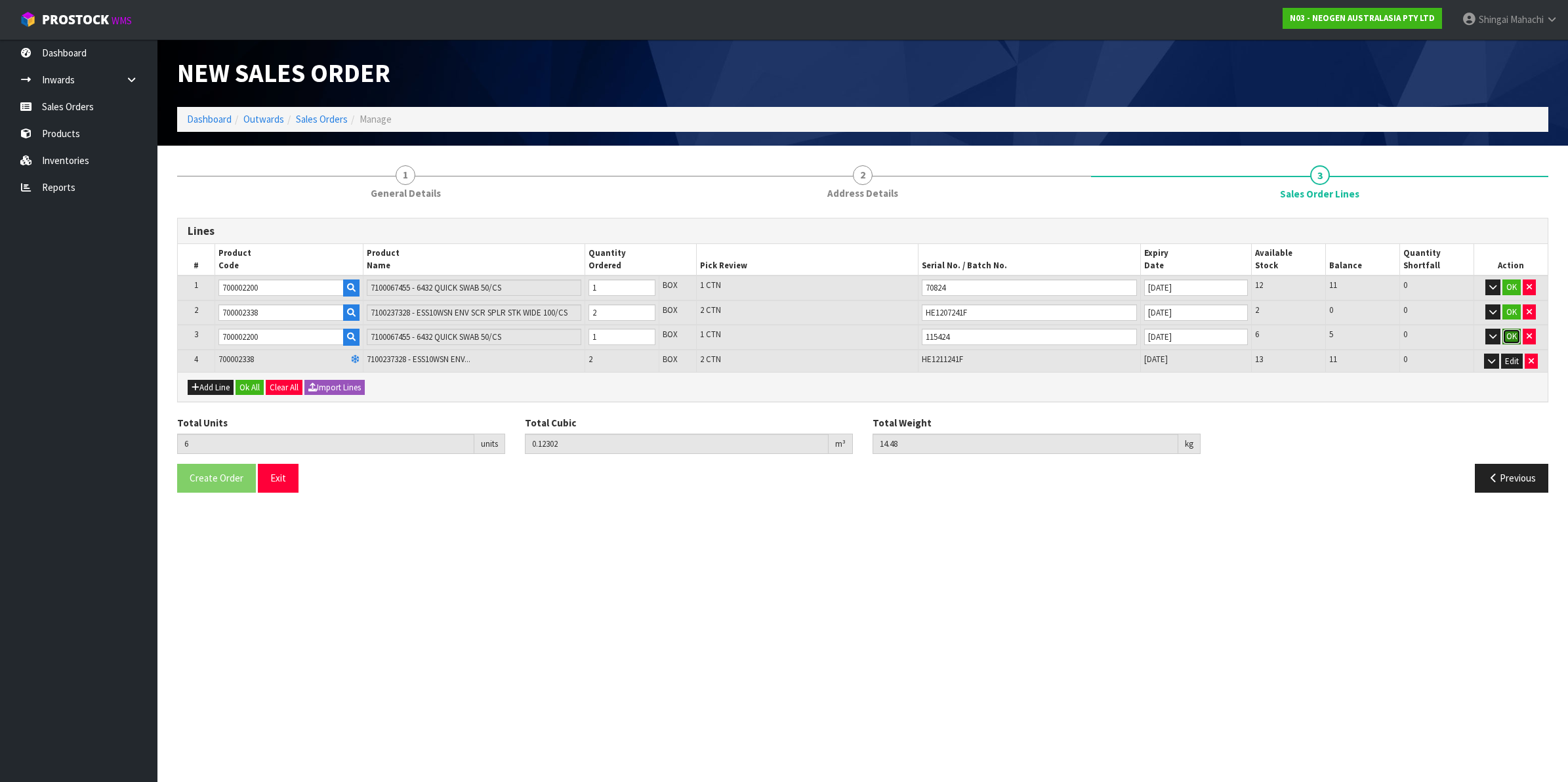
click at [1512, 340] on button "OK" at bounding box center [1512, 337] width 19 height 16
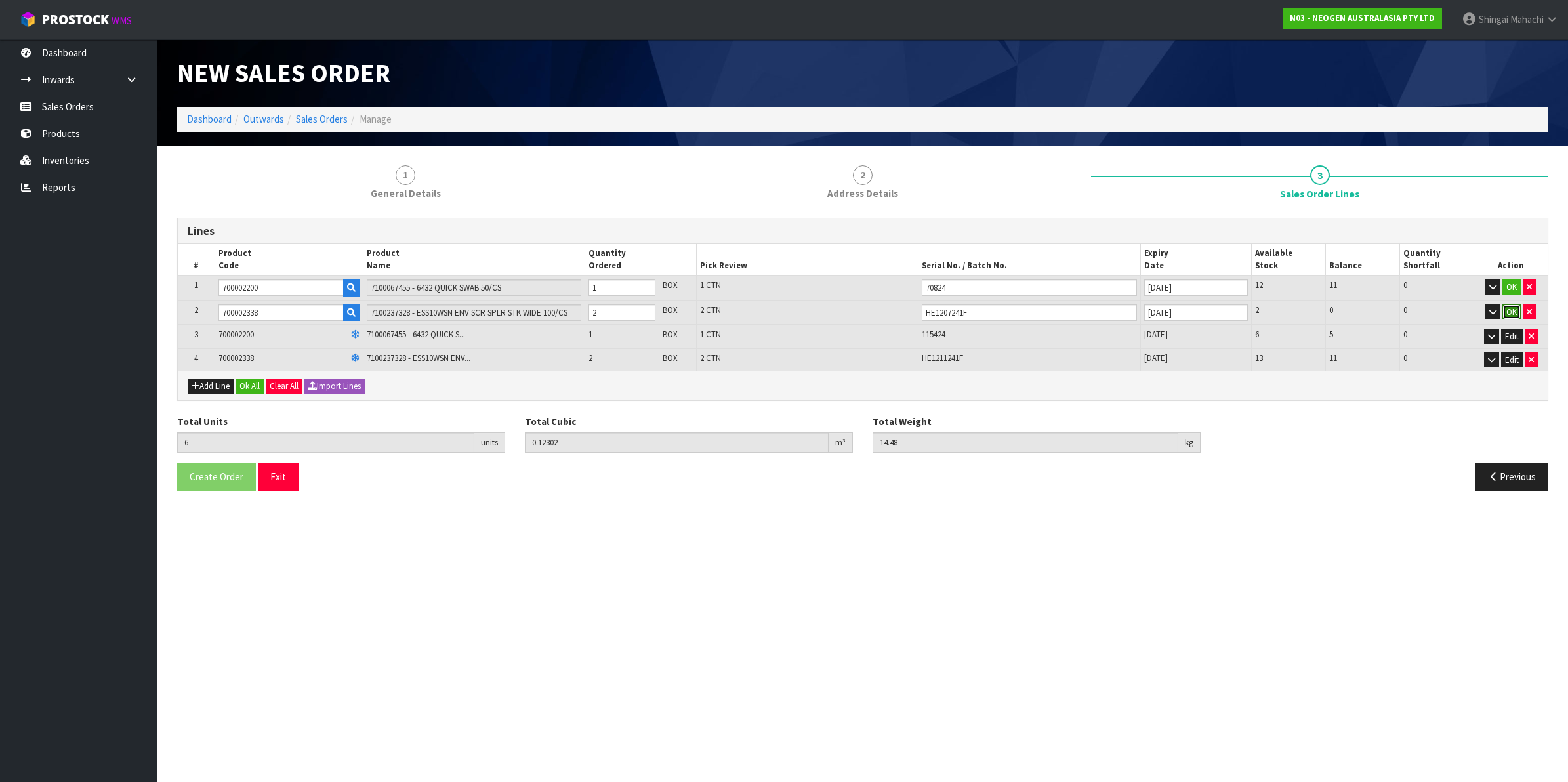
click at [1510, 310] on button "OK" at bounding box center [1512, 312] width 19 height 16
click at [1508, 284] on button "OK" at bounding box center [1512, 287] width 19 height 16
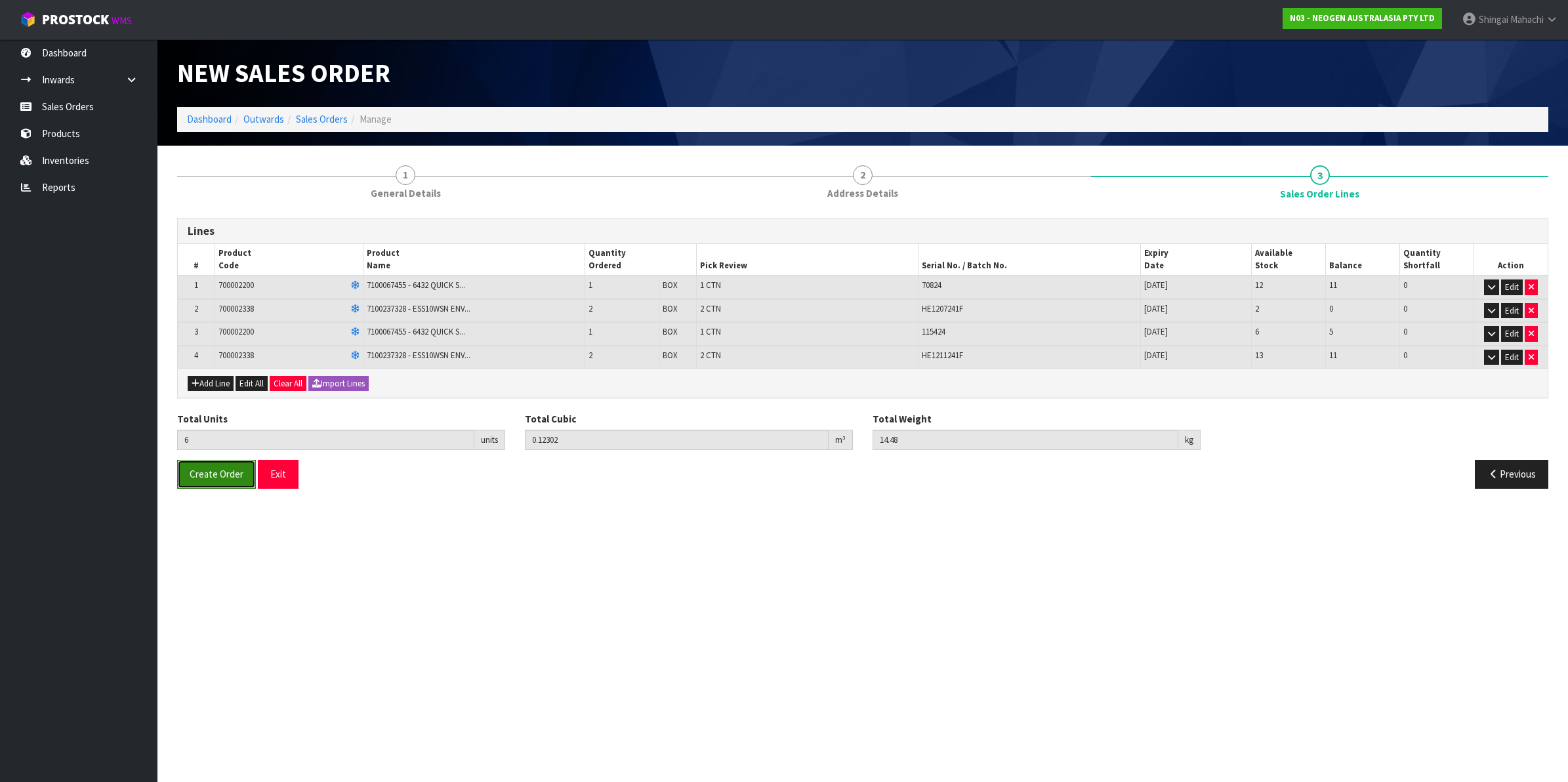
click at [218, 470] on span "Create Order" at bounding box center [216, 474] width 54 height 13
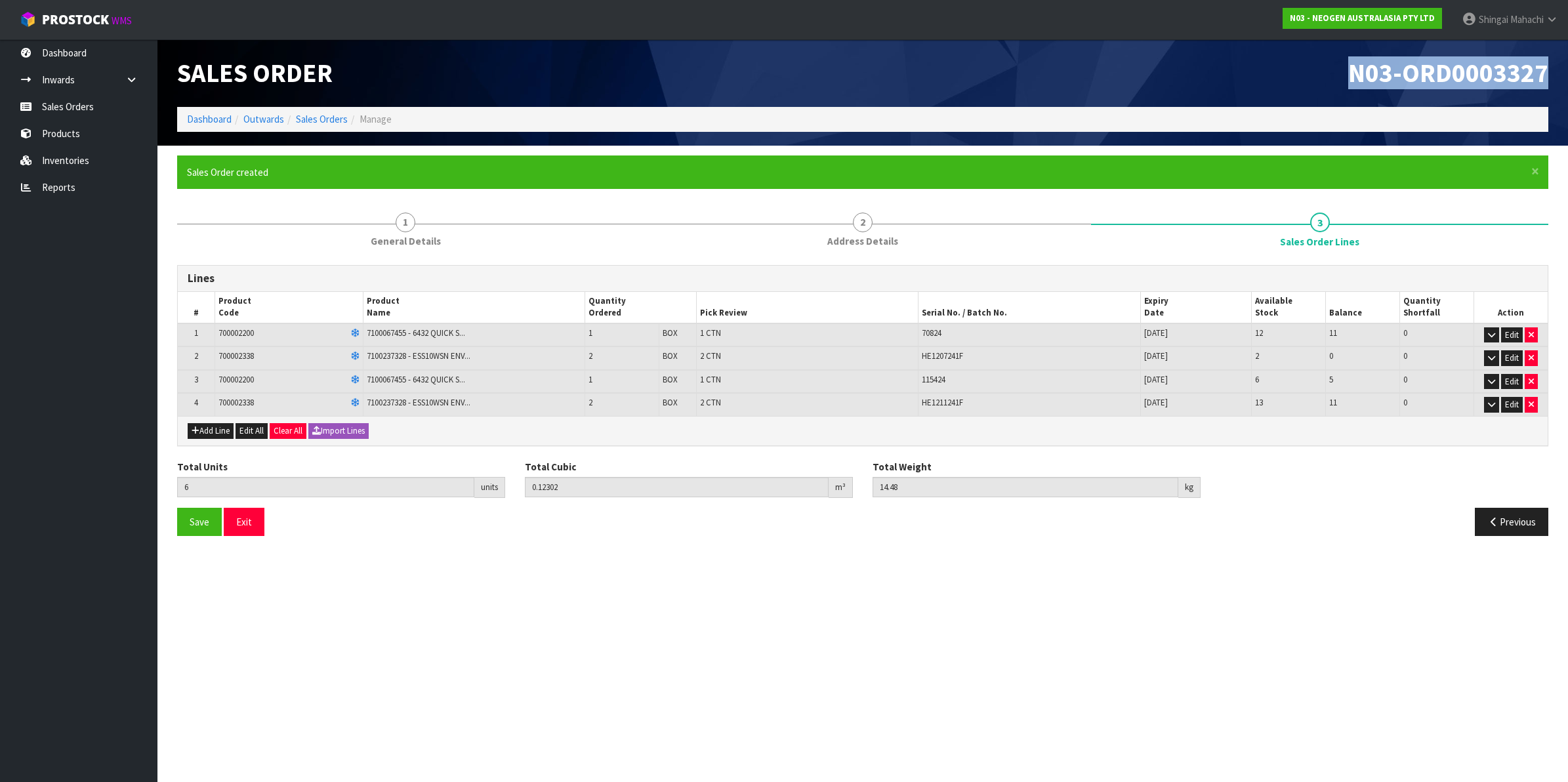
drag, startPoint x: 1350, startPoint y: 67, endPoint x: 1546, endPoint y: 60, distance: 196.1
click at [1546, 60] on span "N03-ORD0003327" at bounding box center [1448, 73] width 200 height 33
copy span "N03-ORD0003327"
click at [732, 81] on h1 "Sales Order" at bounding box center [515, 73] width 676 height 28
